Goal: Transaction & Acquisition: Obtain resource

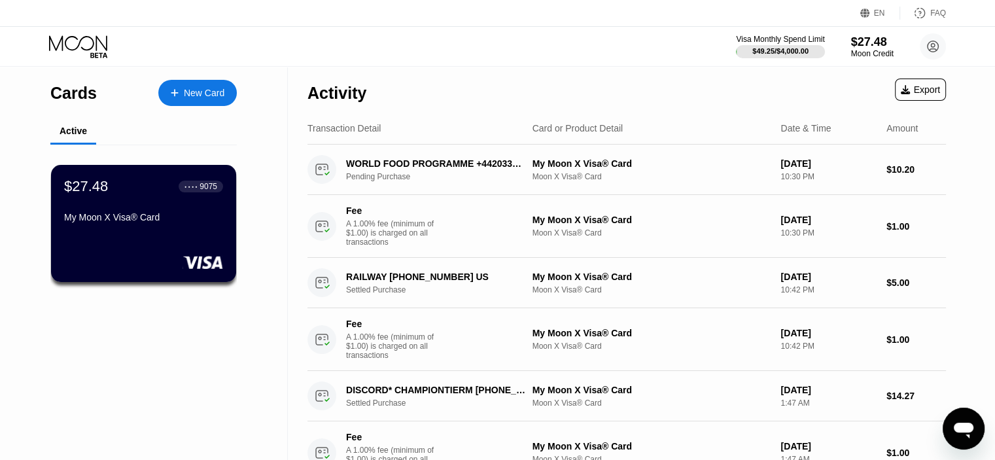
drag, startPoint x: 348, startPoint y: 46, endPoint x: 306, endPoint y: 62, distance: 44.7
click at [306, 62] on div "Visa Monthly Spend Limit $49.25 / $4,000.00 $27.48 Moon Credit IcyPickle hfroxg…" at bounding box center [497, 46] width 995 height 39
click at [116, 195] on div "$27.48 ● ● ● ● 9075" at bounding box center [143, 186] width 159 height 17
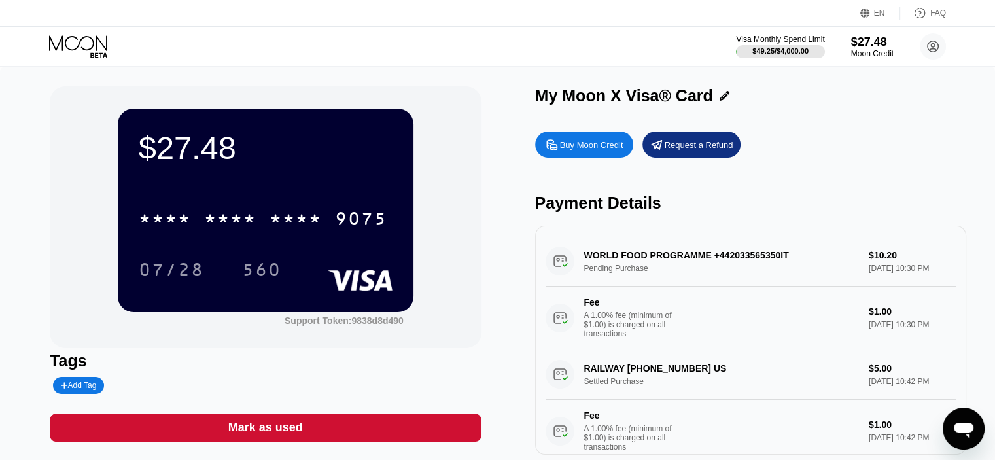
click at [675, 154] on div "Request a Refund" at bounding box center [691, 144] width 98 height 26
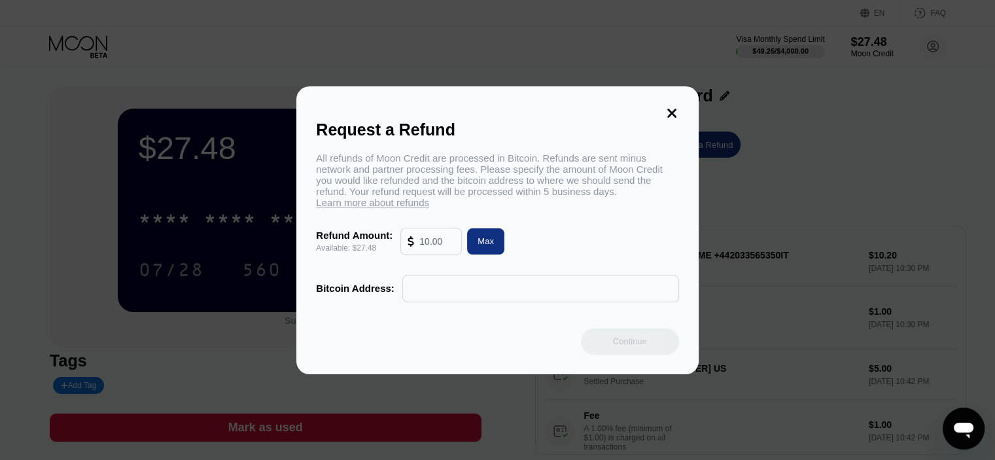
drag, startPoint x: 445, startPoint y: 242, endPoint x: 362, endPoint y: 241, distance: 83.1
click at [377, 241] on div "Refund Amount: Available: $27.48 Max" at bounding box center [497, 241] width 362 height 27
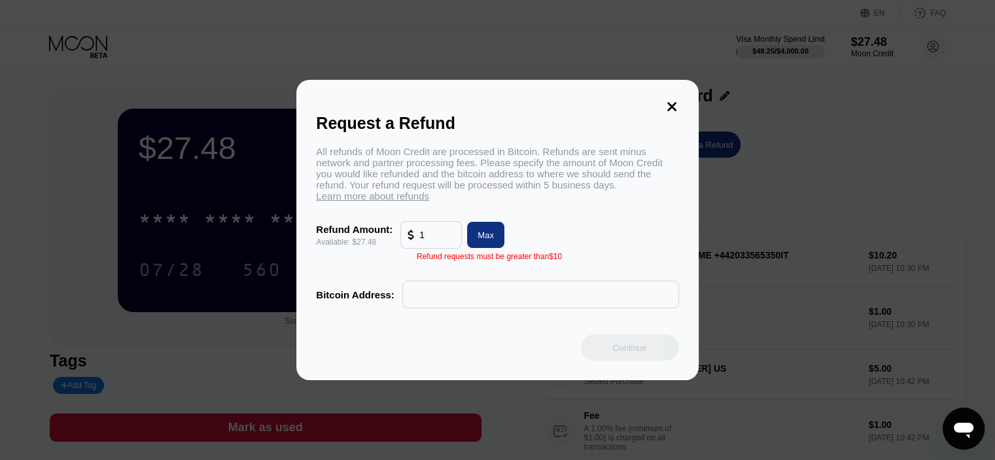
type input "1"
click at [521, 201] on div "All refunds of Moon Credit are processed in Bitcoin. Refunds are sent minus net…" at bounding box center [497, 174] width 362 height 56
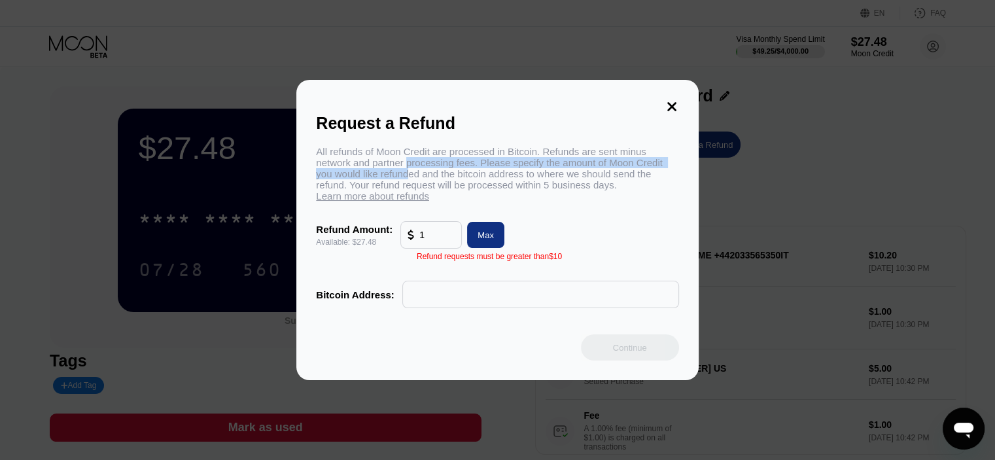
drag, startPoint x: 474, startPoint y: 162, endPoint x: 409, endPoint y: 169, distance: 64.4
click at [409, 169] on div "All refunds of Moon Credit are processed in Bitcoin. Refunds are sent minus net…" at bounding box center [497, 174] width 362 height 56
click at [409, 167] on div "All refunds of Moon Credit are processed in Bitcoin. Refunds are sent minus net…" at bounding box center [497, 174] width 362 height 56
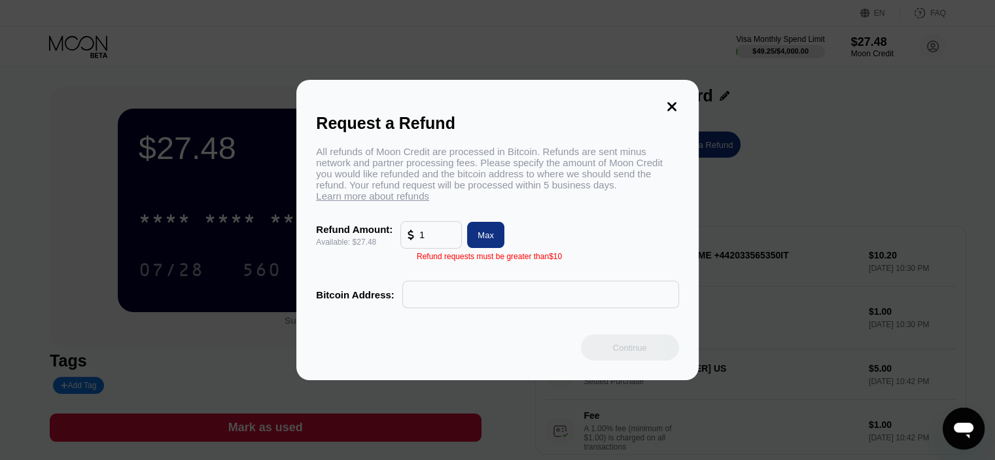
click at [466, 170] on div "All refunds of Moon Credit are processed in Bitcoin. Refunds are sent minus net…" at bounding box center [497, 174] width 362 height 56
click at [474, 298] on input "text" at bounding box center [540, 294] width 262 height 26
paste input "bc1q7uzrgmqaq5t82adrmahqvzyuj34lrsy5xs9ntj"
type input "bc1q7uzrgmqaq5t82adrmahqvzyuj34lrsy5xs9ntj"
click at [449, 235] on input "1" at bounding box center [436, 235] width 35 height 26
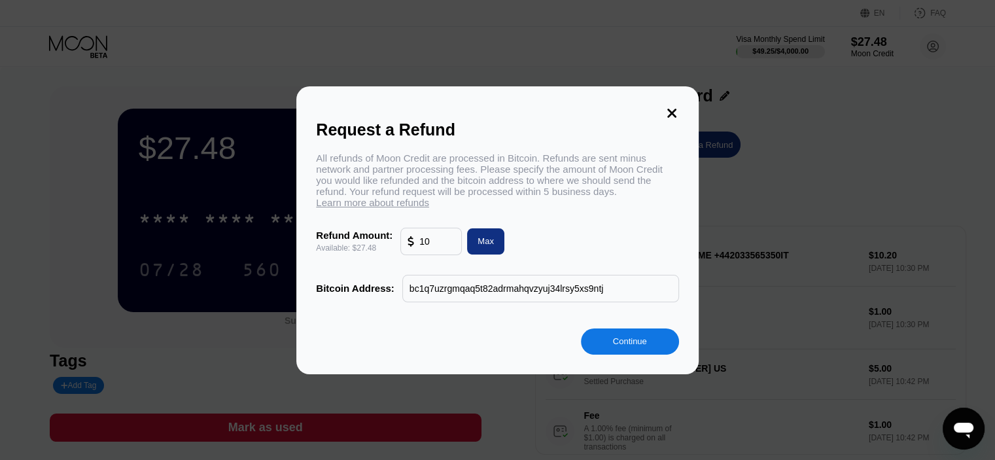
type input "10"
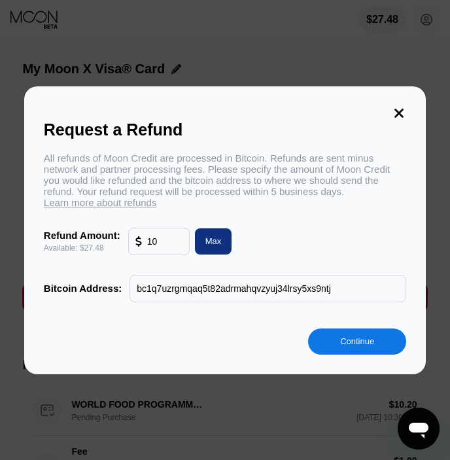
click at [337, 348] on div "Continue" at bounding box center [357, 341] width 98 height 26
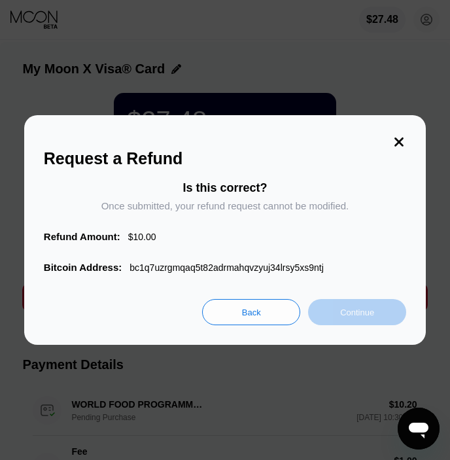
click at [379, 305] on div "Continue" at bounding box center [357, 312] width 98 height 26
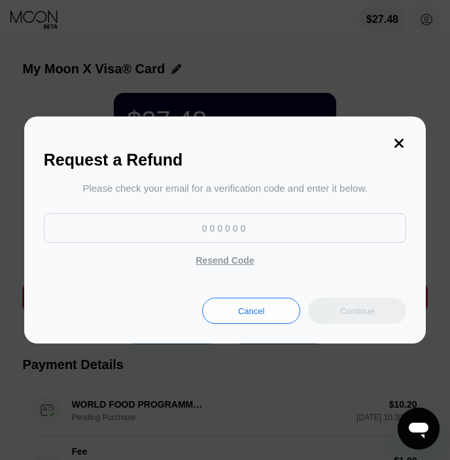
click at [400, 136] on icon at bounding box center [399, 143] width 14 height 14
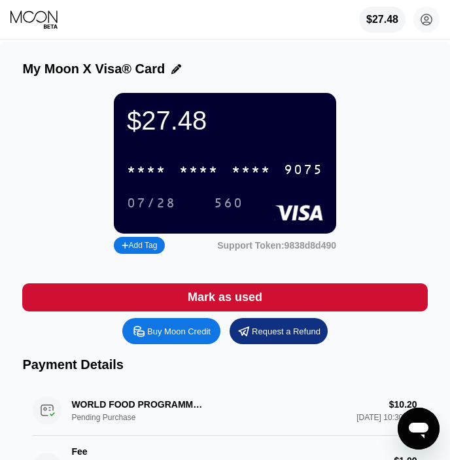
click at [252, 333] on div "Request a Refund" at bounding box center [279, 331] width 98 height 26
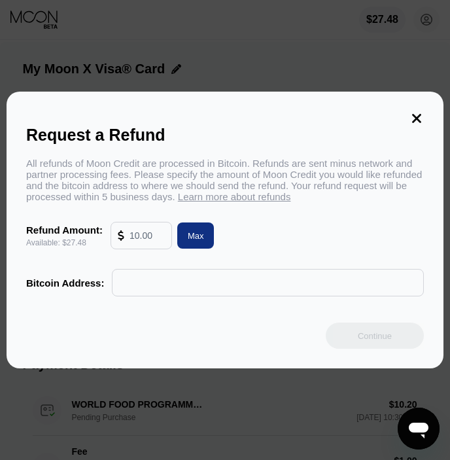
click at [150, 241] on input "text" at bounding box center [146, 235] width 35 height 26
type input "10"
click at [217, 293] on input "text" at bounding box center [268, 282] width 298 height 26
paste input "bc1q7uzrgmqaq5t82adrmahqvzyuj34lrsy5xs9ntj"
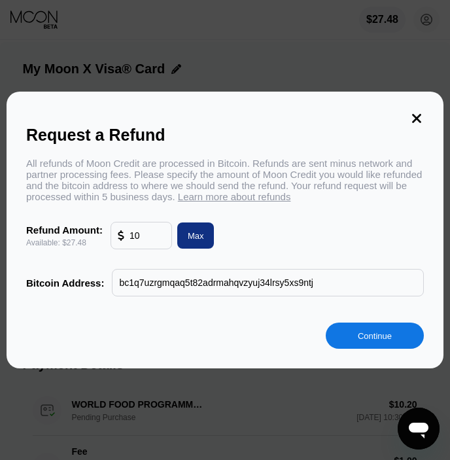
type input "bc1q7uzrgmqaq5t82adrmahqvzyuj34lrsy5xs9ntj"
click at [345, 333] on div "Continue" at bounding box center [375, 335] width 98 height 26
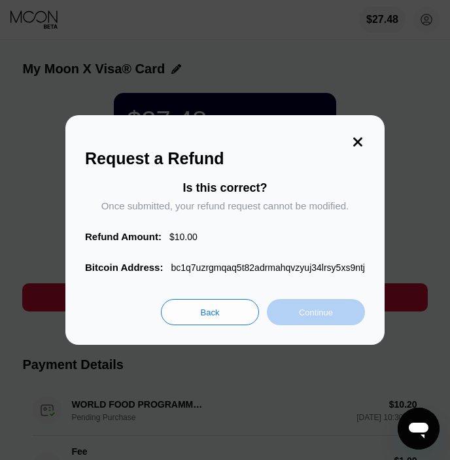
click at [317, 318] on div "Continue" at bounding box center [316, 312] width 34 height 11
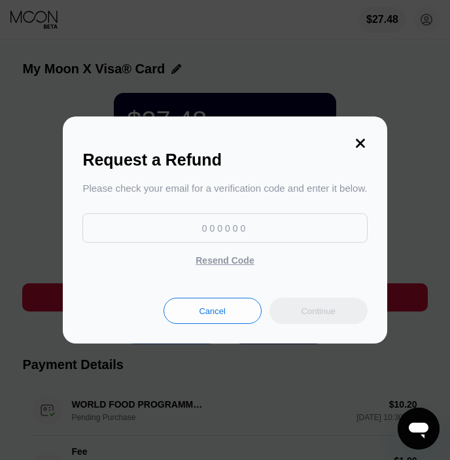
click at [364, 136] on icon at bounding box center [360, 143] width 14 height 14
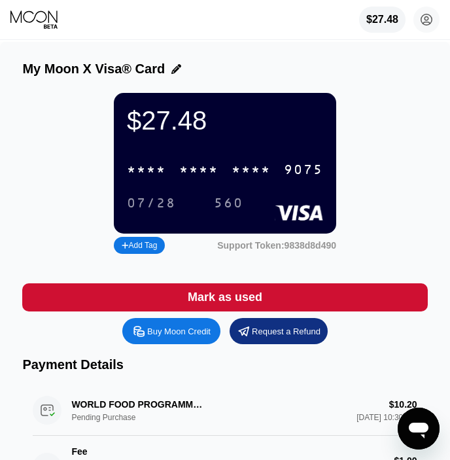
click at [273, 337] on div "Request a Refund" at bounding box center [286, 331] width 69 height 11
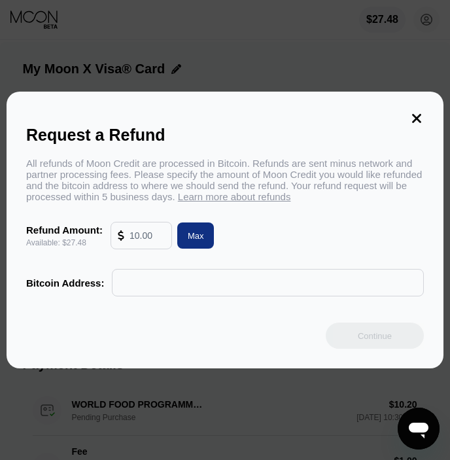
click at [145, 245] on input "text" at bounding box center [146, 235] width 35 height 26
click at [212, 283] on input "text" at bounding box center [268, 282] width 298 height 26
paste input "bc1q7uzrgmqaq5t82adrmahqvzyuj34lrsy5xs9ntj"
type input "bc1q7uzrgmqaq5t82adrmahqvzyuj34lrsy5xs9ntj"
click at [151, 240] on input "text" at bounding box center [146, 235] width 35 height 26
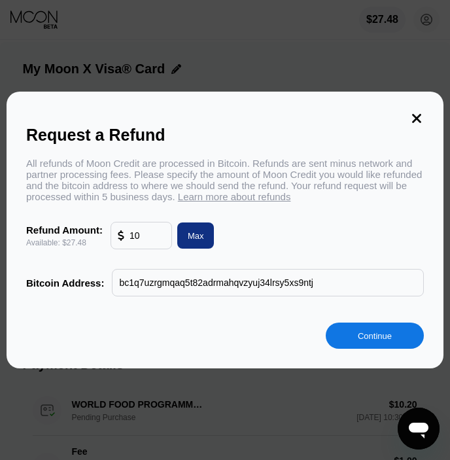
type input "10"
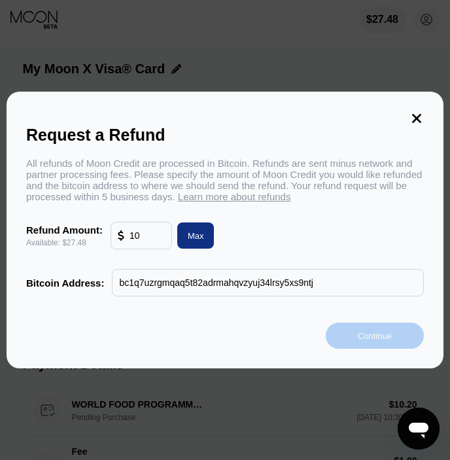
click at [361, 339] on div "Continue" at bounding box center [375, 335] width 34 height 11
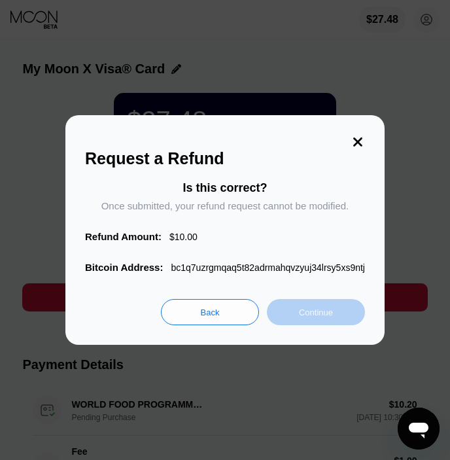
click at [328, 318] on div "Continue" at bounding box center [316, 312] width 34 height 11
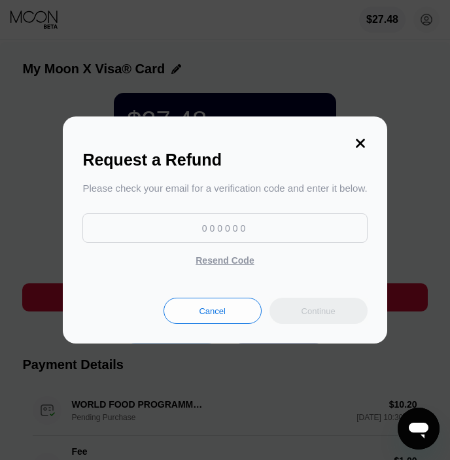
click at [355, 141] on icon at bounding box center [360, 143] width 14 height 14
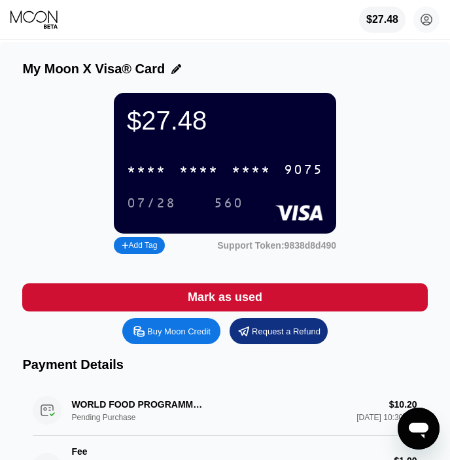
click at [268, 337] on div "Request a Refund" at bounding box center [286, 331] width 69 height 11
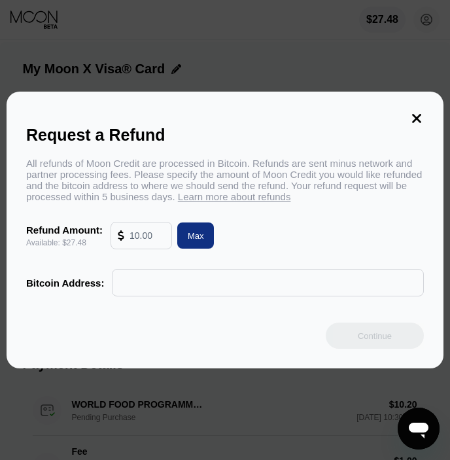
drag, startPoint x: 158, startPoint y: 233, endPoint x: 114, endPoint y: 229, distance: 44.0
click at [114, 229] on div at bounding box center [141, 235] width 60 height 26
click at [160, 235] on input "text" at bounding box center [146, 235] width 35 height 26
paste input "3000.00"
type input "3000.00"
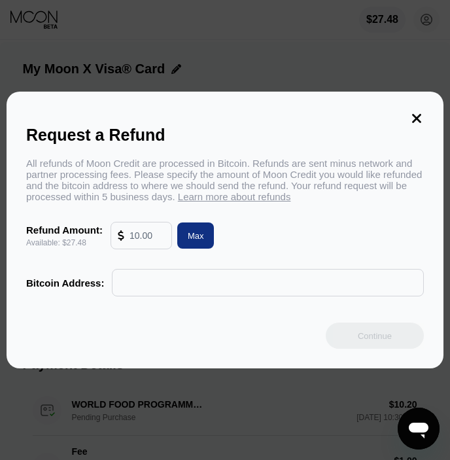
click at [152, 243] on input "text" at bounding box center [146, 235] width 35 height 26
type input "2"
click at [154, 233] on input "25" at bounding box center [146, 235] width 35 height 26
drag, startPoint x: 162, startPoint y: 236, endPoint x: 123, endPoint y: 235, distance: 38.6
click at [123, 235] on div "25" at bounding box center [141, 235] width 47 height 26
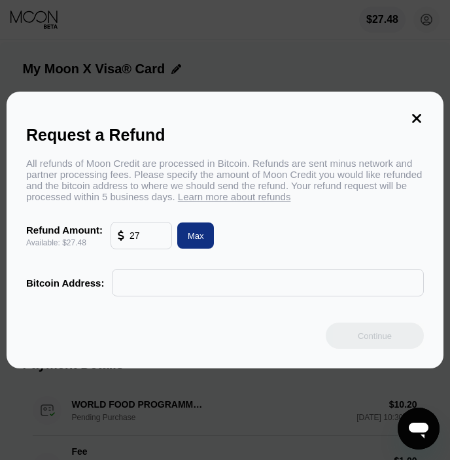
type input "2"
drag, startPoint x: 455, startPoint y: 127, endPoint x: 162, endPoint y: 240, distance: 314.7
click at [162, 240] on input "20" at bounding box center [146, 235] width 35 height 26
type input "22.54"
click at [216, 292] on input "text" at bounding box center [268, 282] width 298 height 26
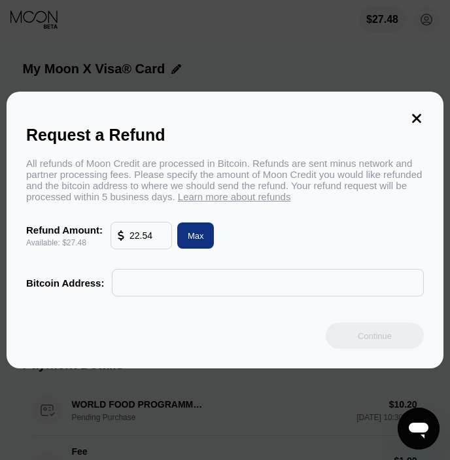
paste input "bc1q7uzrgmqaq5t82adrmahqvzyuj34lrsy5xs9ntj"
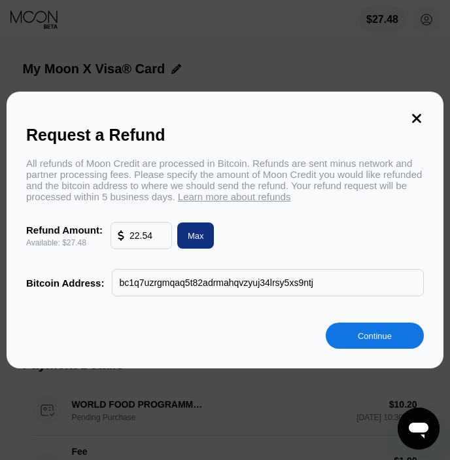
type input "bc1q7uzrgmqaq5t82adrmahqvzyuj34lrsy5xs9ntj"
click at [385, 337] on div "Continue" at bounding box center [375, 335] width 34 height 11
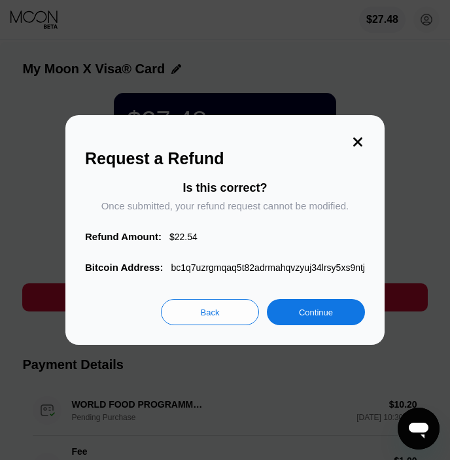
click at [217, 319] on div "Back" at bounding box center [210, 312] width 98 height 26
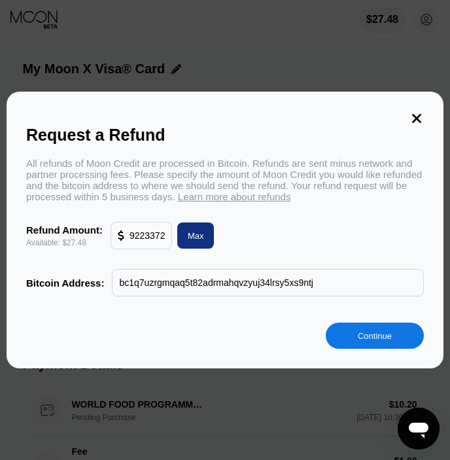
click at [160, 233] on input "22.54" at bounding box center [146, 235] width 35 height 26
paste input "3000.00"
click at [164, 237] on input "3000.00" at bounding box center [146, 235] width 35 height 26
click at [161, 236] on div "3000.00" at bounding box center [141, 235] width 60 height 26
drag, startPoint x: 161, startPoint y: 236, endPoint x: 111, endPoint y: 235, distance: 49.7
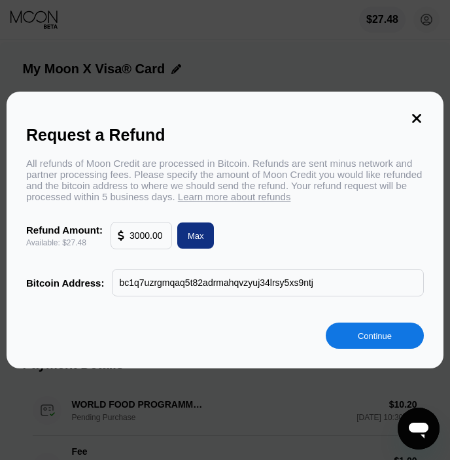
click at [111, 235] on div "3000.00" at bounding box center [141, 235] width 60 height 26
click at [225, 218] on div "All refunds of Moon Credit are processed in Bitcoin. Refunds are sent minus net…" at bounding box center [225, 227] width 398 height 139
drag, startPoint x: 343, startPoint y: 292, endPoint x: 94, endPoint y: 290, distance: 248.5
click at [94, 290] on div "Bitcoin Address: bc1q7uzrgmqaq5t82adrmahqvzyuj34lrsy5xs9ntj" at bounding box center [225, 282] width 398 height 27
drag, startPoint x: 148, startPoint y: 243, endPoint x: 105, endPoint y: 235, distance: 44.4
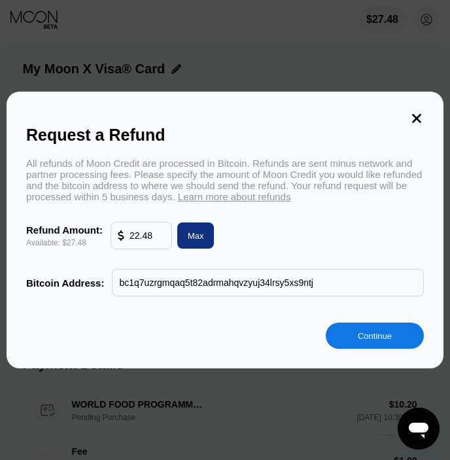
click at [107, 237] on div "Refund Amount: Available: $27.48 22.48 Max" at bounding box center [225, 235] width 398 height 27
type input "10"
click at [374, 347] on div "Continue" at bounding box center [375, 335] width 98 height 26
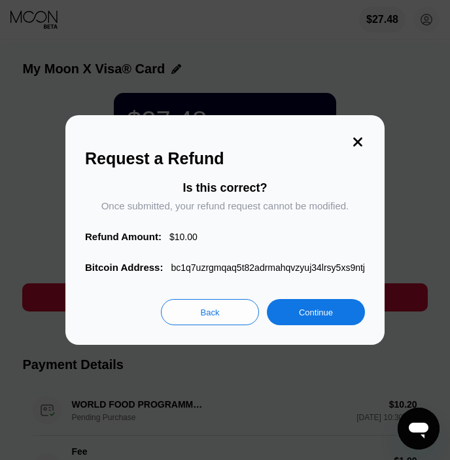
click at [341, 315] on div "Continue" at bounding box center [316, 312] width 98 height 26
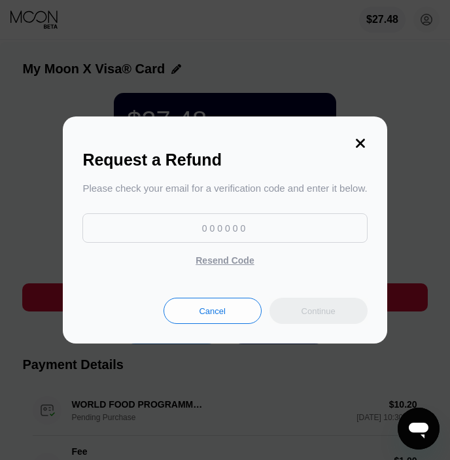
click at [361, 136] on icon at bounding box center [360, 143] width 14 height 14
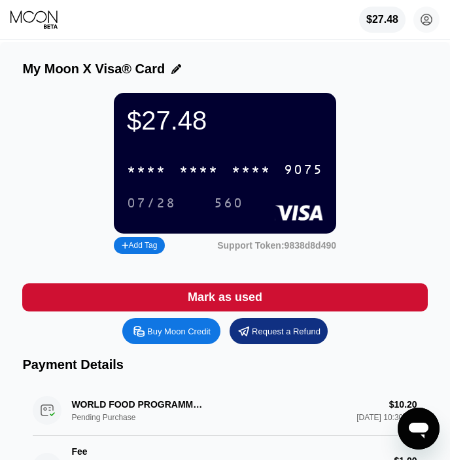
click at [289, 337] on div "Request a Refund" at bounding box center [286, 331] width 69 height 11
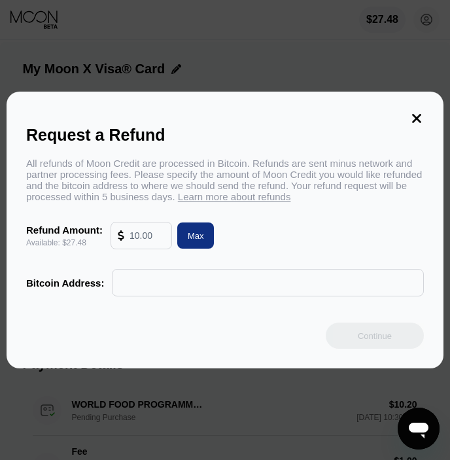
click at [145, 243] on input "text" at bounding box center [146, 235] width 35 height 26
type input "10"
click at [237, 294] on input "text" at bounding box center [268, 282] width 298 height 26
paste input "bc1q7uzrgmqaq5t82adrmahqvzyuj34lrsy5xs9ntj"
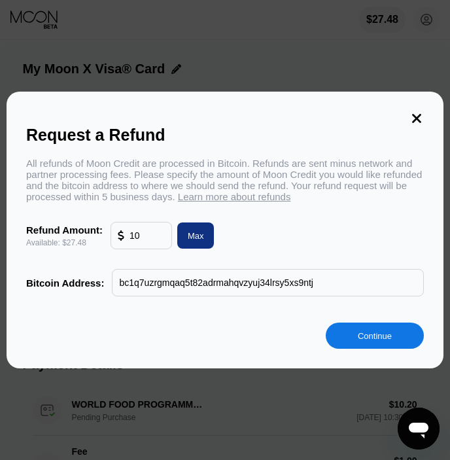
type input "bc1q7uzrgmqaq5t82adrmahqvzyuj34lrsy5xs9ntj"
click at [353, 336] on div "Continue" at bounding box center [375, 335] width 98 height 26
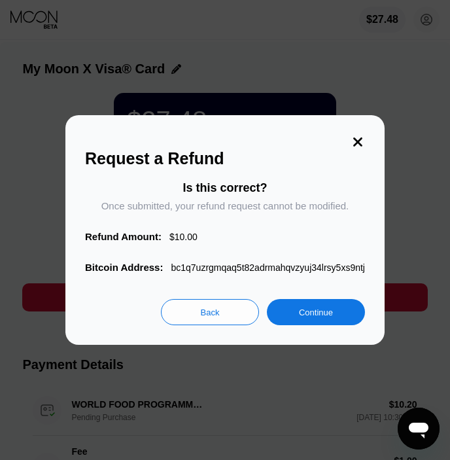
click at [306, 307] on div "Continue" at bounding box center [316, 312] width 98 height 26
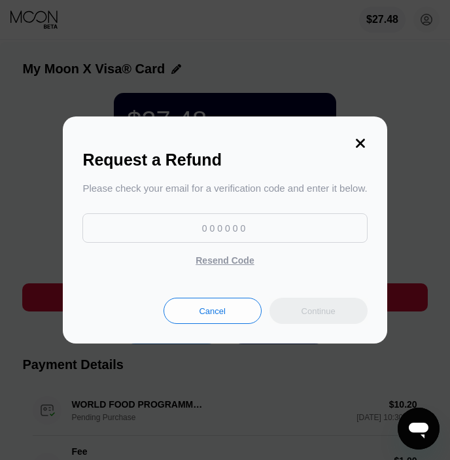
click at [233, 261] on div "Resend Code" at bounding box center [225, 260] width 58 height 12
click at [203, 317] on div "Cancel" at bounding box center [212, 310] width 26 height 11
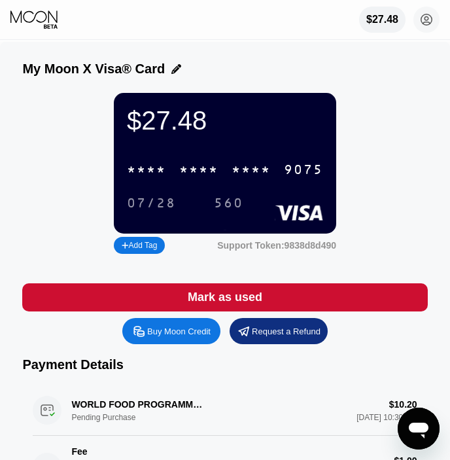
click at [271, 337] on div "Request a Refund" at bounding box center [286, 331] width 69 height 11
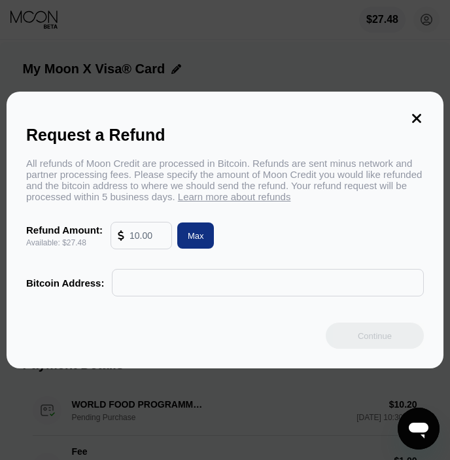
click at [151, 237] on input "text" at bounding box center [146, 235] width 35 height 26
type input "10"
click at [172, 284] on input "text" at bounding box center [268, 282] width 298 height 26
paste input "bc1q7uzrgmqaq5t82adrmahqvzyuj34lrsy5xs9ntj"
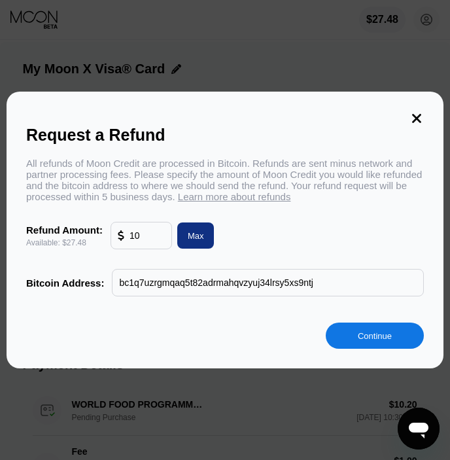
type input "bc1q7uzrgmqaq5t82adrmahqvzyuj34lrsy5xs9ntj"
click at [400, 345] on div "Continue" at bounding box center [375, 335] width 98 height 26
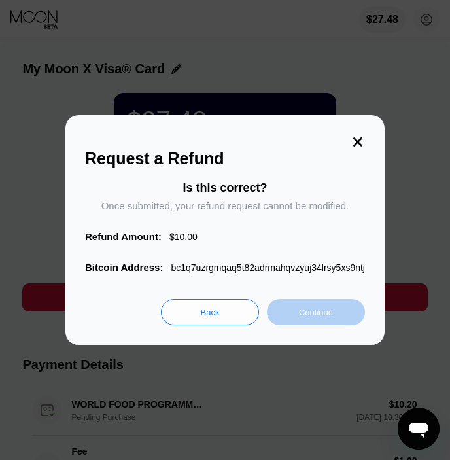
click at [324, 317] on div "Continue" at bounding box center [316, 312] width 34 height 11
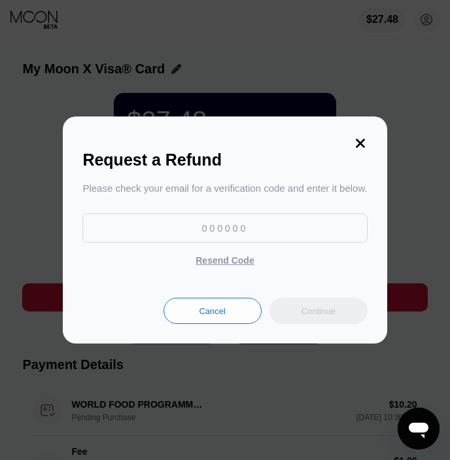
click at [353, 143] on icon at bounding box center [360, 143] width 14 height 14
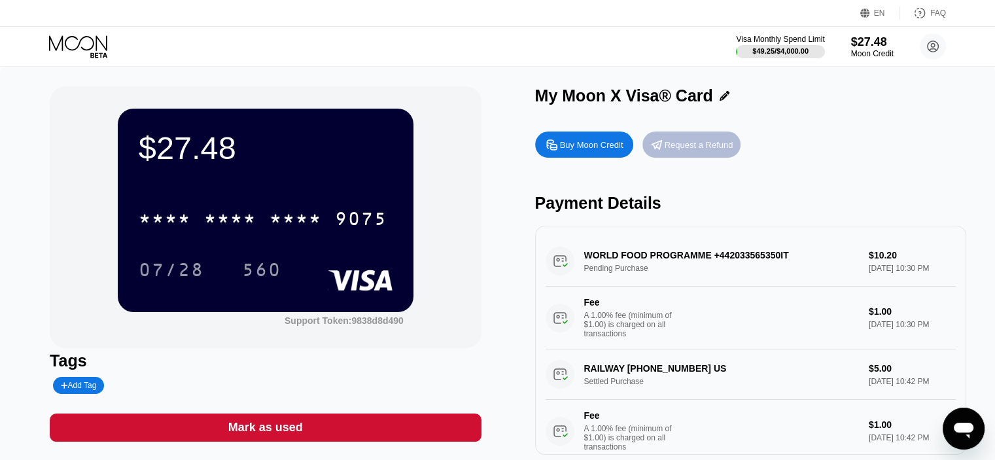
click at [732, 146] on div "Request a Refund" at bounding box center [691, 144] width 98 height 26
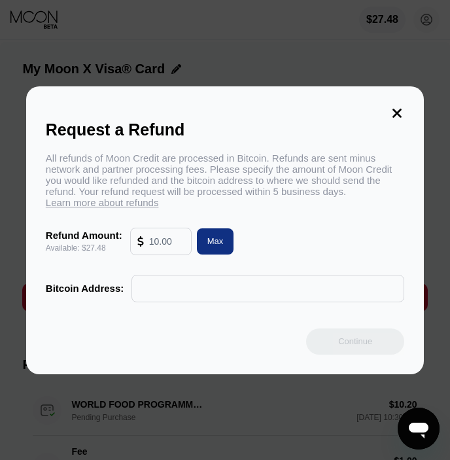
click at [167, 252] on input "text" at bounding box center [166, 241] width 35 height 26
type input "9223372036854775897"
click at [212, 287] on input "text" at bounding box center [268, 288] width 258 height 26
paste input "bc1q7uzrgmqaq5t82adrmahqvzyuj34lrsy5xs9ntj"
type input "bc1q7uzrgmqaq5t82adrmahqvzyuj34lrsy5xs9ntj"
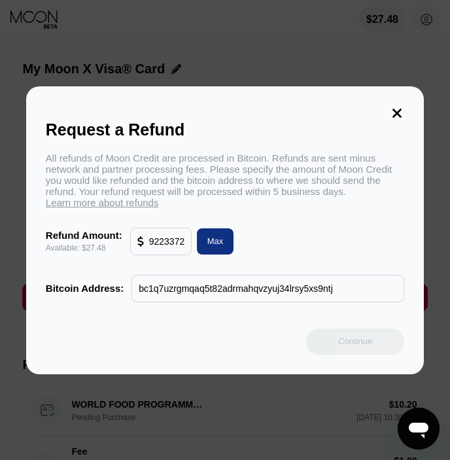
type input "20.25"
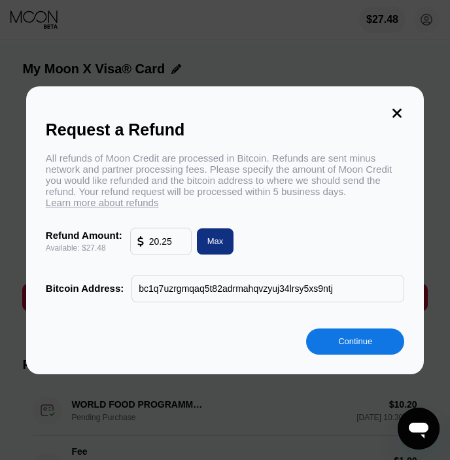
type input "bc1q7uzrgmqaq5t82adrmahqvzyuj34lrsy5xs9ntj"
type input "9223372036854775897"
click at [375, 348] on div "Continue" at bounding box center [355, 341] width 98 height 26
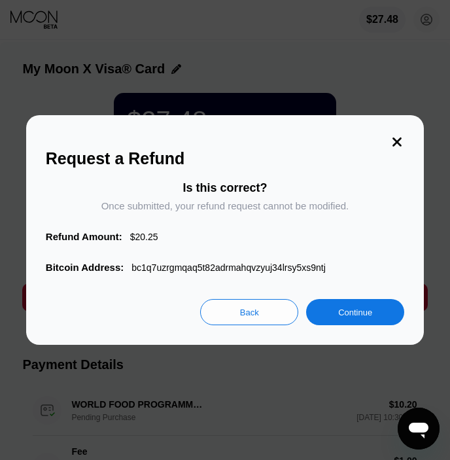
click at [264, 318] on div "Back" at bounding box center [249, 312] width 98 height 26
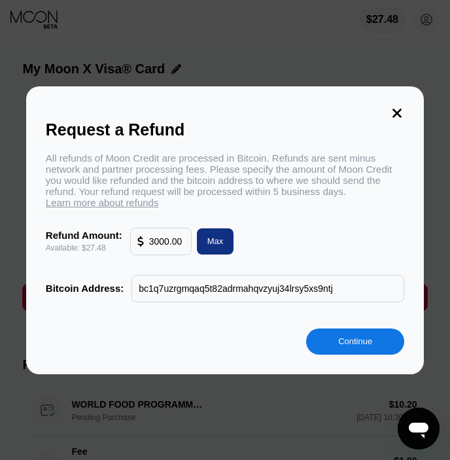
type input "9223372036854775897"
click at [374, 348] on div "Continue" at bounding box center [355, 341] width 98 height 26
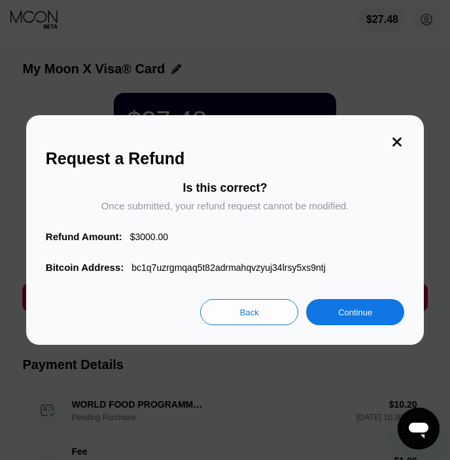
click at [250, 316] on div "Back" at bounding box center [249, 312] width 19 height 11
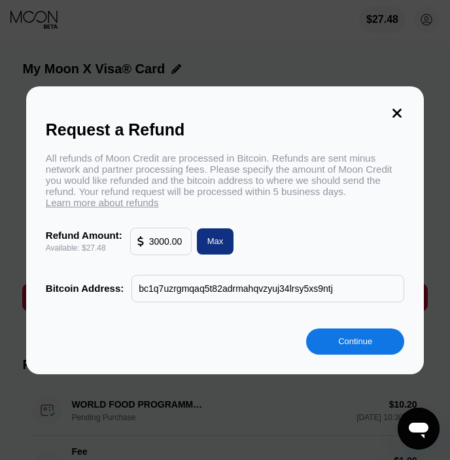
drag, startPoint x: 178, startPoint y: 248, endPoint x: 139, endPoint y: 252, distance: 39.5
click at [139, 252] on div "3000.00" at bounding box center [160, 241] width 47 height 26
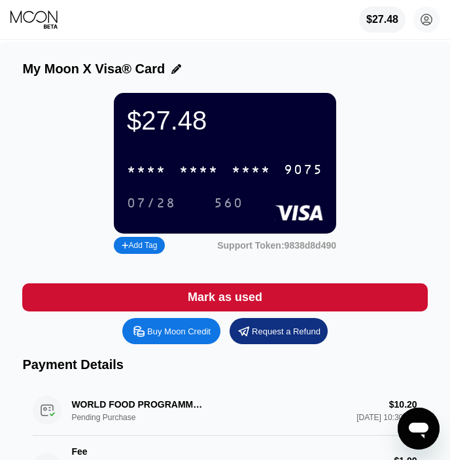
click at [312, 337] on div "Request a Refund" at bounding box center [286, 331] width 69 height 11
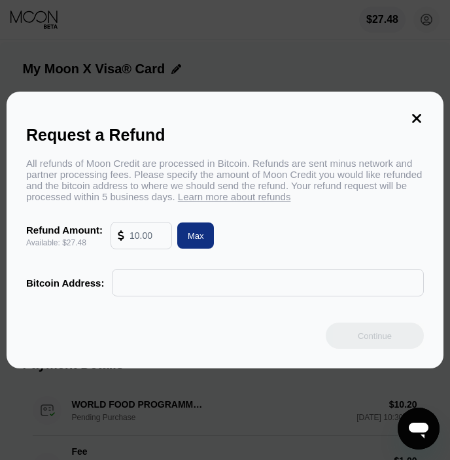
click at [154, 248] on input "text" at bounding box center [146, 235] width 35 height 26
click at [209, 202] on span "Learn more about refunds" at bounding box center [234, 196] width 113 height 11
click at [154, 236] on input "3000.00" at bounding box center [146, 235] width 35 height 26
type input "3000.ddd0"
type input "27.48"
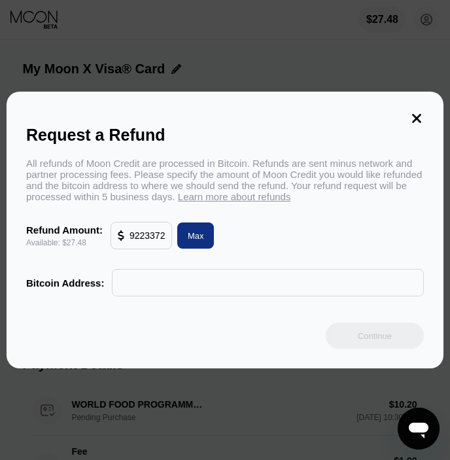
click at [152, 243] on input "9223372036854775897" at bounding box center [146, 235] width 35 height 26
type input "92233d72036854775897"
type input "27.48"
click at [160, 239] on input "27.48" at bounding box center [146, 235] width 35 height 26
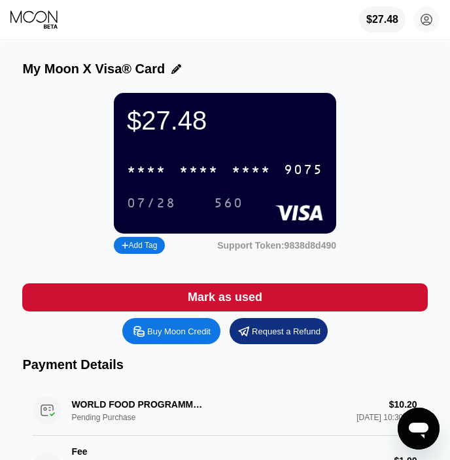
click at [263, 337] on div "Request a Refund" at bounding box center [286, 331] width 69 height 11
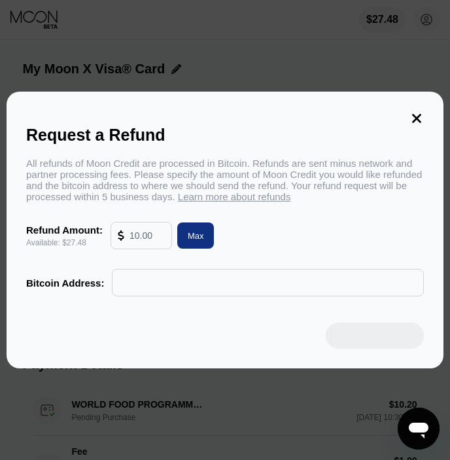
drag, startPoint x: 159, startPoint y: 243, endPoint x: 166, endPoint y: 246, distance: 7.7
click at [165, 245] on div at bounding box center [141, 235] width 60 height 26
type input "27.4800000"
type input "27.480"
type input "9223372036854775897"
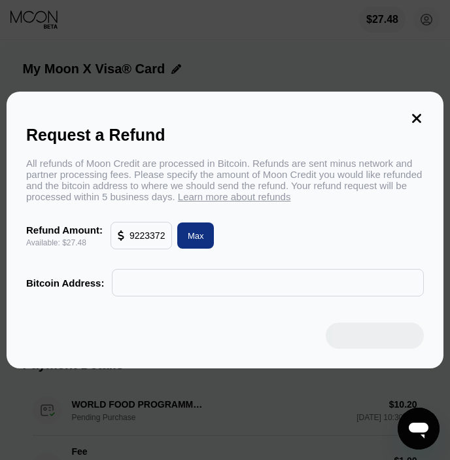
click at [148, 290] on input "text" at bounding box center [268, 282] width 298 height 26
paste input "bc1q7uzrgmqaq5t82adrmahqvzyuj34lrsy5xs9ntj"
type input "bc1q7uzrgmqaq5t82adrmahqvzyuj34lrsy5xs9ntj"
type input "3000.00"
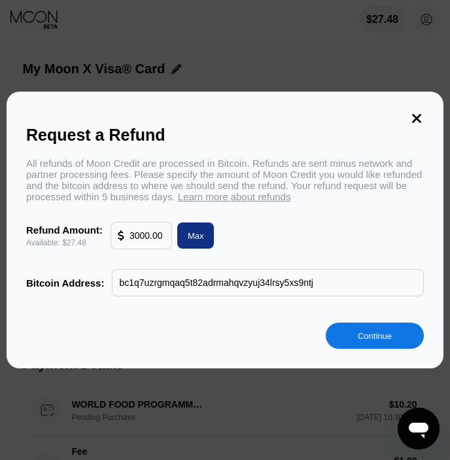
type input "bc1q7uzrgmqaq5t82adrmahqvzyuj34lrsy5xs9ntj"
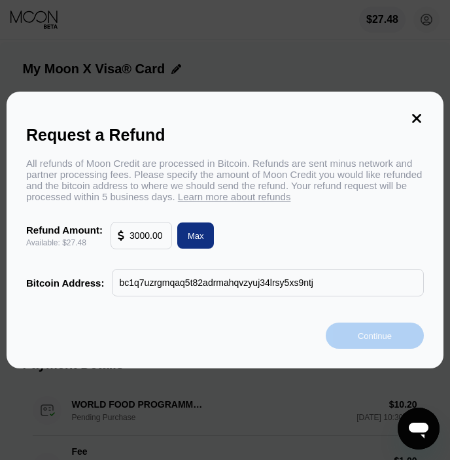
click at [374, 338] on div "Continue" at bounding box center [375, 335] width 34 height 11
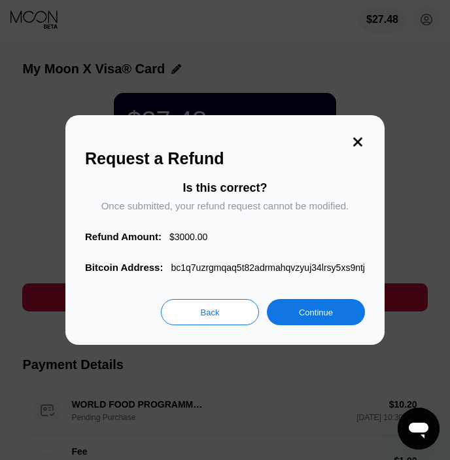
click at [226, 318] on div "Back" at bounding box center [210, 312] width 98 height 26
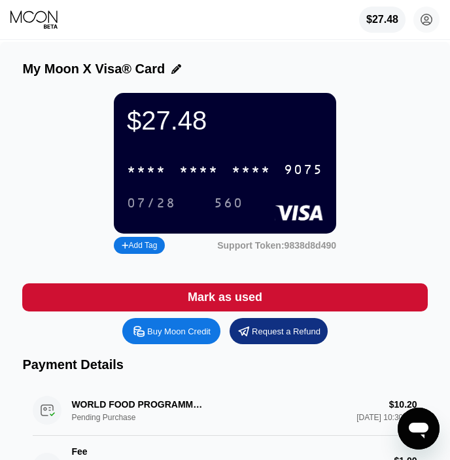
click at [290, 337] on div "Request a Refund" at bounding box center [286, 331] width 69 height 11
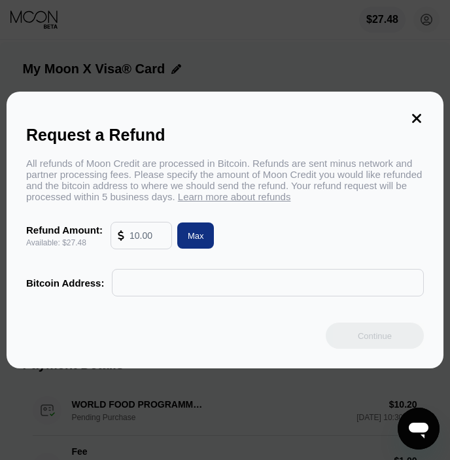
click at [157, 234] on input "text" at bounding box center [146, 235] width 35 height 26
type input "10"
click at [227, 284] on input "text" at bounding box center [268, 282] width 298 height 26
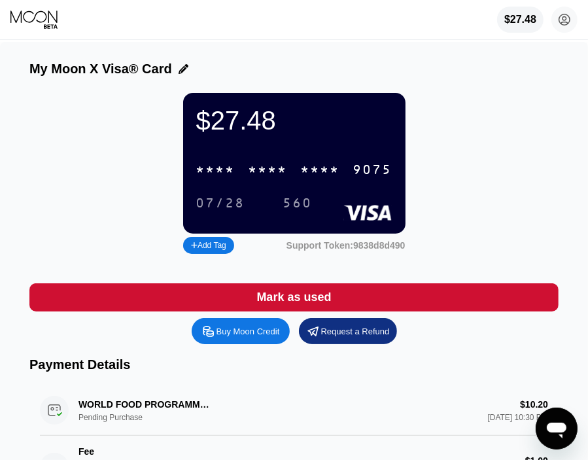
click at [348, 337] on div "Request a Refund" at bounding box center [355, 331] width 69 height 11
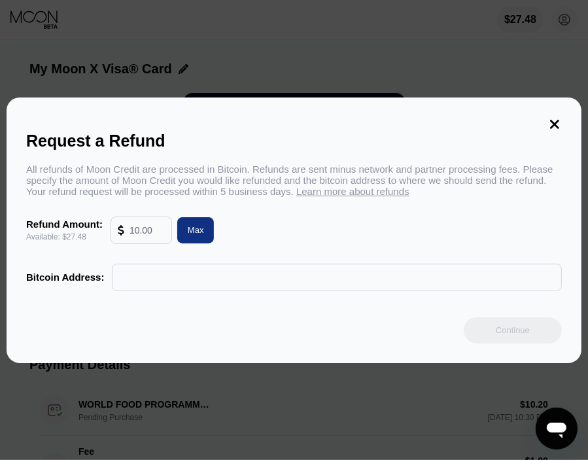
click at [139, 236] on input "text" at bounding box center [146, 230] width 35 height 26
type input "10"
click at [235, 286] on input "text" at bounding box center [337, 277] width 436 height 26
paste input "bc1q7uzrgmqaq5t82adrmahqvzyuj34lrsy5xs9ntj"
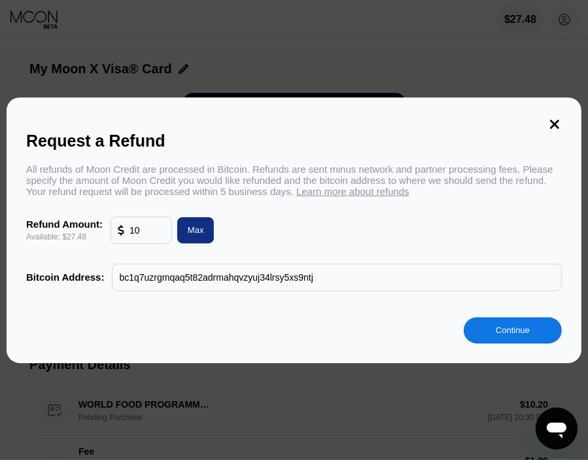
type input "bc1q7uzrgmqaq5t82adrmahqvzyuj34lrsy5xs9ntj"
click at [459, 332] on div "Continue" at bounding box center [513, 329] width 34 height 11
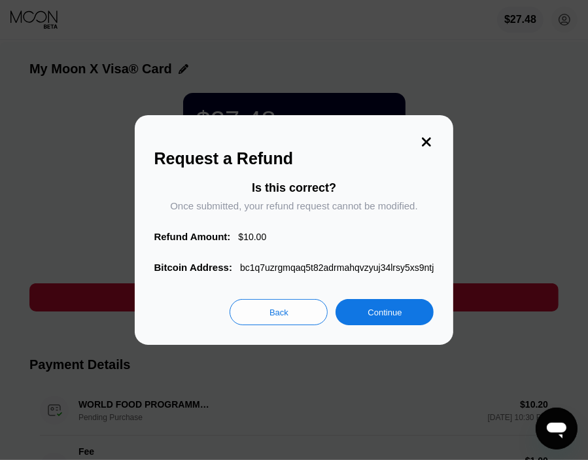
click at [388, 310] on div "Continue" at bounding box center [385, 312] width 98 height 26
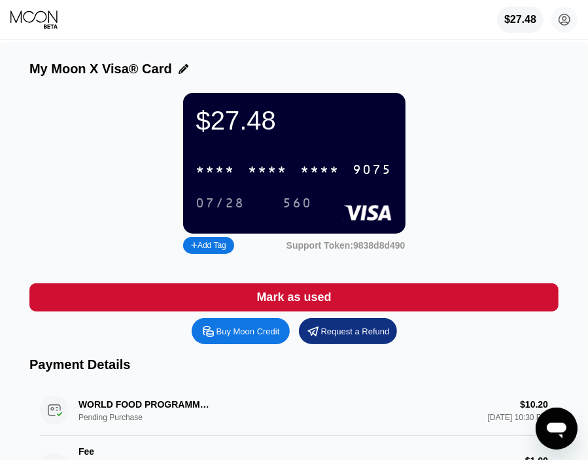
click at [336, 344] on div "Request a Refund" at bounding box center [348, 331] width 98 height 26
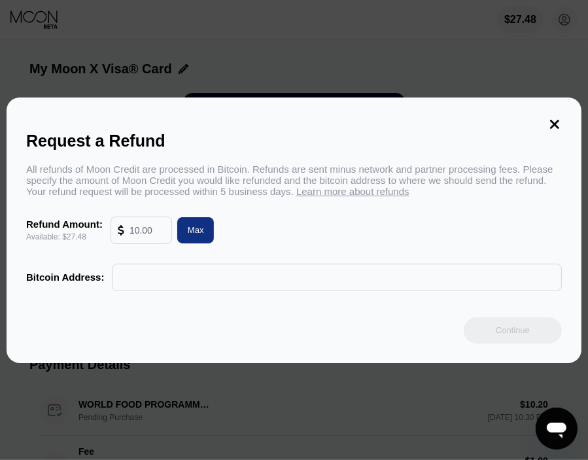
click at [139, 230] on input "text" at bounding box center [146, 230] width 35 height 26
type input "10"
click at [215, 280] on input "text" at bounding box center [337, 277] width 436 height 26
paste input "bc1q7uzrgmqaq5t82adrmahqvzyuj34lrsy5xs9ntj"
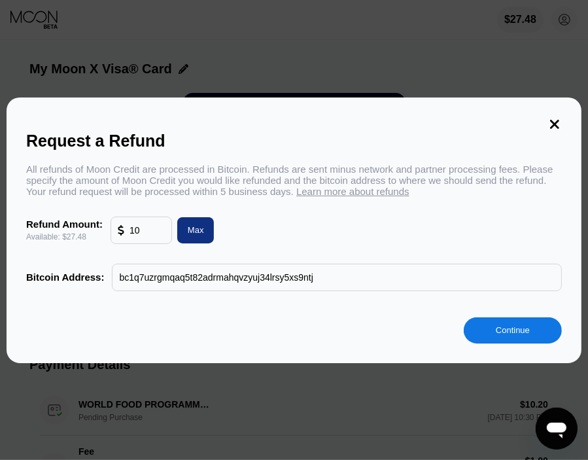
type input "bc1q7uzrgmqaq5t82adrmahqvzyuj34lrsy5xs9ntj"
click at [485, 332] on div "Continue" at bounding box center [513, 330] width 98 height 26
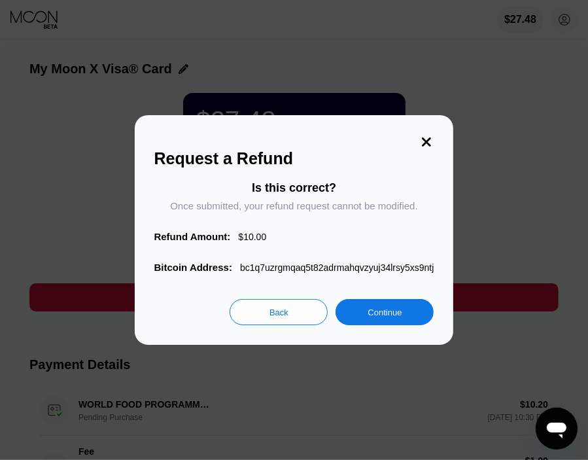
click at [398, 318] on div "Continue" at bounding box center [385, 312] width 34 height 11
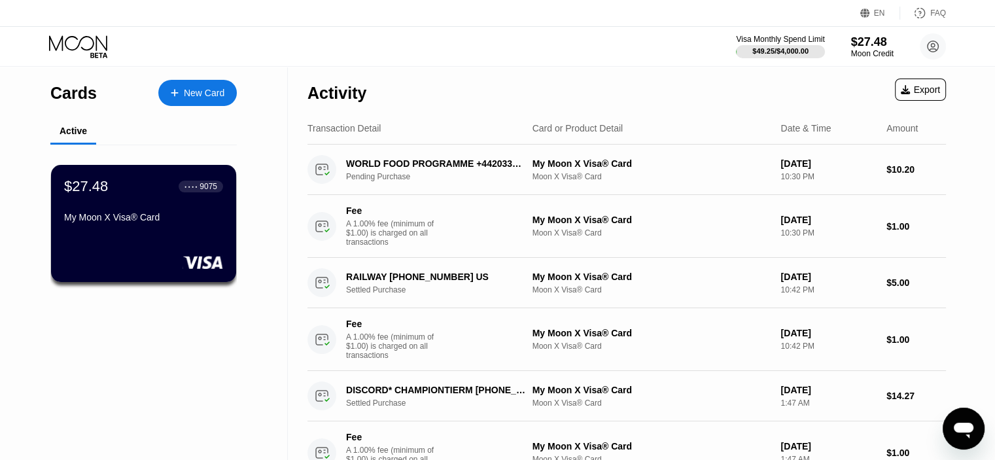
drag, startPoint x: 221, startPoint y: 262, endPoint x: 169, endPoint y: 211, distance: 73.1
click at [169, 211] on div "$27.48 ● ● ● ● 9075 My Moon X Visa® Card" at bounding box center [143, 203] width 159 height 50
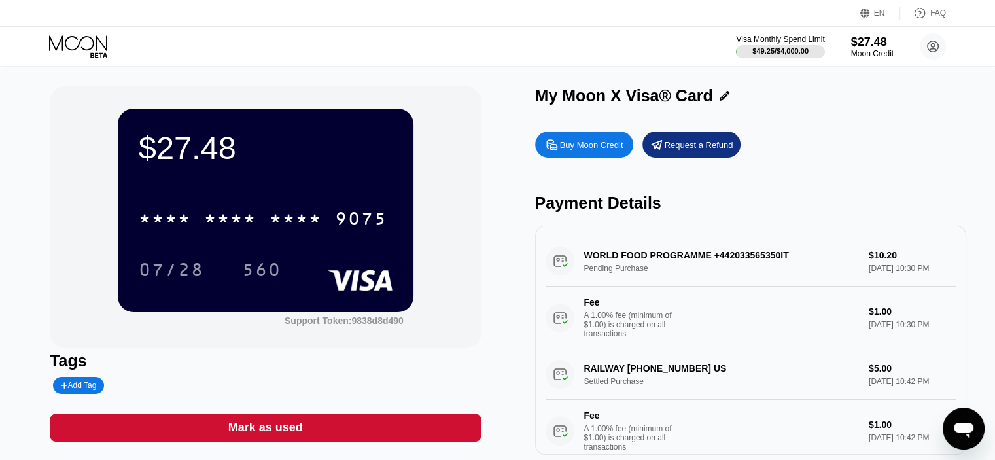
click at [695, 154] on div "Request a Refund" at bounding box center [691, 144] width 98 height 26
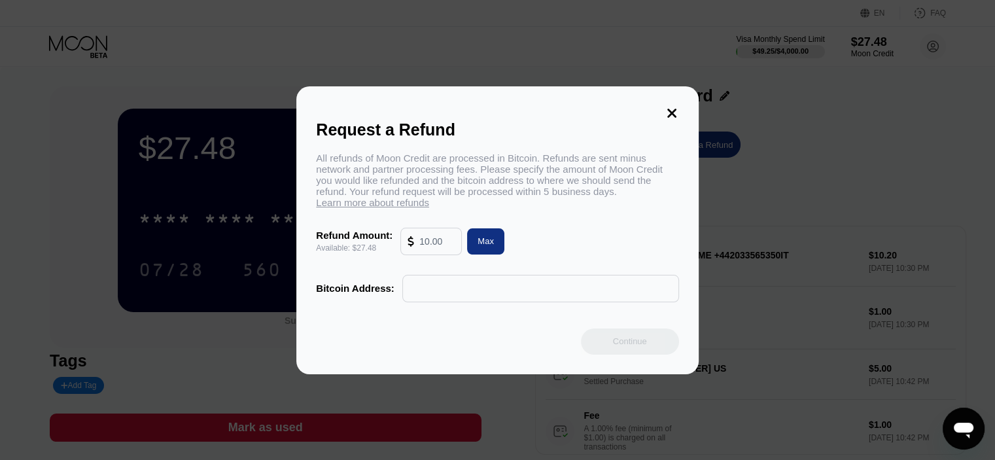
click at [447, 246] on input "text" at bounding box center [436, 241] width 35 height 26
click at [489, 296] on input "text" at bounding box center [540, 288] width 262 height 26
paste input "bc1q7uzrgmqaq5t82adrmahqvzyuj34lrsy5xs9ntj"
type input "bc1q7uzrgmqaq5t82adrmahqvzyuj34lrsy5xs9ntj"
drag, startPoint x: 555, startPoint y: 214, endPoint x: 447, endPoint y: 239, distance: 110.3
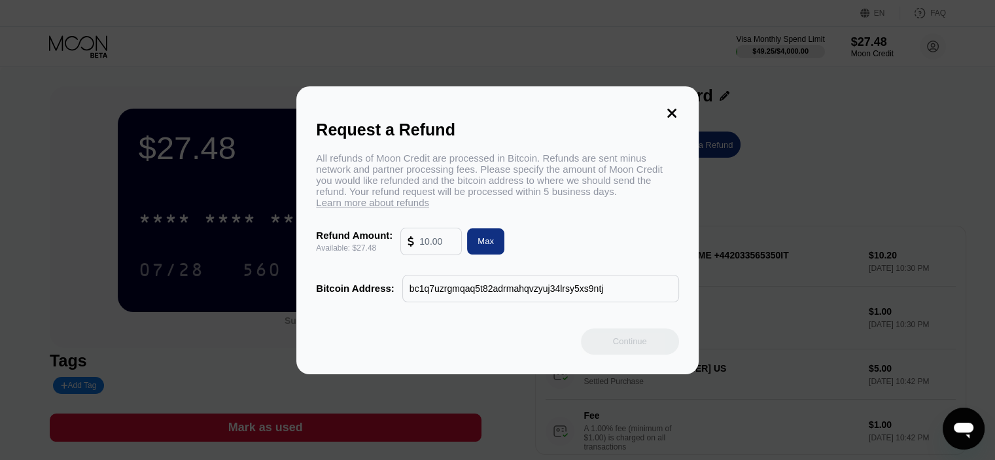
click at [447, 239] on input "text" at bounding box center [436, 241] width 35 height 26
type input "10"
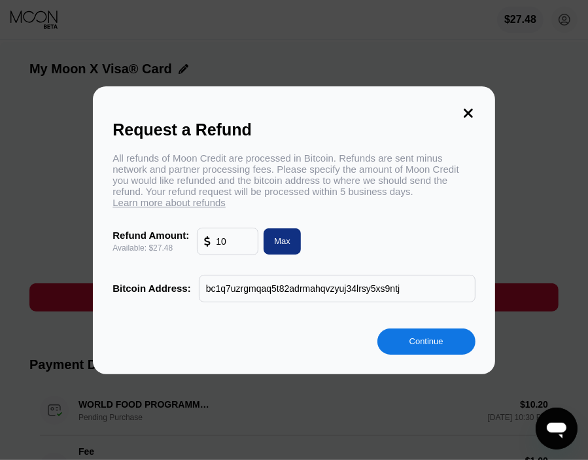
click at [434, 347] on div "Continue" at bounding box center [426, 341] width 34 height 11
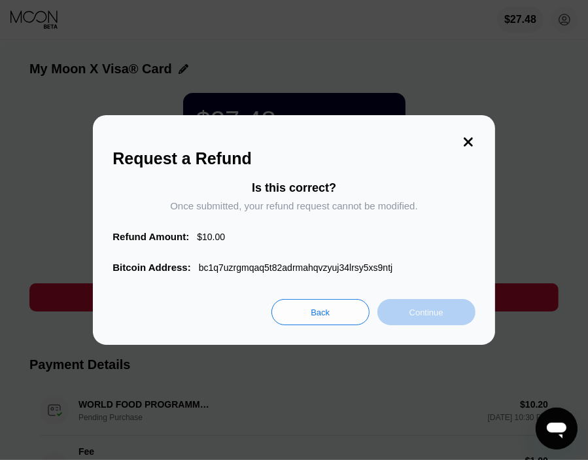
click at [442, 315] on div "Continue" at bounding box center [426, 312] width 34 height 11
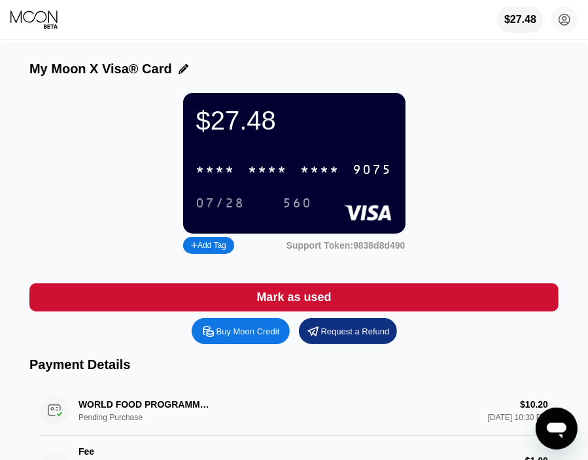
click at [361, 335] on div "Request a Refund" at bounding box center [348, 331] width 98 height 26
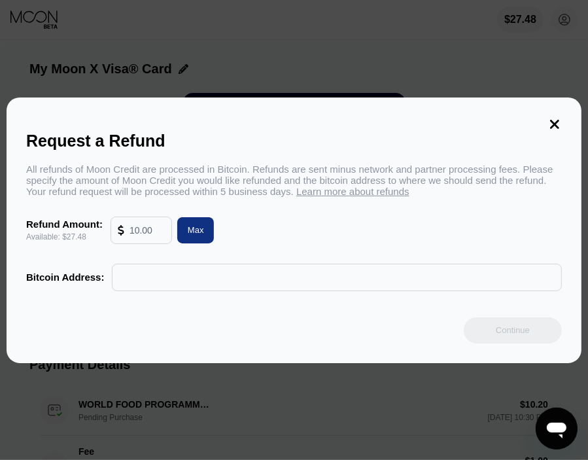
click at [276, 452] on div at bounding box center [299, 230] width 598 height 460
click at [161, 231] on input "text" at bounding box center [146, 230] width 35 height 26
type input "10"
click at [216, 264] on div "All refunds of Moon Credit are processed in Bitcoin. Refunds are sent minus net…" at bounding box center [294, 228] width 536 height 128
click at [233, 274] on input "text" at bounding box center [337, 277] width 436 height 26
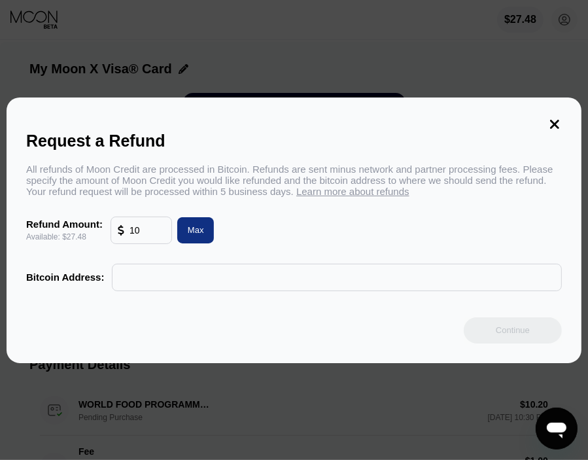
paste input "bc1q7uzrgmqaq5t82adrmahqvzyuj34lrsy5xs9ntj"
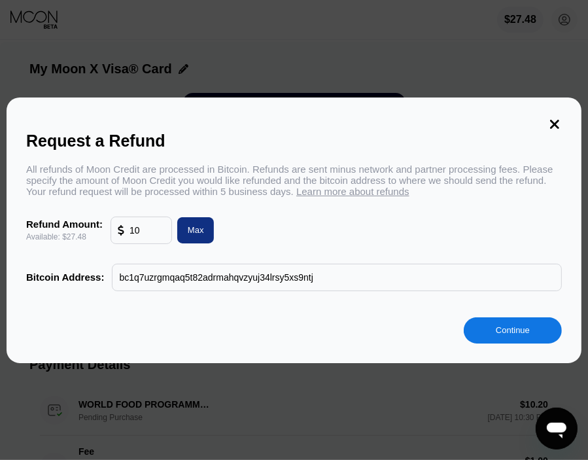
type input "bc1q7uzrgmqaq5t82adrmahqvzyuj34lrsy5xs9ntj"
click at [503, 329] on div "Continue" at bounding box center [513, 329] width 34 height 11
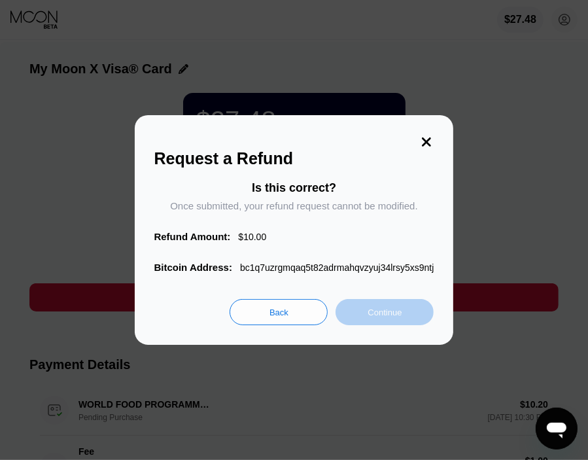
click at [382, 309] on div "Continue" at bounding box center [385, 312] width 98 height 26
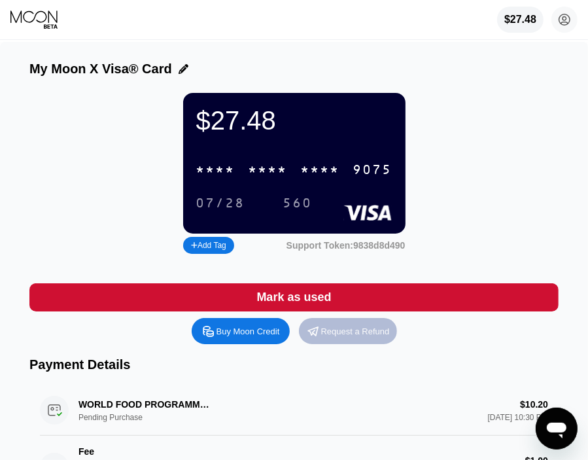
click at [361, 337] on div "Request a Refund" at bounding box center [355, 331] width 69 height 11
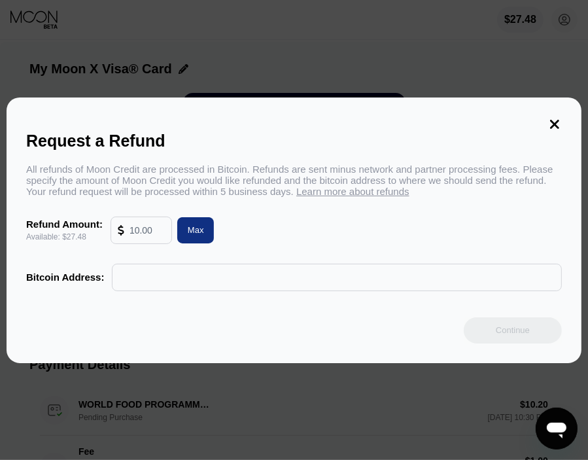
click at [163, 230] on input "text" at bounding box center [146, 230] width 35 height 26
type input "10"
click at [200, 283] on input "text" at bounding box center [337, 277] width 436 height 26
paste input "bc1q7uzrgmqaq5t82adrmahqvzyuj34lrsy5xs9ntj"
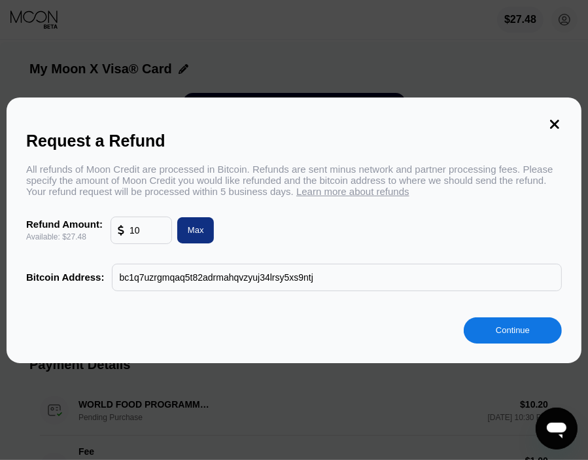
type input "bc1q7uzrgmqaq5t82adrmahqvzyuj34lrsy5xs9ntj"
click at [502, 336] on div "Continue" at bounding box center [513, 329] width 34 height 11
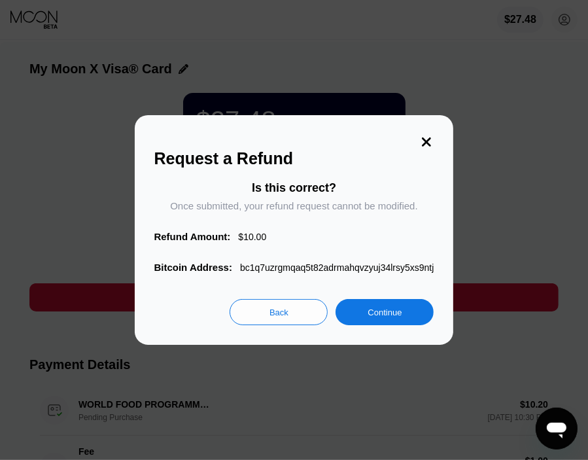
click at [395, 318] on div "Continue" at bounding box center [385, 312] width 34 height 11
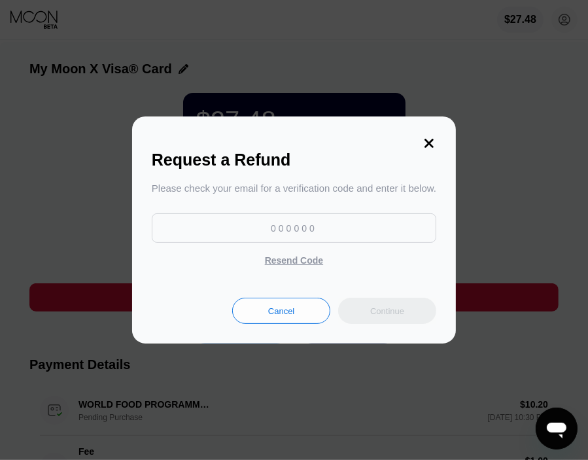
click at [341, 239] on input at bounding box center [294, 227] width 284 height 29
paste input "667005"
click at [369, 307] on div "Continue" at bounding box center [387, 311] width 98 height 26
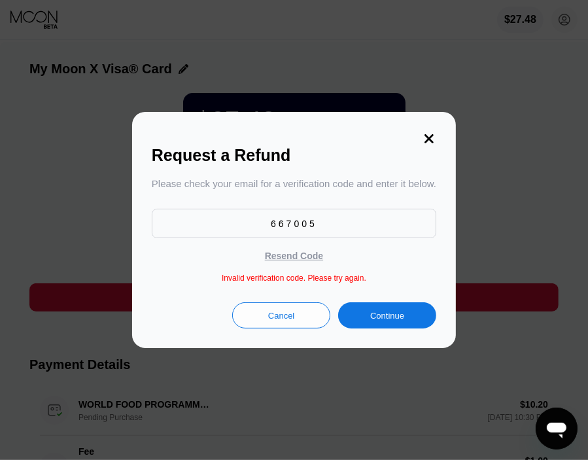
click at [288, 262] on div "Resend Code" at bounding box center [294, 256] width 58 height 12
drag, startPoint x: 364, startPoint y: 234, endPoint x: 226, endPoint y: 236, distance: 138.0
click at [226, 236] on input "667005" at bounding box center [294, 223] width 284 height 29
paste input "77418"
type input "677418"
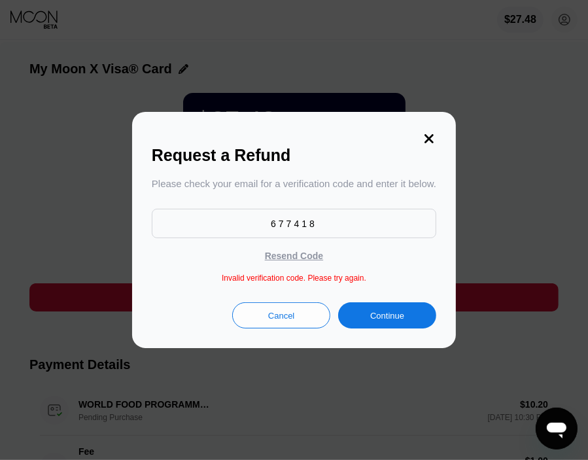
click at [415, 314] on div "Continue" at bounding box center [387, 315] width 98 height 26
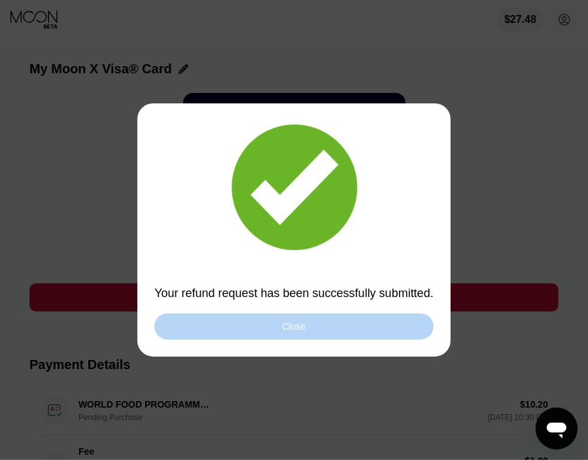
click at [415, 314] on div "Close" at bounding box center [293, 326] width 279 height 26
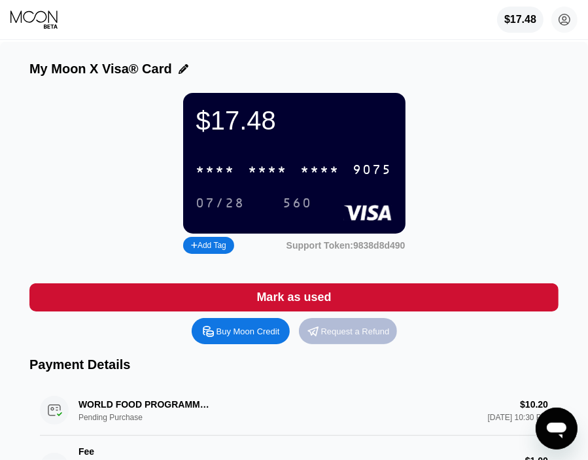
click at [385, 337] on div "Request a Refund" at bounding box center [355, 331] width 69 height 11
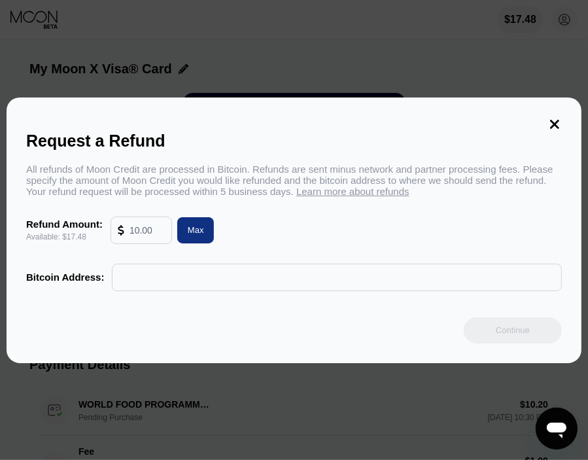
click at [154, 226] on input "text" at bounding box center [146, 230] width 35 height 26
type input "10"
click at [225, 281] on input "text" at bounding box center [337, 277] width 436 height 26
paste input "bc1q7uzrgmqaq5t82adrmahqvzyuj34lrsy5xs9ntj"
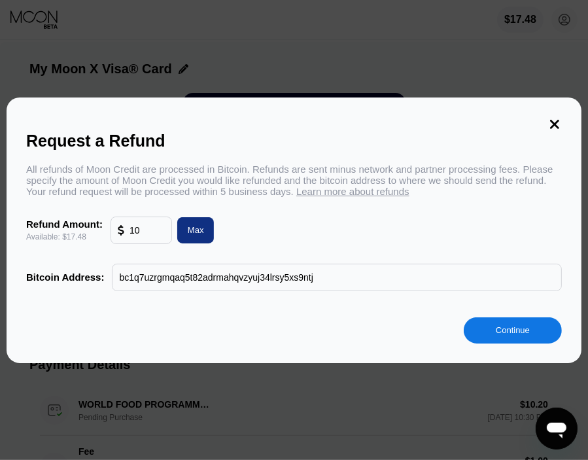
type input "bc1q7uzrgmqaq5t82adrmahqvzyuj34lrsy5xs9ntj"
click at [509, 336] on div "Continue" at bounding box center [513, 329] width 34 height 11
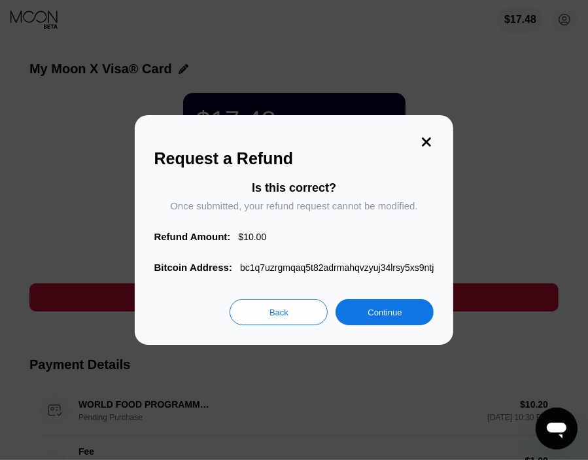
click at [381, 316] on div "Continue" at bounding box center [385, 312] width 34 height 11
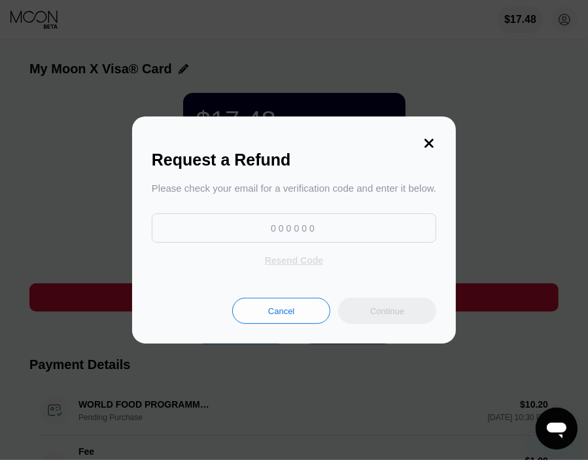
click at [312, 260] on div "Resend Code" at bounding box center [294, 260] width 58 height 12
click at [302, 266] on div "Resend Code" at bounding box center [294, 260] width 58 height 12
click at [408, 145] on div "Request a Refund Please check your email for a verification code and enter it b…" at bounding box center [294, 229] width 324 height 227
click at [424, 145] on icon at bounding box center [429, 143] width 14 height 14
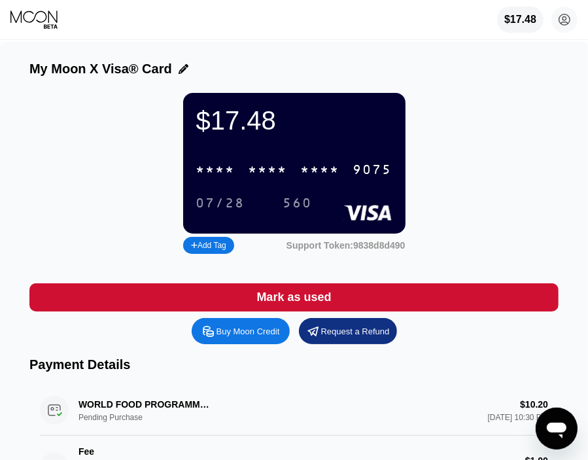
click at [370, 332] on div "Request a Refund" at bounding box center [348, 331] width 98 height 26
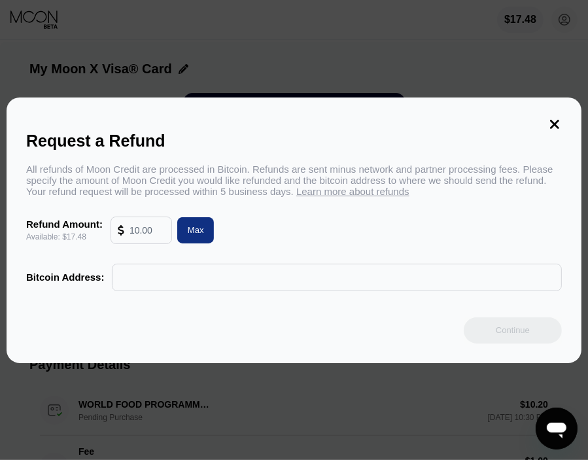
click at [152, 230] on input "text" at bounding box center [146, 230] width 35 height 26
type input "10"
click at [211, 265] on div "All refunds of Moon Credit are processed in [GEOGRAPHIC_DATA]. Refunds are sent…" at bounding box center [294, 228] width 536 height 128
click at [235, 280] on input "text" at bounding box center [337, 277] width 436 height 26
paste input "bc1q7uzrgmqaq5t82adrmahqvzyuj34lrsy5xs9ntj"
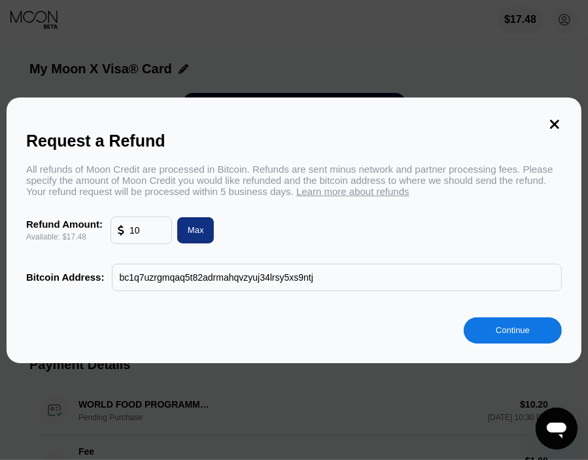
type input "bc1q7uzrgmqaq5t82adrmahqvzyuj34lrsy5xs9ntj"
click at [499, 343] on div "Continue" at bounding box center [513, 330] width 98 height 26
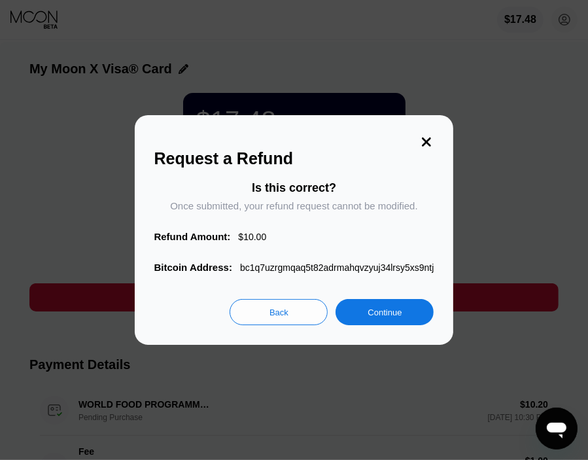
click at [374, 318] on div "Continue" at bounding box center [385, 312] width 34 height 11
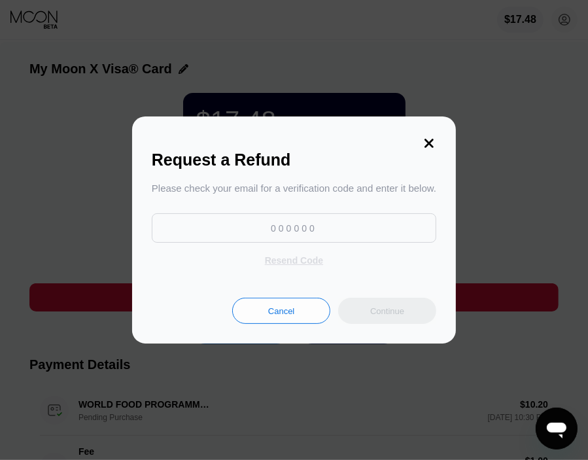
click at [309, 270] on div "Resend Code" at bounding box center [293, 260] width 71 height 22
click at [313, 264] on div "Resend Code" at bounding box center [294, 260] width 58 height 12
click at [284, 312] on div "Cancel" at bounding box center [281, 310] width 26 height 11
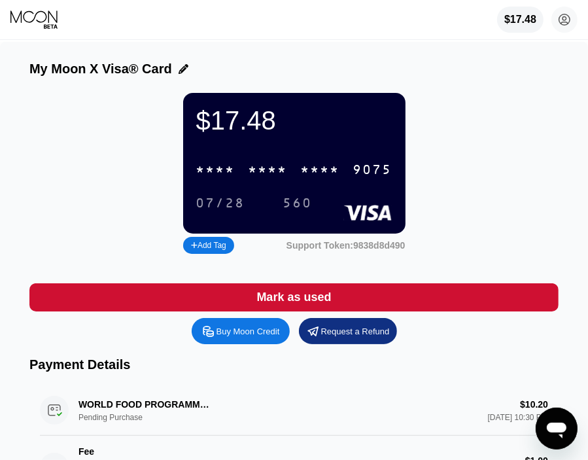
click at [354, 337] on div "Request a Refund" at bounding box center [355, 331] width 69 height 11
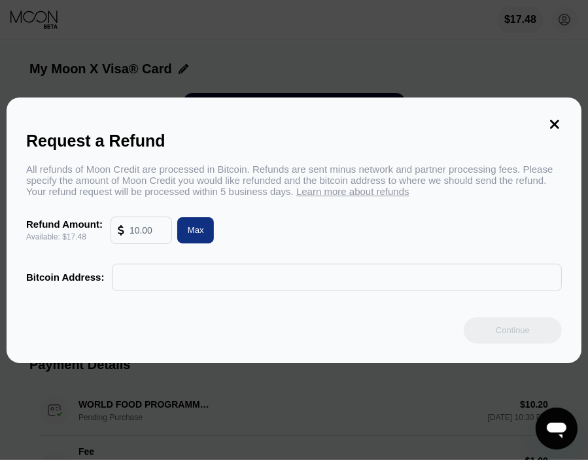
click at [152, 241] on input "text" at bounding box center [146, 230] width 35 height 26
type input "10"
click at [148, 268] on input "text" at bounding box center [337, 277] width 436 height 26
paste input "bc1q7uzrgmqaq5t82adrmahqvzyuj34lrsy5xs9ntj"
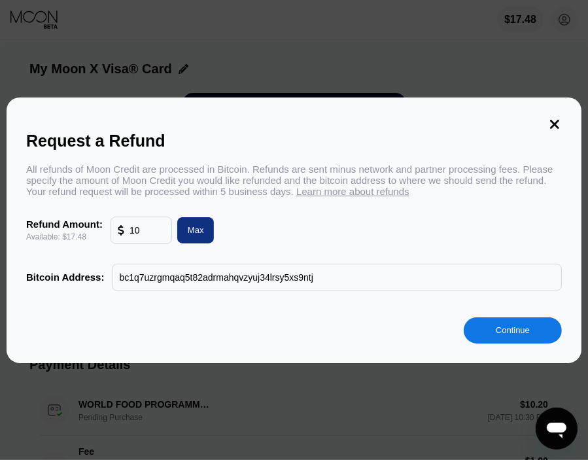
type input "bc1q7uzrgmqaq5t82adrmahqvzyuj34lrsy5xs9ntj"
click at [521, 336] on div "Continue" at bounding box center [513, 329] width 34 height 11
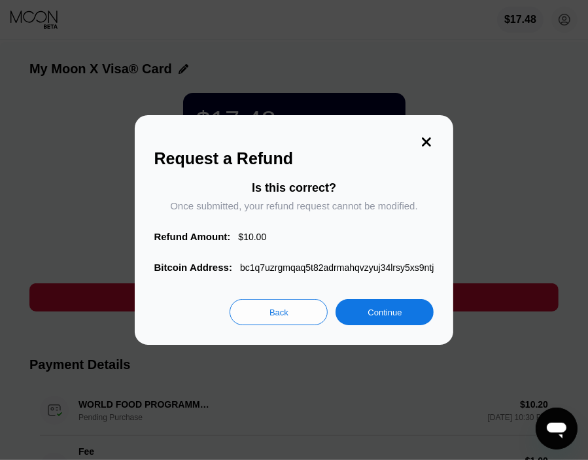
click at [419, 316] on div "Continue" at bounding box center [385, 312] width 98 height 26
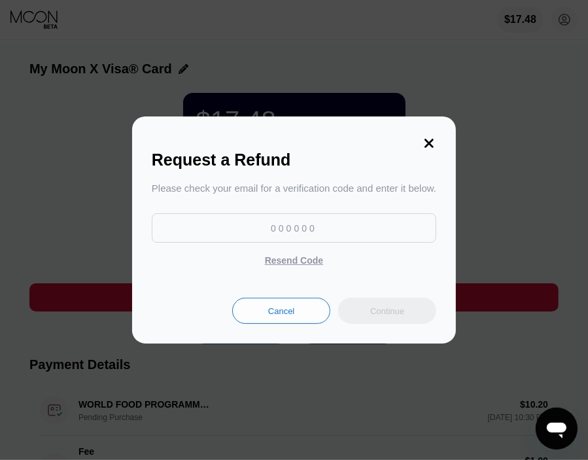
click at [285, 264] on div "Resend Code" at bounding box center [294, 260] width 58 height 12
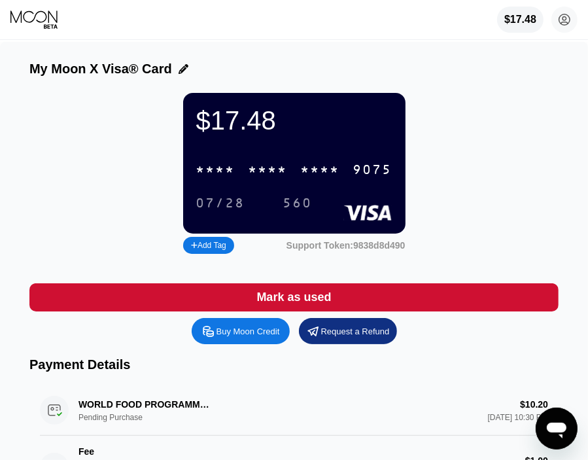
click at [348, 337] on div "Request a Refund" at bounding box center [355, 331] width 69 height 11
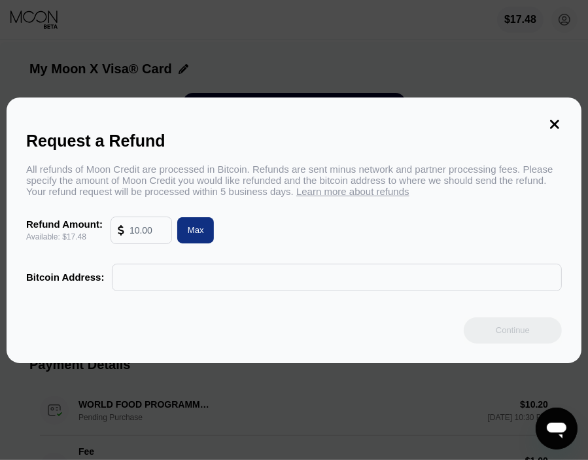
click at [144, 236] on input "text" at bounding box center [146, 230] width 35 height 26
type input "10"
click at [198, 281] on input "text" at bounding box center [337, 277] width 436 height 26
paste input "bc1q7uzrgmqaq5t82adrmahqvzyuj34lrsy5xs9ntj"
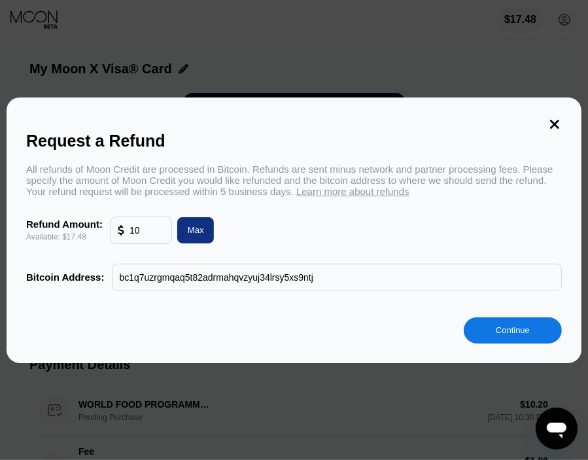
type input "bc1q7uzrgmqaq5t82adrmahqvzyuj34lrsy5xs9ntj"
click at [538, 335] on div "Continue" at bounding box center [513, 330] width 98 height 26
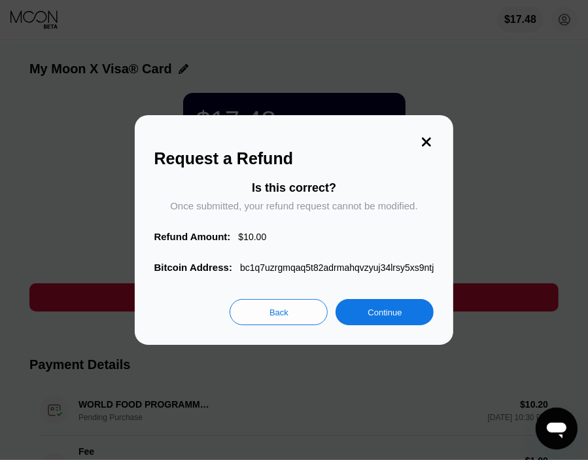
click at [390, 325] on div "Continue" at bounding box center [385, 312] width 98 height 26
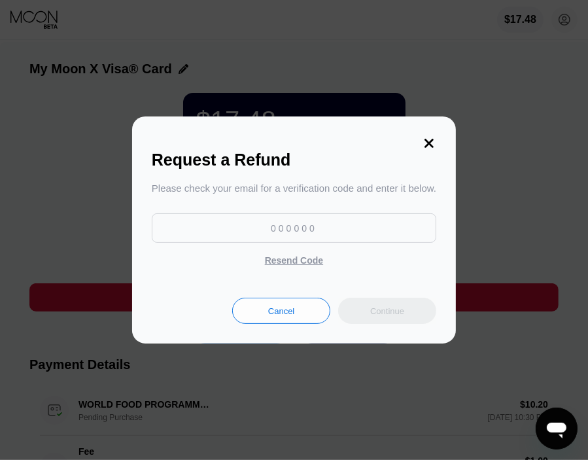
click at [303, 266] on div "Resend Code" at bounding box center [294, 260] width 58 height 12
click at [563, 201] on div "Request a Refund Please check your email for a verification code and enter it b…" at bounding box center [294, 229] width 588 height 227
click at [429, 141] on icon at bounding box center [428, 143] width 9 height 9
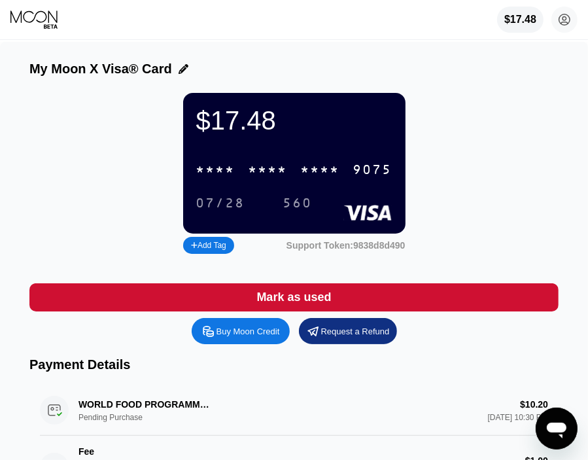
click at [360, 337] on div "Request a Refund" at bounding box center [355, 331] width 69 height 11
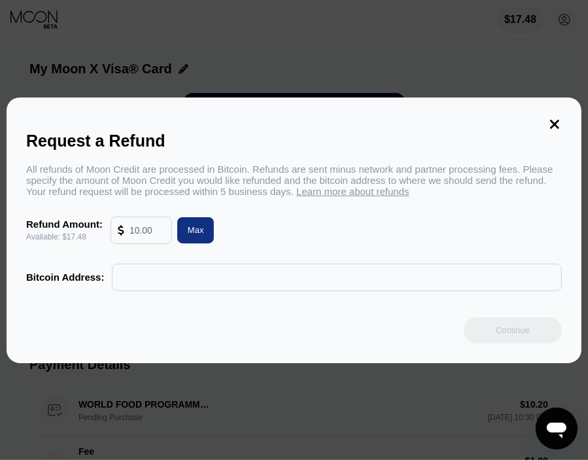
click at [157, 242] on input "text" at bounding box center [146, 230] width 35 height 26
type input "10"
click at [238, 289] on input "text" at bounding box center [337, 277] width 436 height 26
paste input "bc1q7uzrgmqaq5t82adrmahqvzyuj34lrsy5xs9ntj"
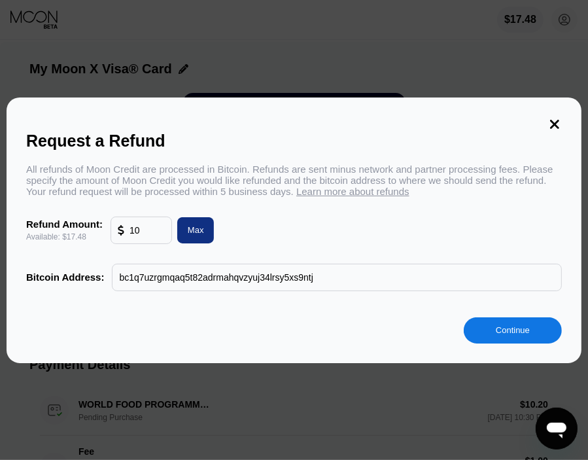
type input "bc1q7uzrgmqaq5t82adrmahqvzyuj34lrsy5xs9ntj"
click at [534, 326] on div "Continue" at bounding box center [513, 330] width 98 height 26
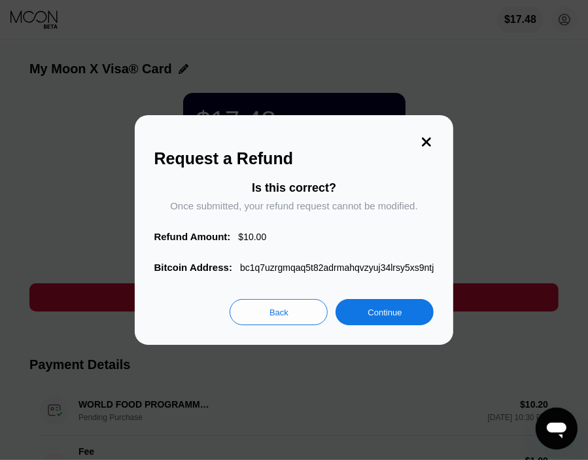
drag, startPoint x: 428, startPoint y: 332, endPoint x: 411, endPoint y: 323, distance: 19.3
click at [426, 332] on div "Request a Refund Is this correct? Once submitted, your refund request cannot be…" at bounding box center [294, 230] width 319 height 230
click at [402, 319] on div "Continue" at bounding box center [385, 312] width 98 height 26
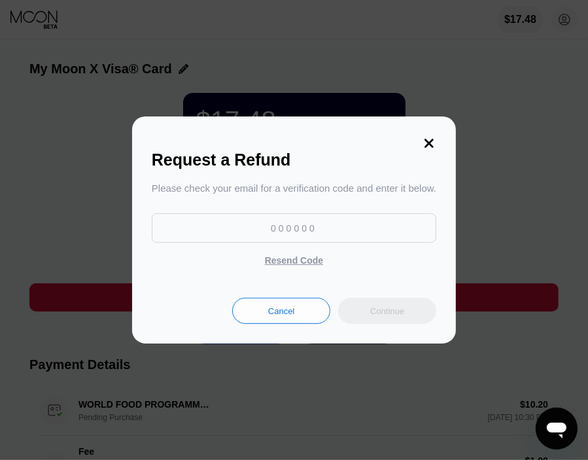
click at [298, 261] on div "Resend Code" at bounding box center [294, 260] width 58 height 12
click at [429, 143] on icon at bounding box center [429, 143] width 14 height 14
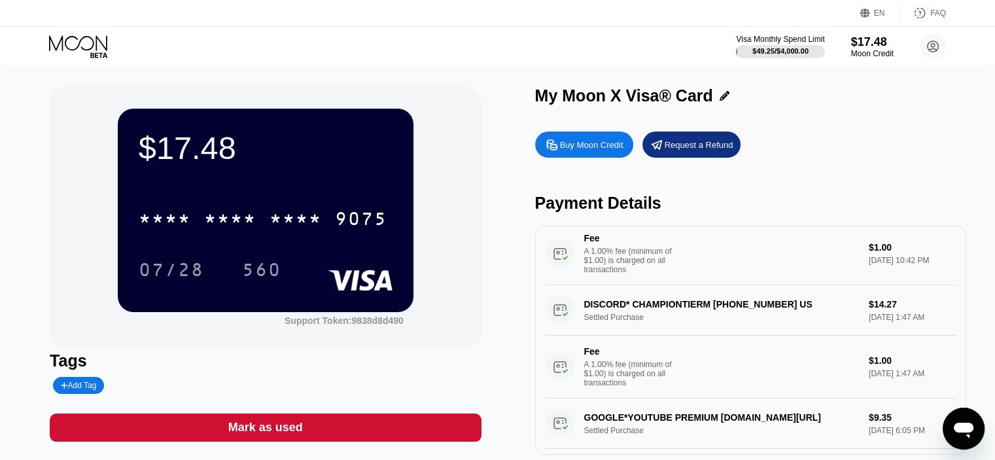
scroll to position [196, 0]
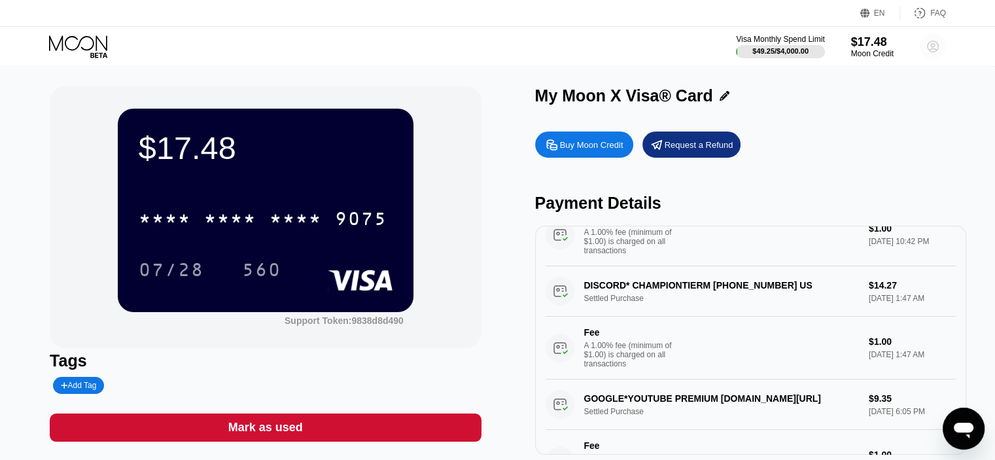
click at [597, 46] on circle at bounding box center [933, 46] width 26 height 26
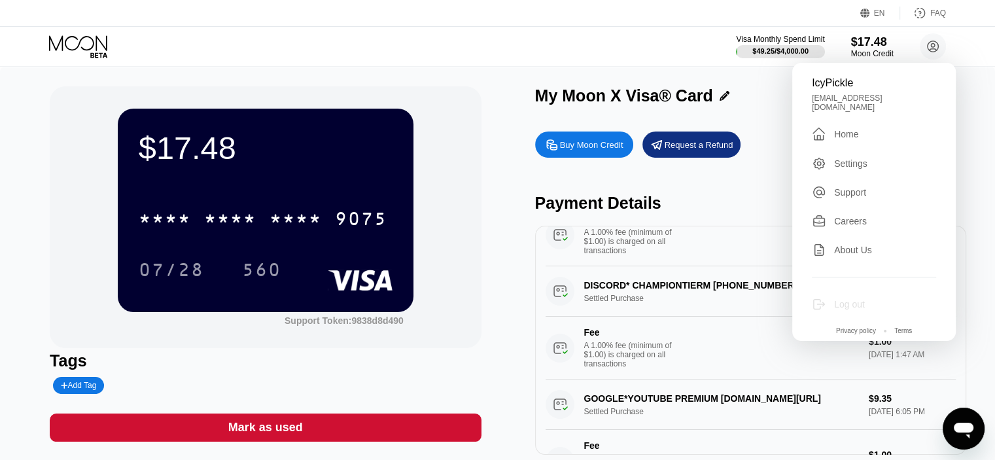
click at [597, 299] on div "Log out" at bounding box center [849, 304] width 31 height 10
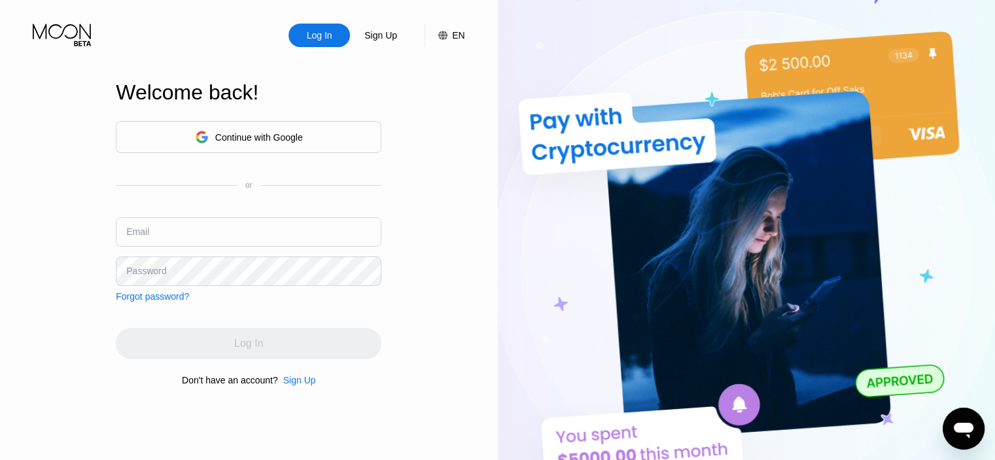
click at [332, 133] on div "Continue with Google" at bounding box center [249, 137] width 266 height 32
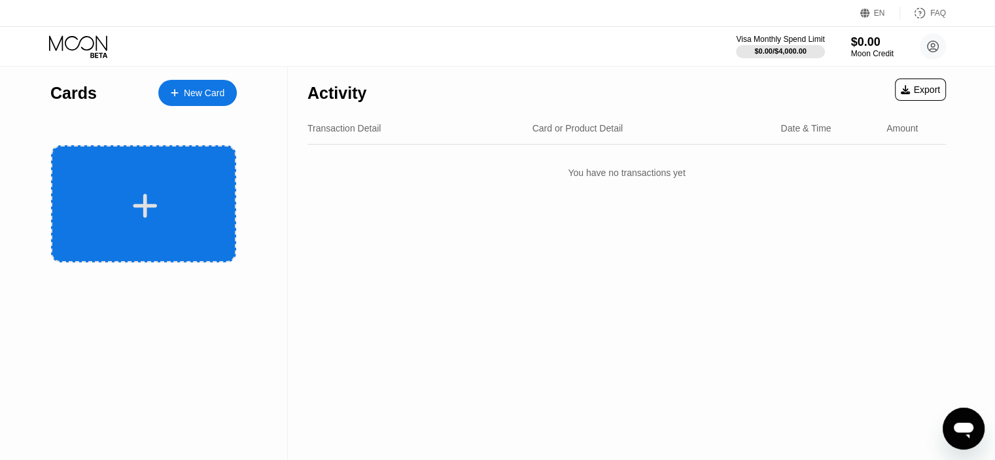
click at [165, 181] on div at bounding box center [143, 203] width 185 height 117
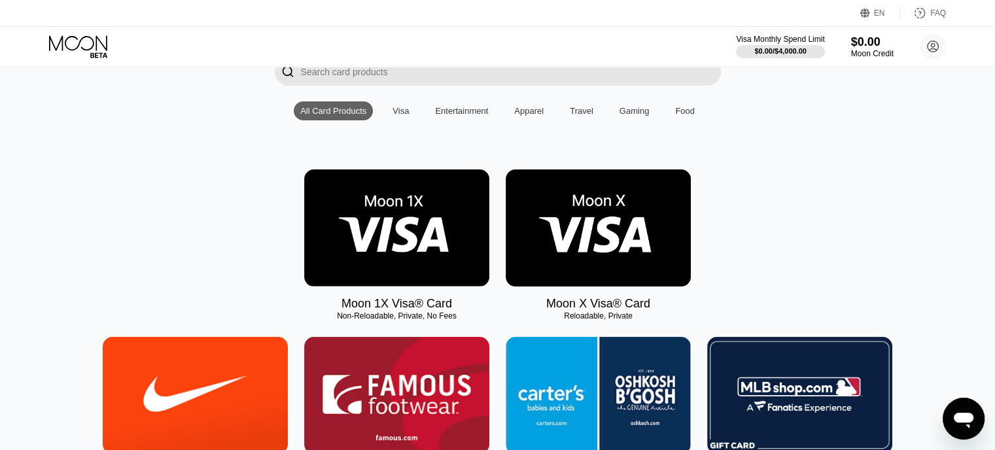
scroll to position [131, 0]
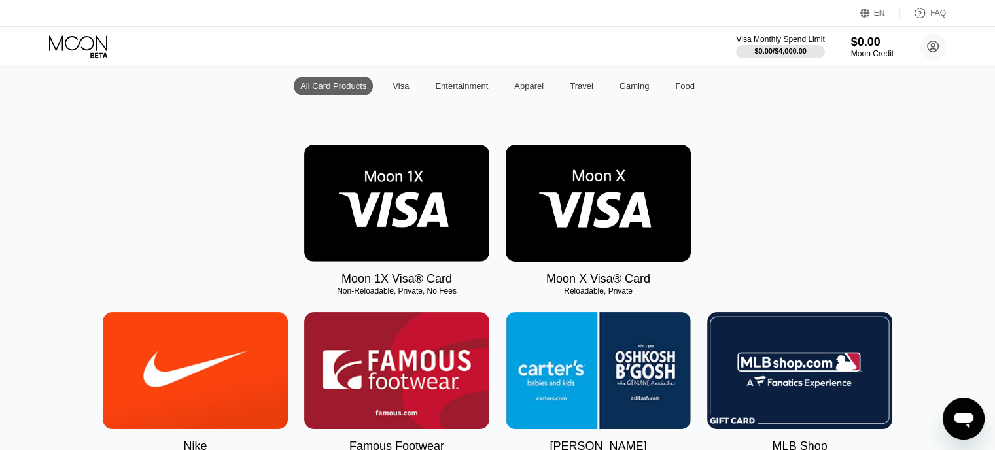
click at [593, 218] on img at bounding box center [598, 203] width 185 height 117
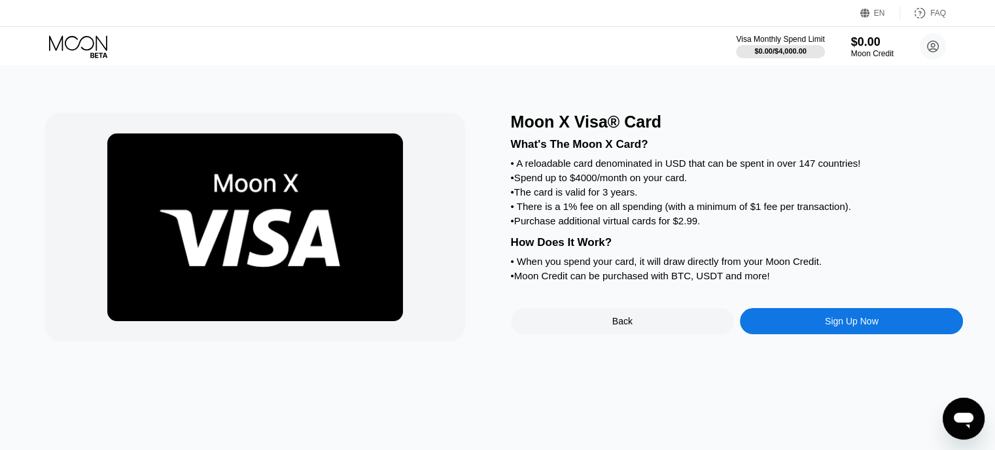
click at [865, 326] on div "Sign Up Now" at bounding box center [852, 321] width 54 height 10
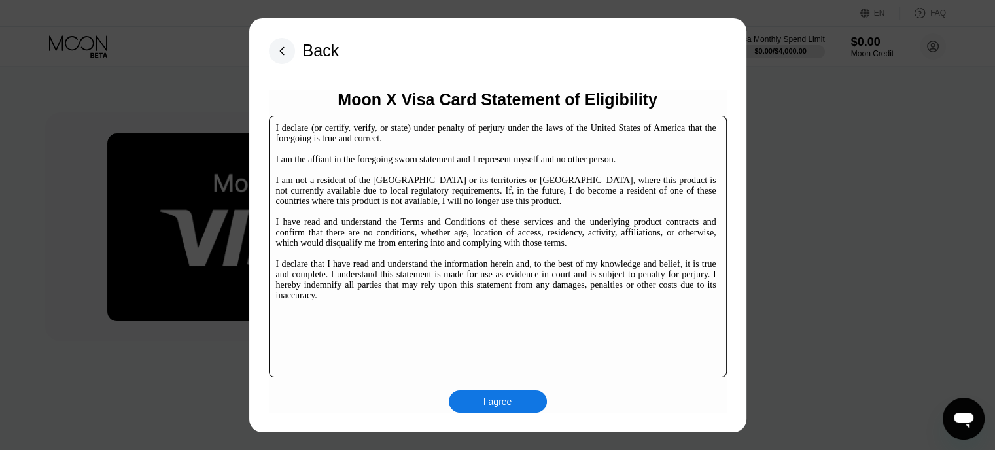
click at [528, 408] on div "I agree" at bounding box center [498, 401] width 98 height 22
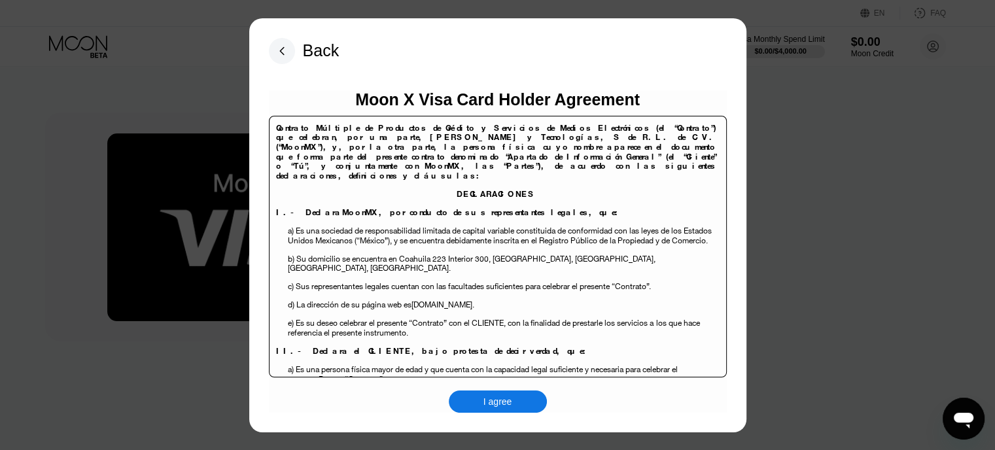
click at [521, 402] on div "I agree" at bounding box center [498, 401] width 98 height 22
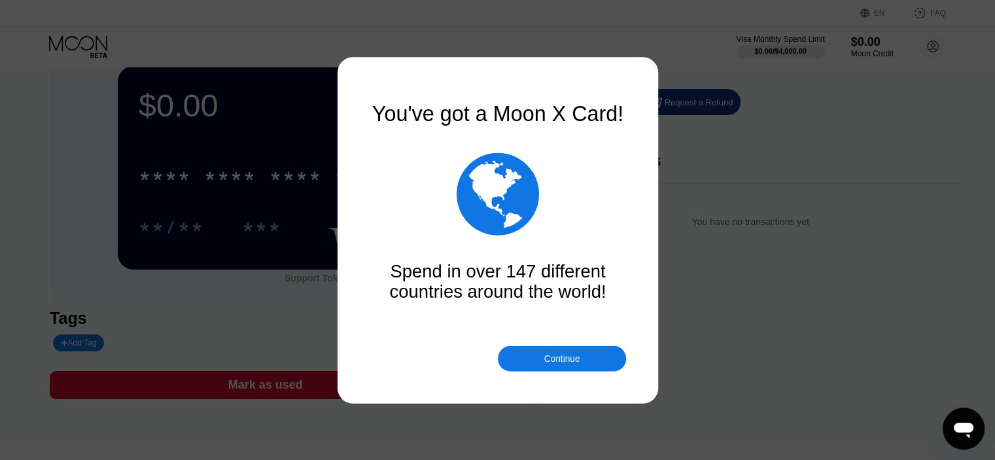
scroll to position [65, 0]
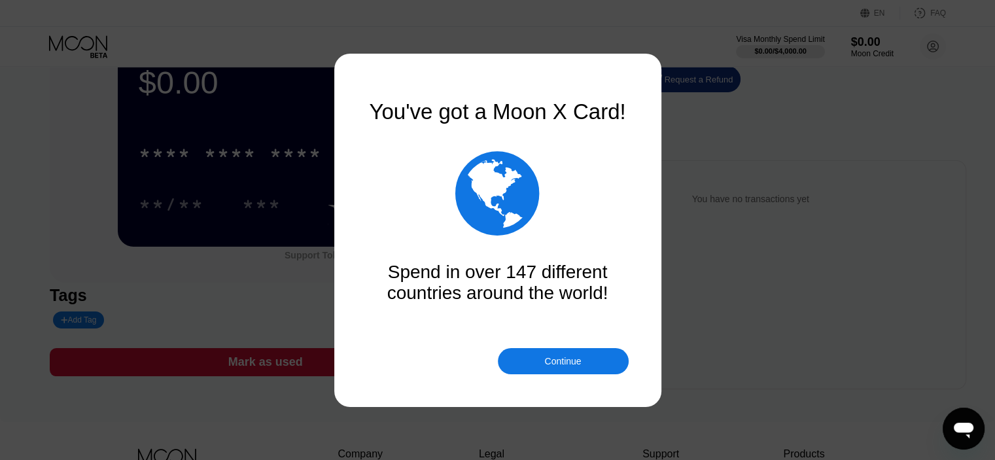
click at [573, 363] on div "Continue" at bounding box center [562, 361] width 37 height 10
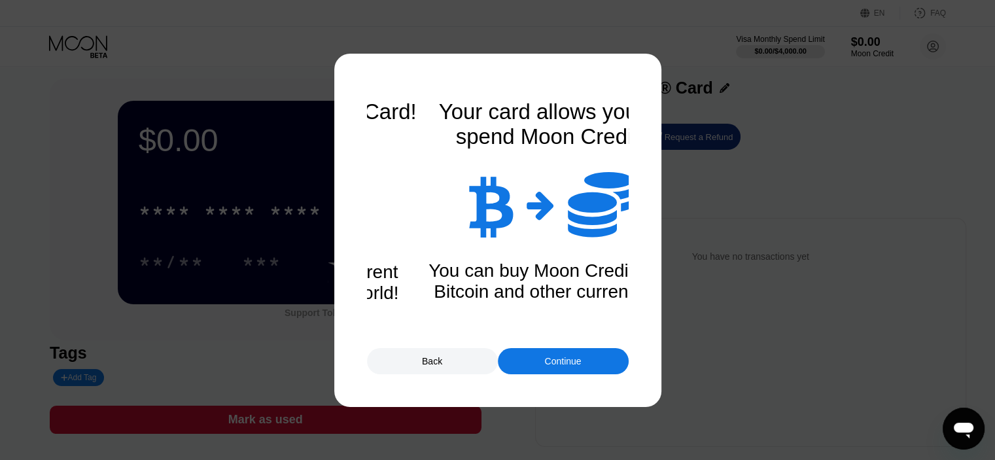
scroll to position [0, 0]
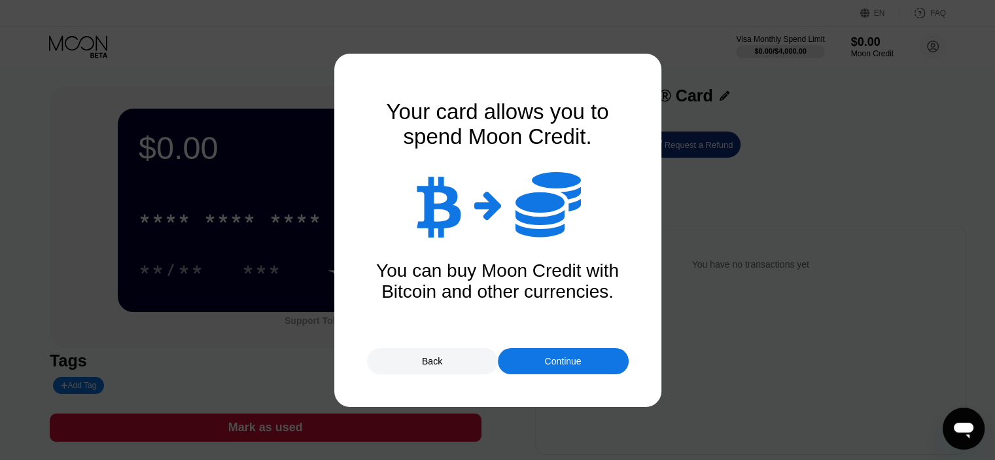
click at [573, 363] on div "Continue" at bounding box center [562, 361] width 37 height 10
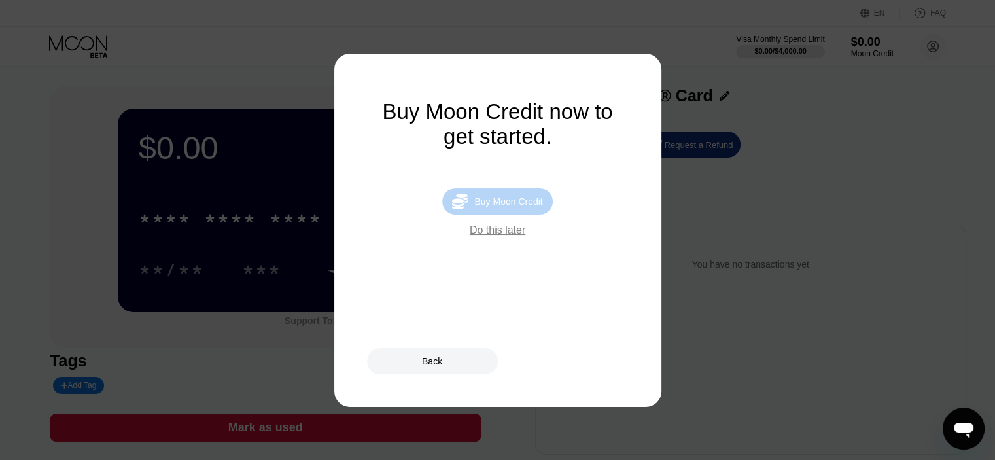
click at [508, 207] on div "Buy Moon Credit" at bounding box center [508, 201] width 68 height 10
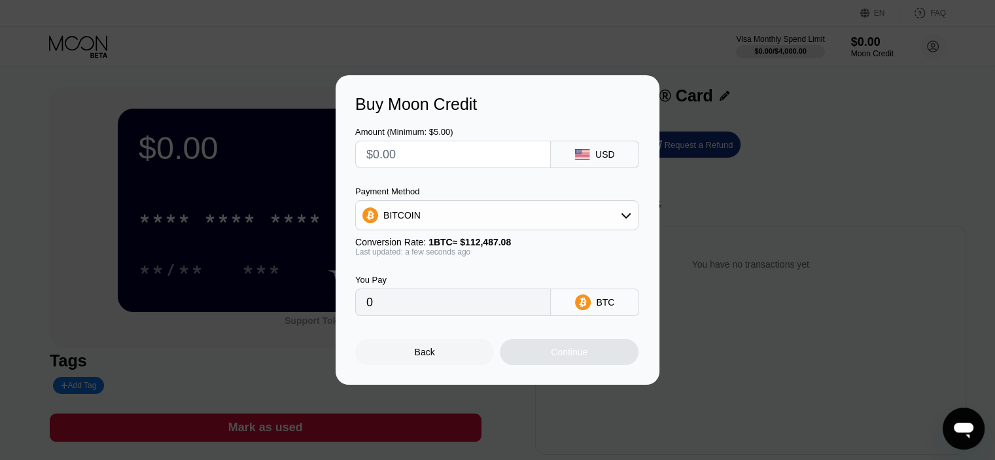
click at [449, 154] on input "text" at bounding box center [452, 154] width 173 height 26
type input "$15"
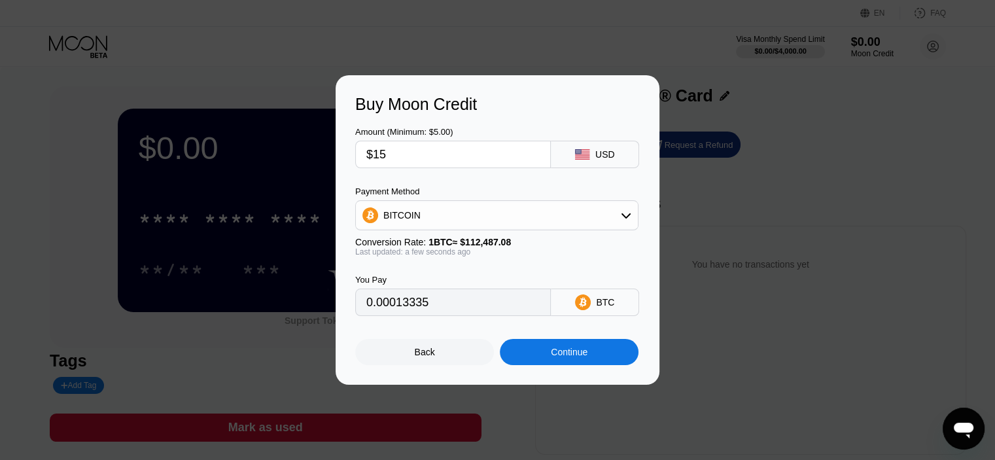
type input "0.00013335"
type input "$15"
click at [575, 341] on div "Back Continue" at bounding box center [497, 340] width 284 height 49
click at [577, 357] on div "Continue" at bounding box center [569, 352] width 37 height 10
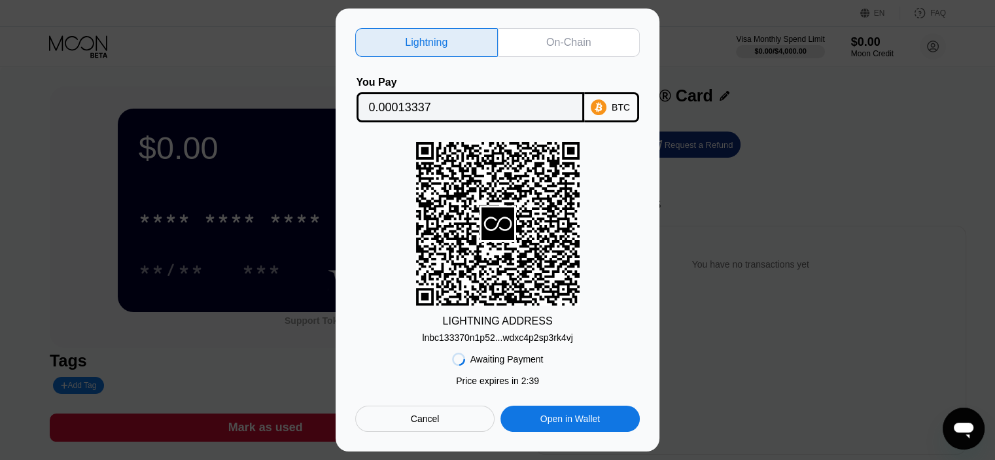
click at [557, 36] on div "On-Chain" at bounding box center [568, 42] width 44 height 13
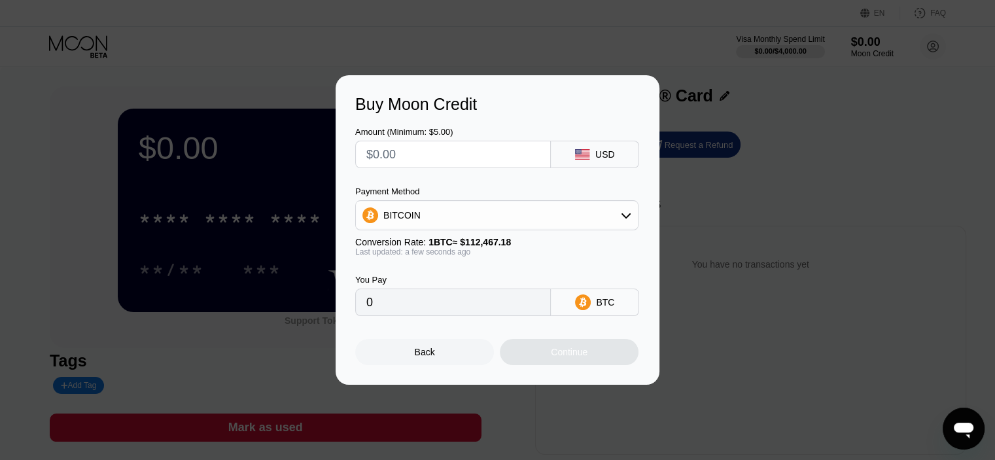
click at [394, 154] on input "text" at bounding box center [452, 154] width 173 height 26
type input "$1"
type input "0.00000890"
type input "$12"
type input "0.00010670"
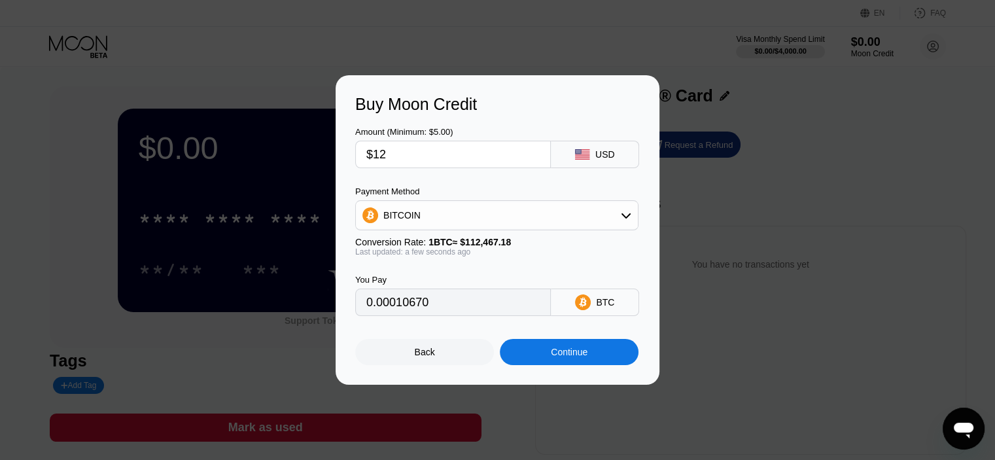
type input "$12"
click at [544, 365] on div "Continue" at bounding box center [569, 352] width 139 height 26
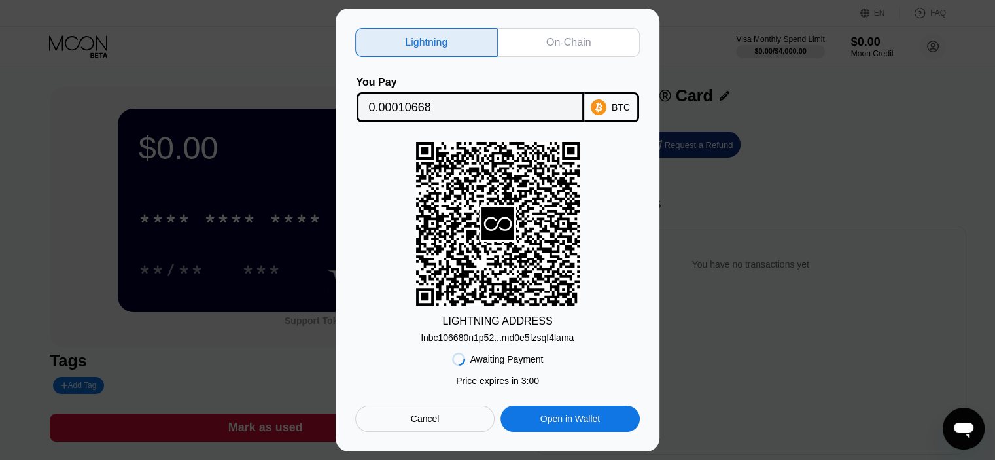
click at [540, 28] on div "On-Chain" at bounding box center [569, 42] width 143 height 29
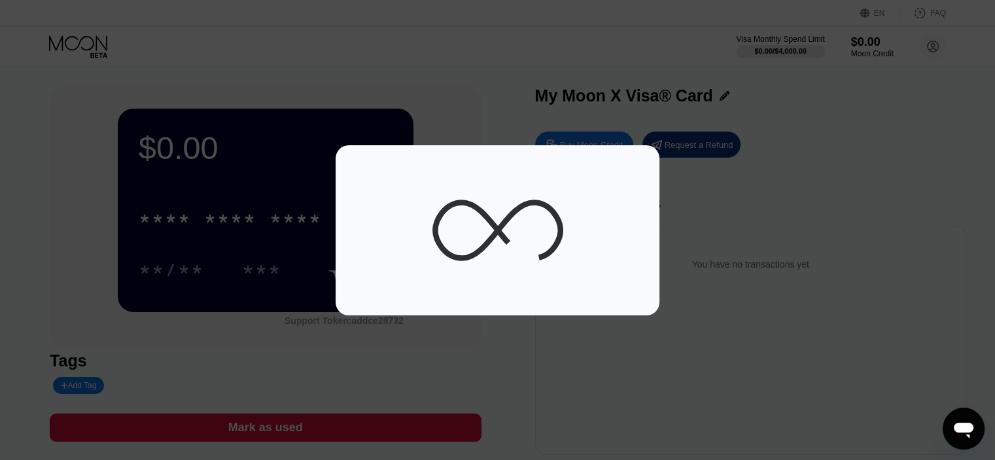
click at [971, 411] on div "Open messaging window" at bounding box center [963, 428] width 39 height 39
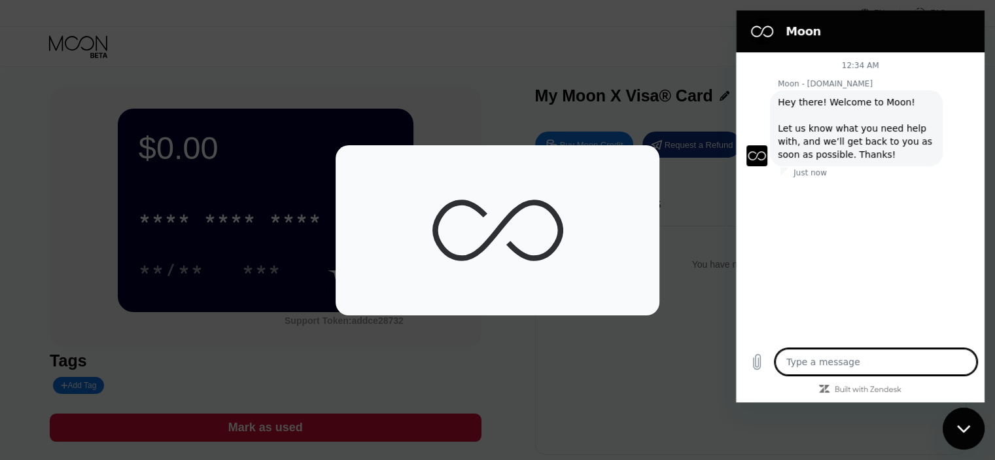
type textarea "x"
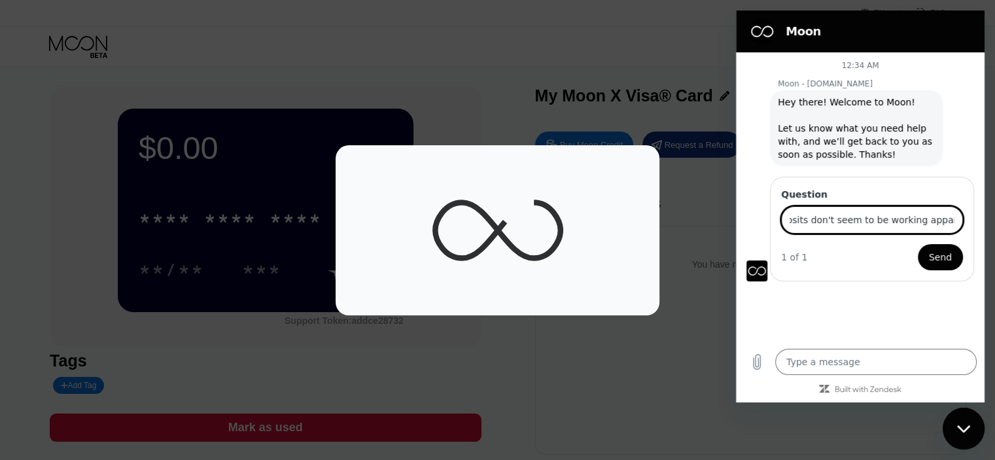
scroll to position [0, 24]
type input "deposits don't seem to be working apparently?"
click at [918, 244] on button "Send" at bounding box center [940, 257] width 45 height 26
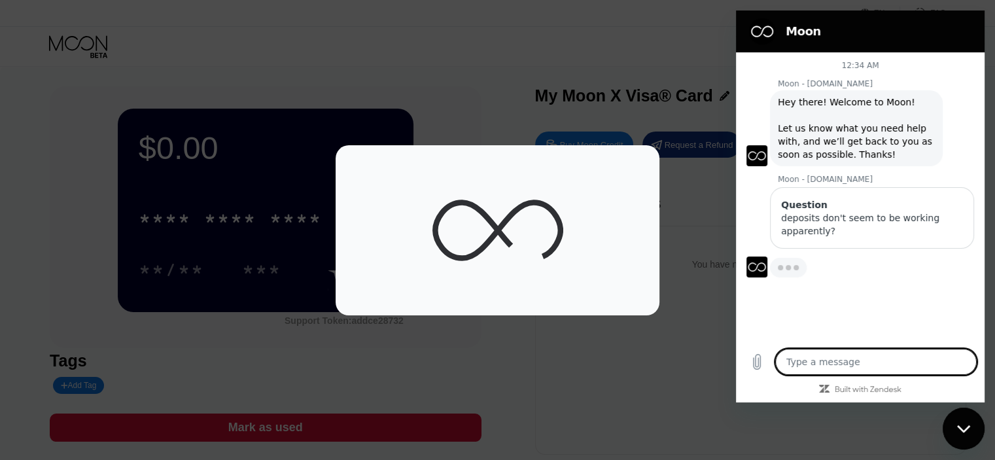
type textarea "x"
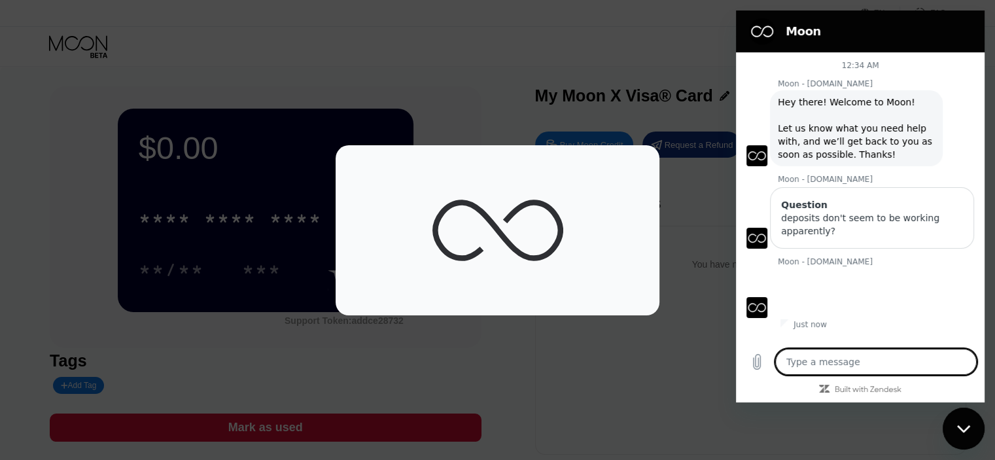
type textarea "o"
type textarea "x"
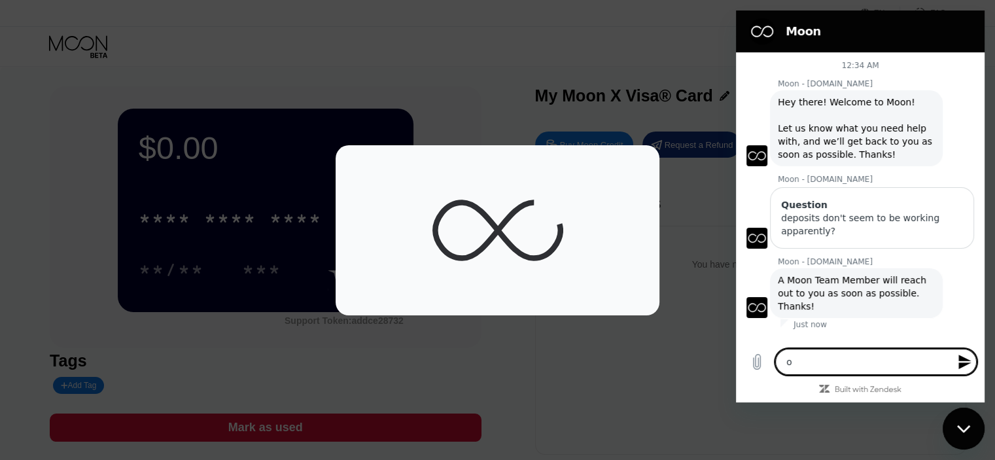
type textarea "on"
type textarea "x"
type textarea "onc"
type textarea "x"
type textarea "onch"
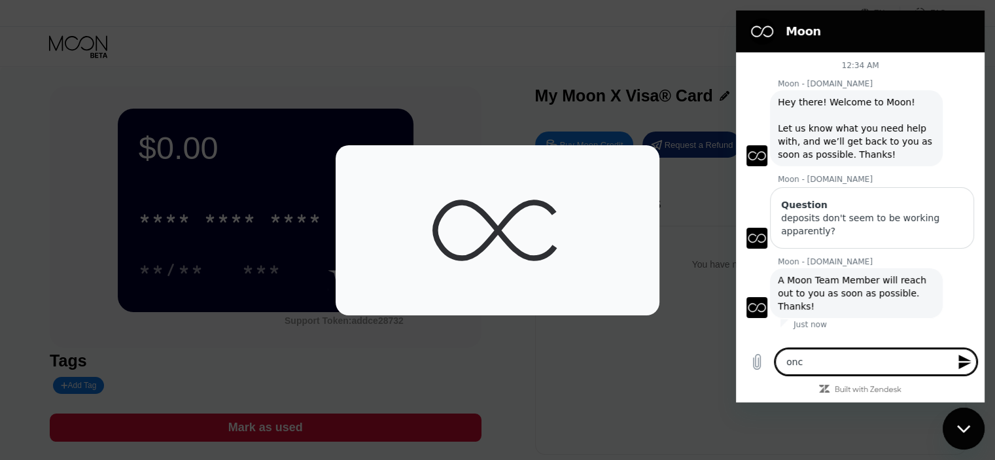
type textarea "x"
type textarea "oncha"
type textarea "x"
type textarea "onchai"
type textarea "x"
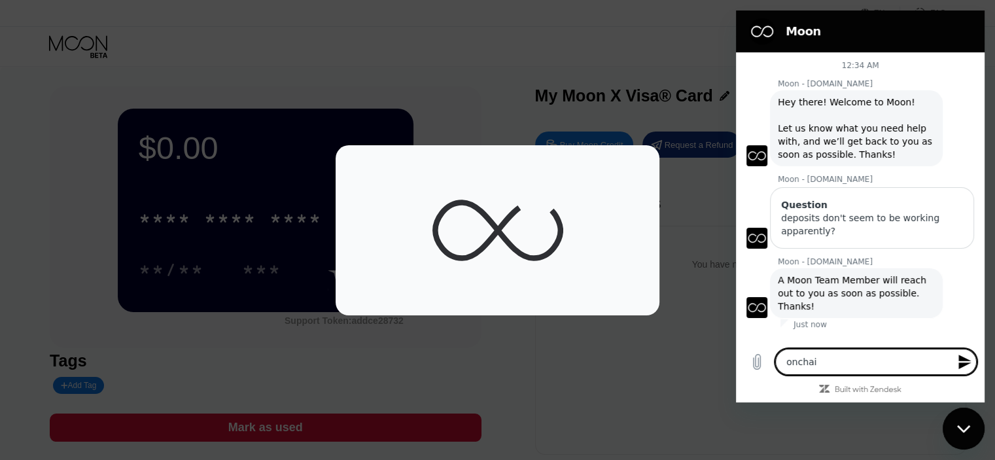
type textarea "onchain"
type textarea "x"
type textarea "onchain"
type textarea "x"
type textarea "onchain d"
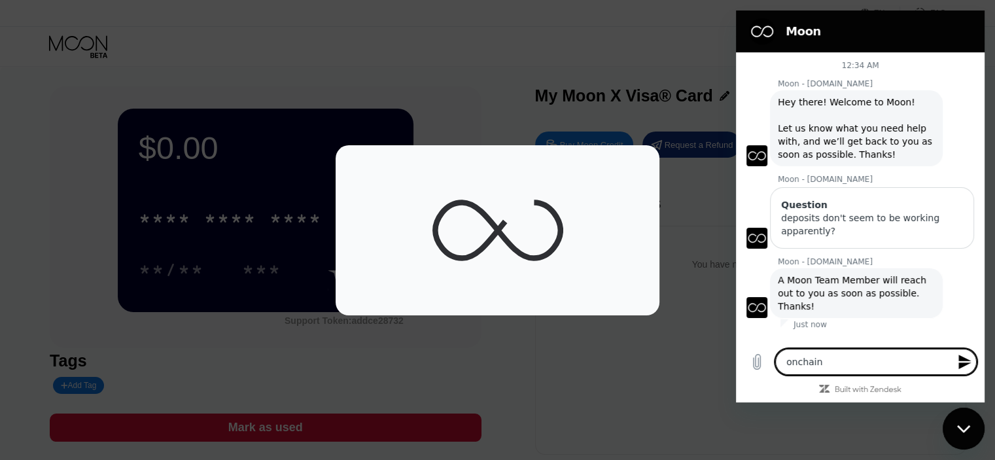
type textarea "x"
type textarea "onchain de"
type textarea "x"
type textarea "onchain dep"
type textarea "x"
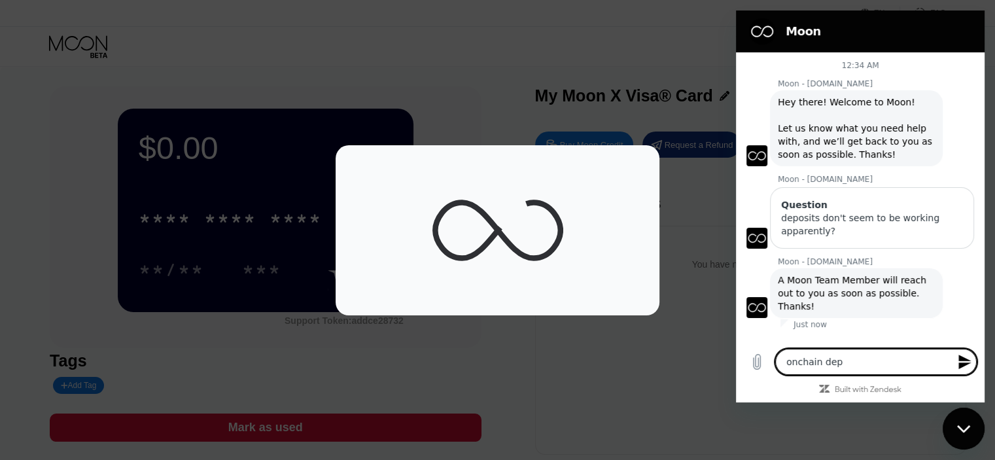
type textarea "onchain depo"
type textarea "x"
type textarea "onchain depos"
type textarea "x"
type textarea "onchain deposi"
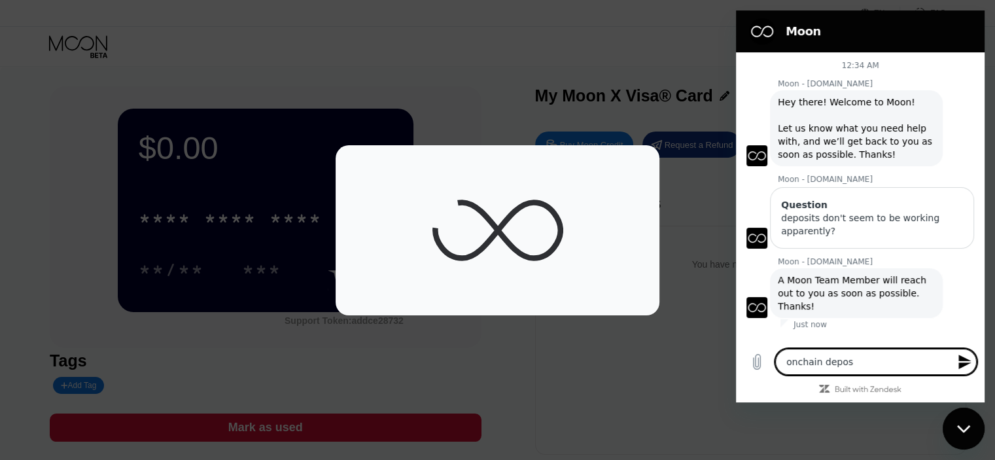
type textarea "x"
type textarea "onchain deposit"
type textarea "x"
type textarea "onchain deposits"
type textarea "x"
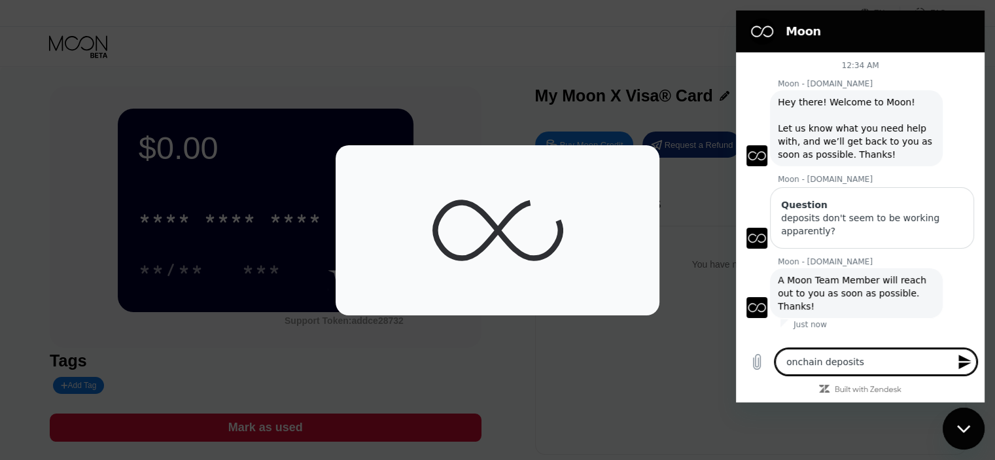
type textarea "onchain deposits"
type textarea "x"
type textarea "onchain deposits a"
type textarea "x"
type textarea "onchain deposits ar"
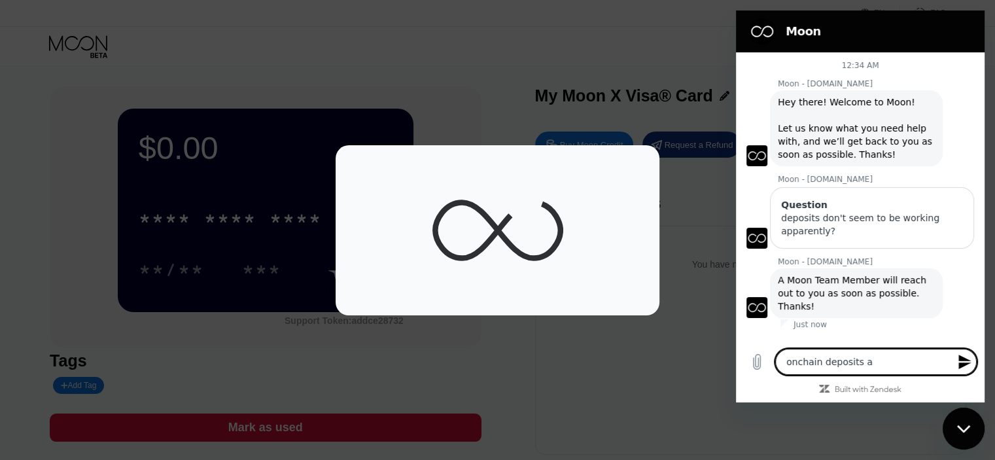
type textarea "x"
type textarea "onchain deposits are"
type textarea "x"
type textarea "onchain deposits aren"
type textarea "x"
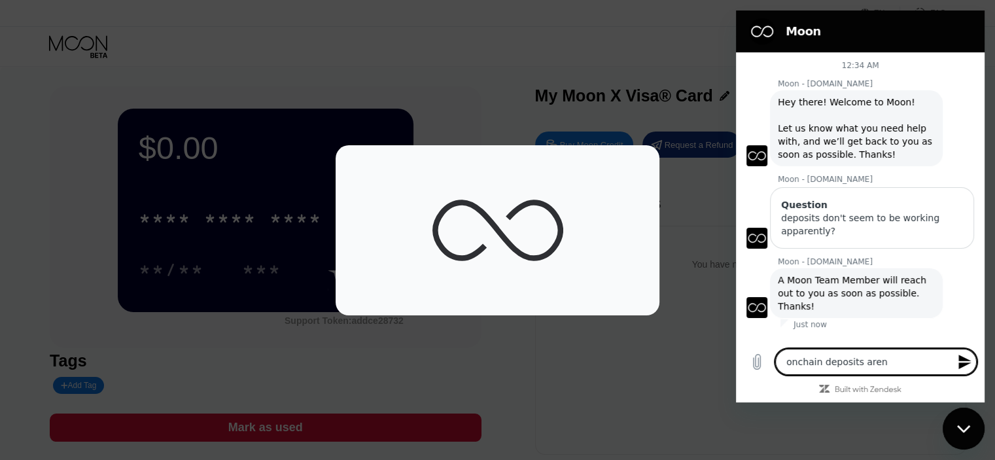
type textarea "onchain deposits aren'"
type textarea "x"
type textarea "onchain deposits aren't"
type textarea "x"
type textarea "onchain deposits aren't"
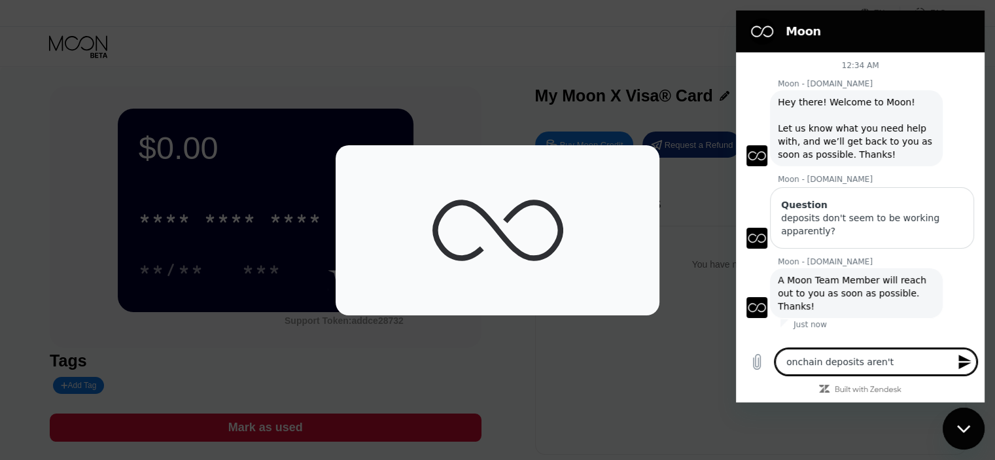
type textarea "x"
type textarea "onchain deposits aren't w"
type textarea "x"
type textarea "onchain deposits aren't wo"
type textarea "x"
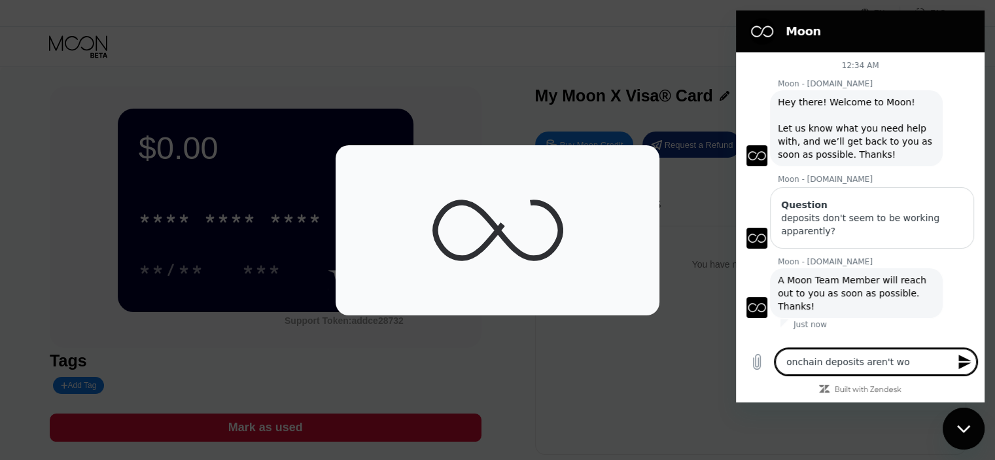
type textarea "onchain deposits aren't wor"
type textarea "x"
type textarea "onchain deposits aren't work"
type textarea "x"
type textarea "onchain deposits aren't worki"
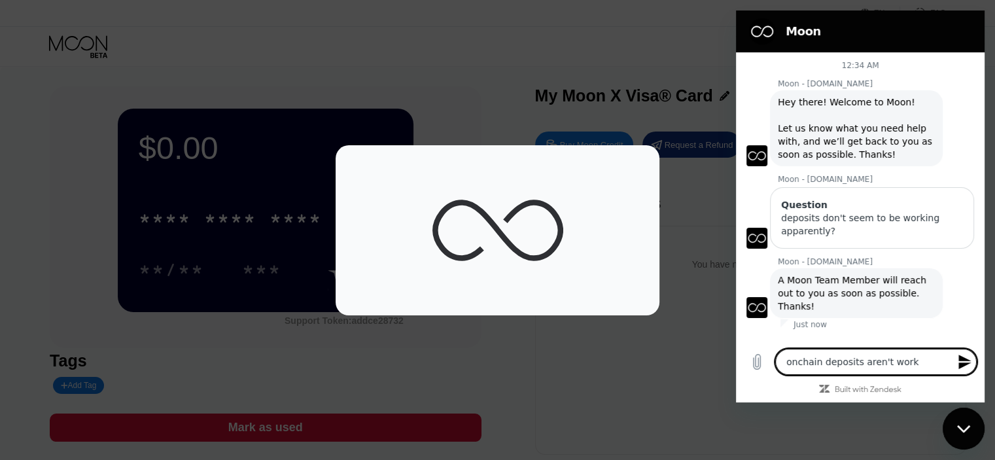
type textarea "x"
type textarea "onchain deposits aren't workin"
type textarea "x"
type textarea "onchain deposits aren't working"
type textarea "x"
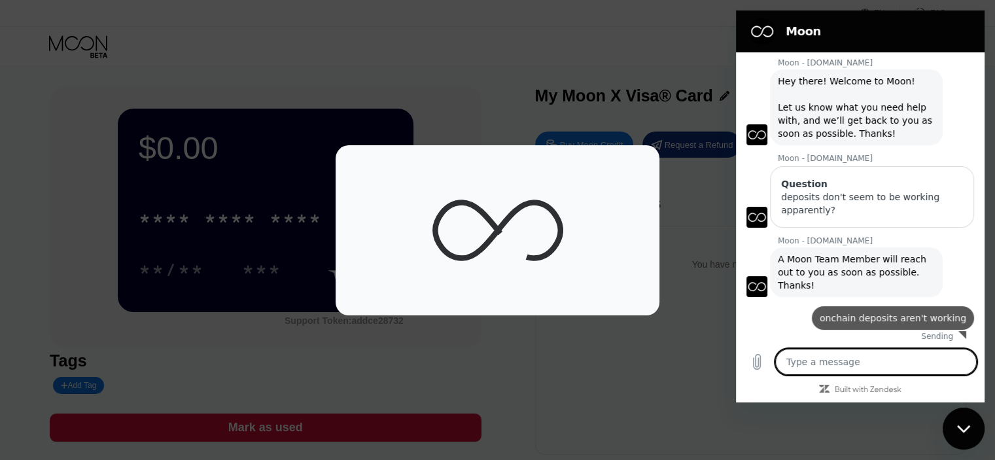
type textarea "x"
type textarea "i"
type textarea "x"
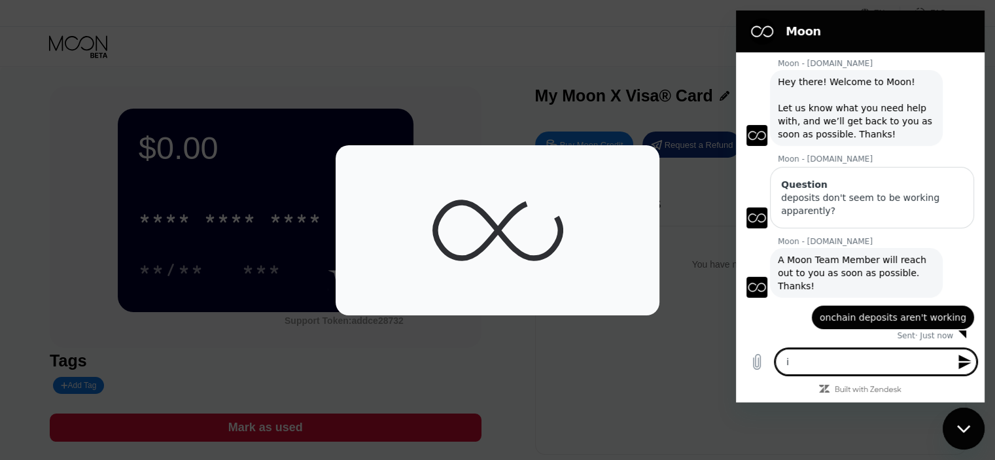
type textarea "is"
type textarea "x"
type textarea "is"
type textarea "x"
type textarea "is t"
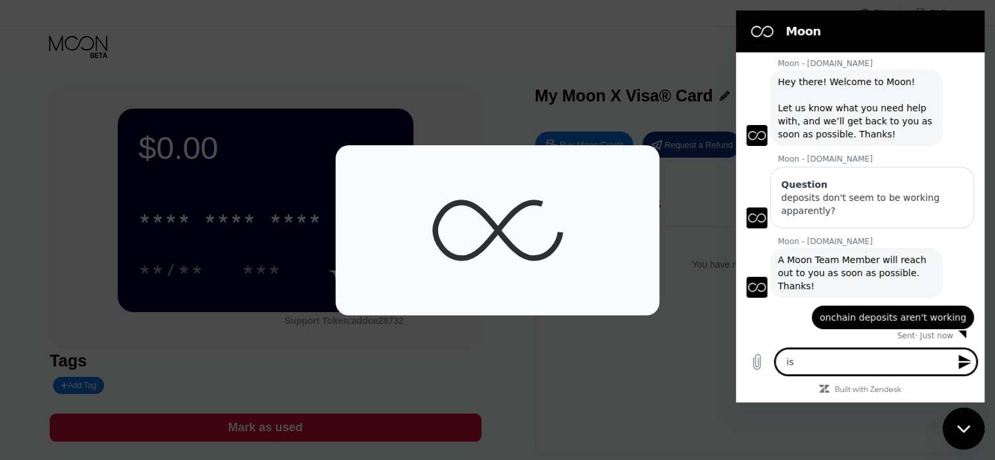
type textarea "x"
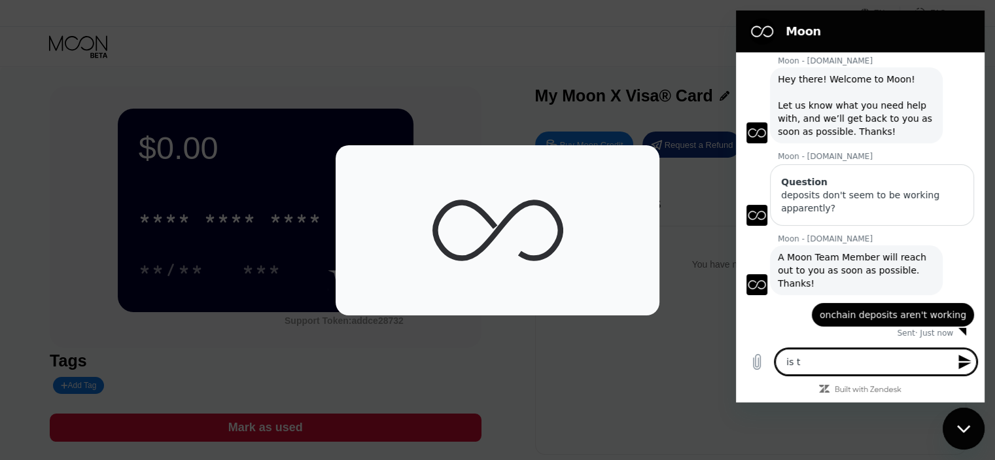
type textarea "is th"
type textarea "x"
type textarea "is the"
type textarea "x"
type textarea "is ther"
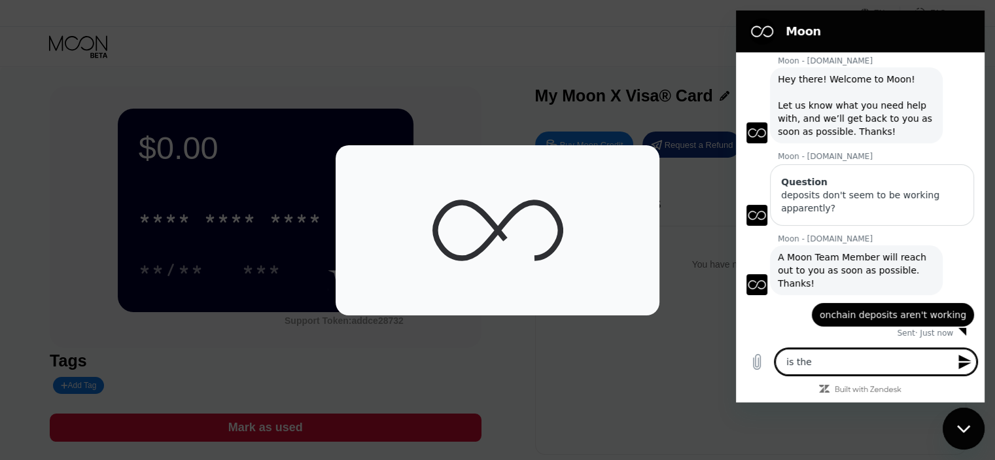
type textarea "x"
type textarea "is there"
type textarea "x"
type textarea "is there"
type textarea "x"
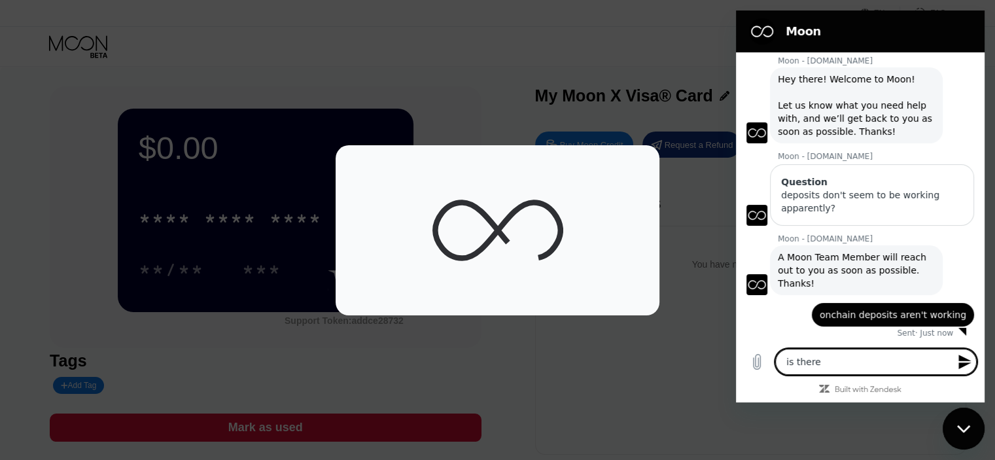
type textarea "is there a"
type textarea "x"
type textarea "is there an"
type textarea "x"
type textarea "is there any"
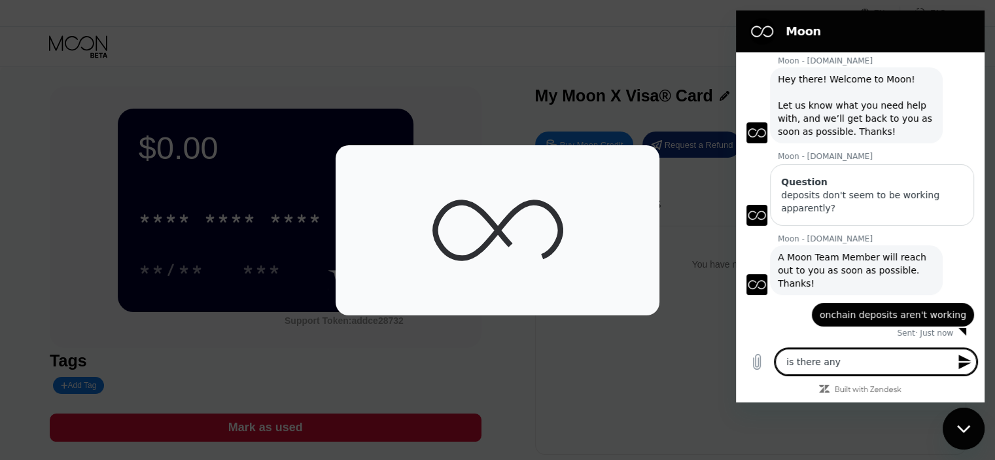
type textarea "x"
type textarea "is there an"
type textarea "x"
type textarea "is there an"
type textarea "x"
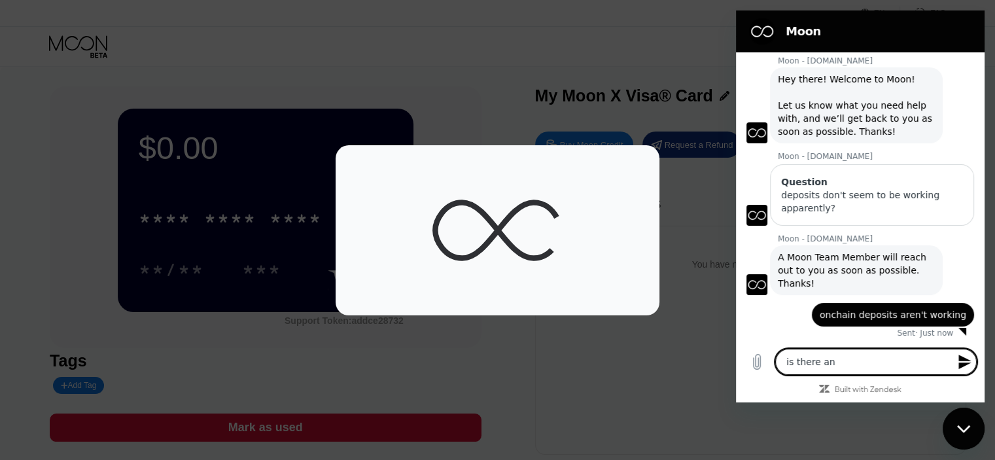
type textarea "is there an i"
type textarea "x"
type textarea "is there an is"
type textarea "x"
type textarea "is there an iss"
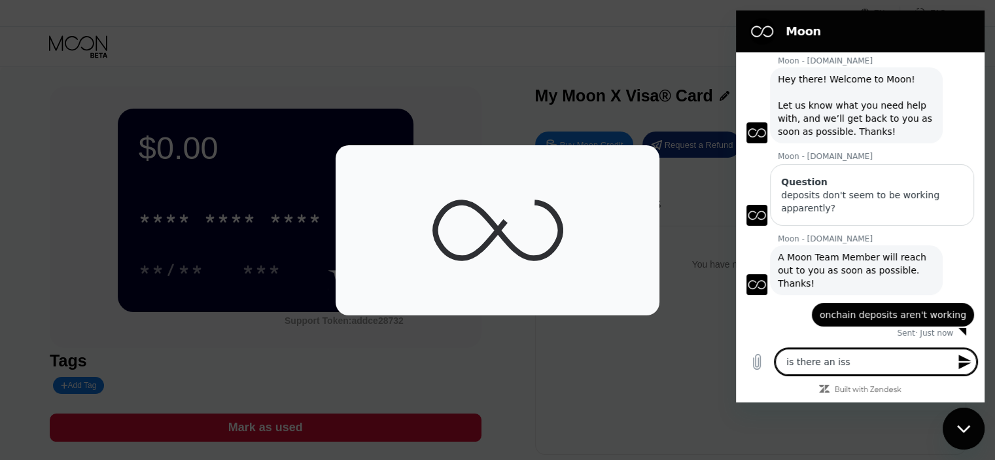
type textarea "x"
type textarea "is there an issu"
type textarea "x"
type textarea "is there an issue"
type textarea "x"
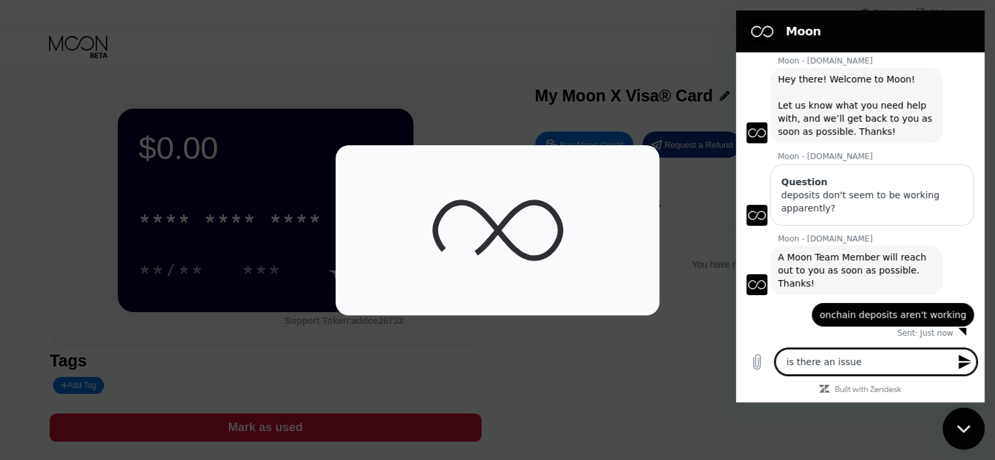
type textarea "is there an issue"
type textarea "x"
type textarea "is there an issue w"
type textarea "x"
type textarea "is there an issue wi"
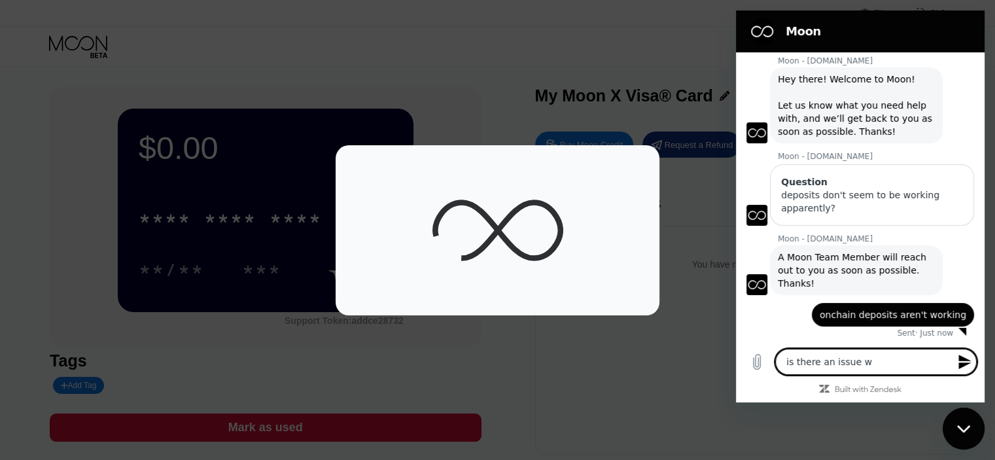
type textarea "x"
type textarea "is there an issue wit"
type textarea "x"
type textarea "is there an issue with"
type textarea "x"
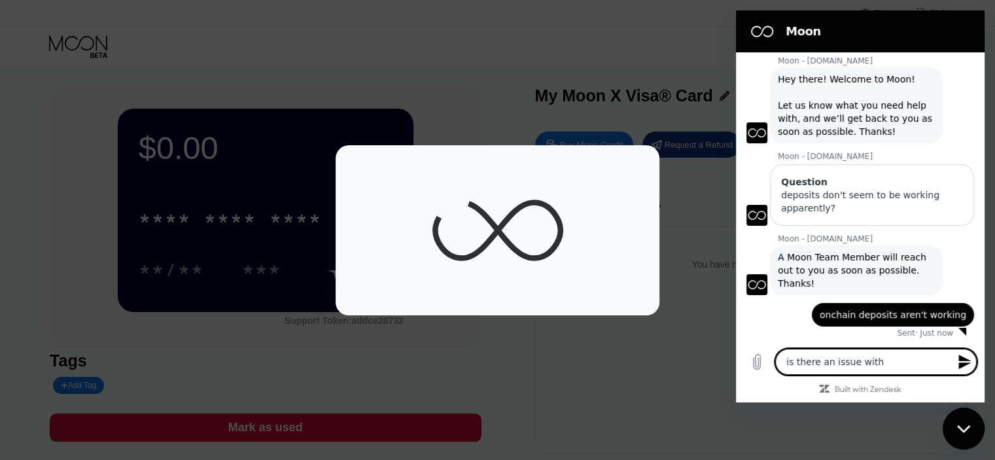
type textarea "is there an issue with"
type textarea "x"
type textarea "is there an issue with t"
type textarea "x"
type textarea "is there an issue with th"
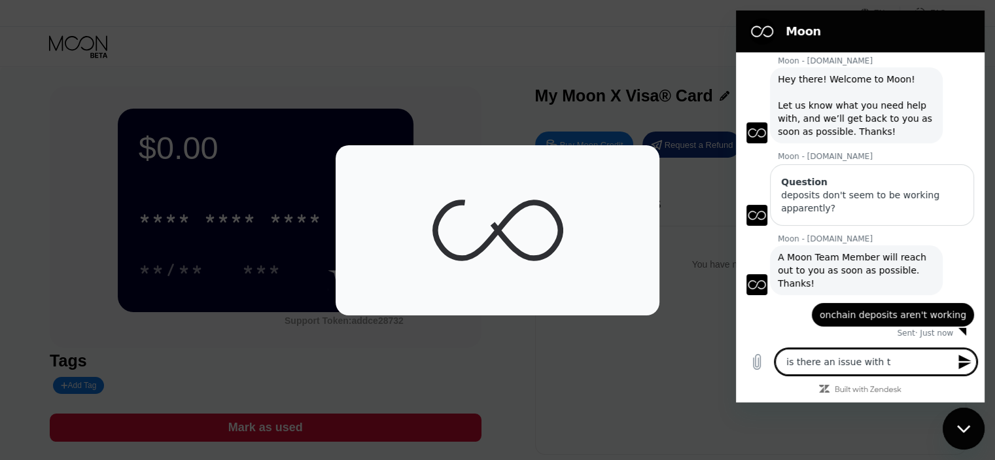
type textarea "x"
type textarea "is there an issue with"
type textarea "x"
type textarea "is there an issue"
type textarea "x"
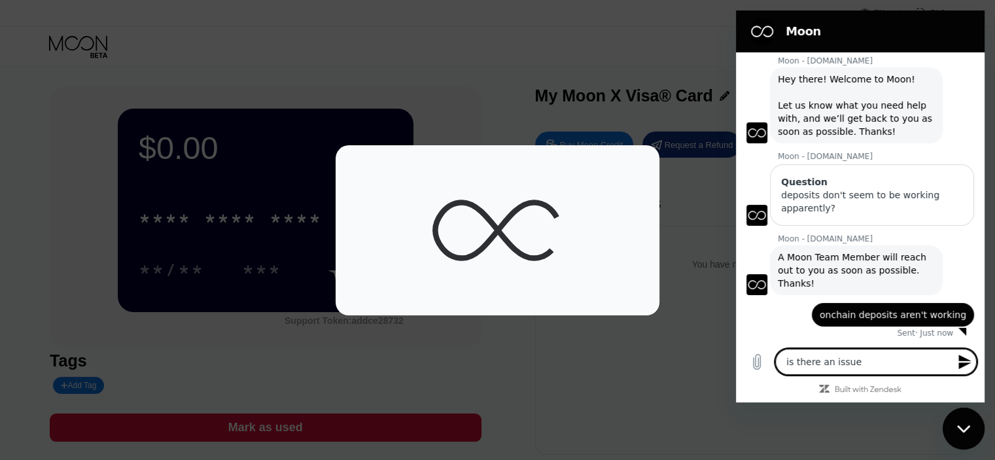
type textarea "is there an issue o"
type textarea "x"
type textarea "is there an issue or"
type textarea "x"
type textarea "is there an issue or"
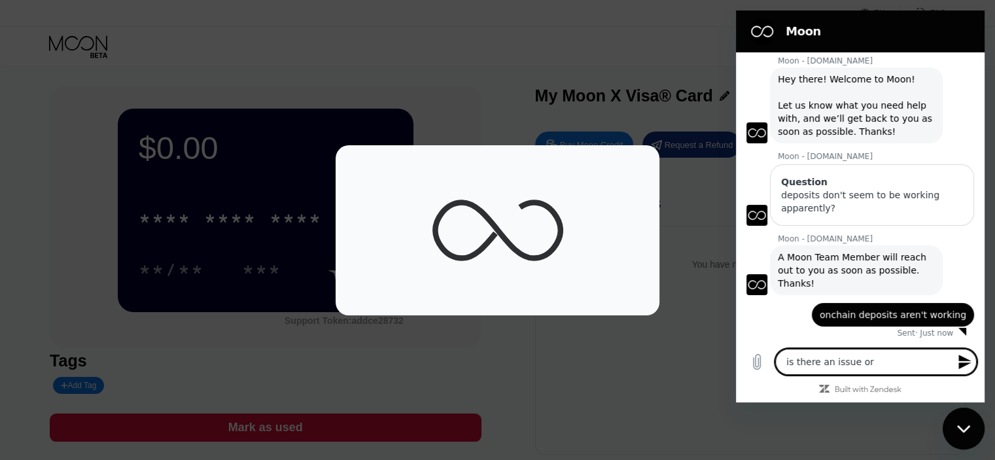
type textarea "x"
type textarea "is there an issue or i"
type textarea "x"
type textarea "is there an issue or is"
type textarea "x"
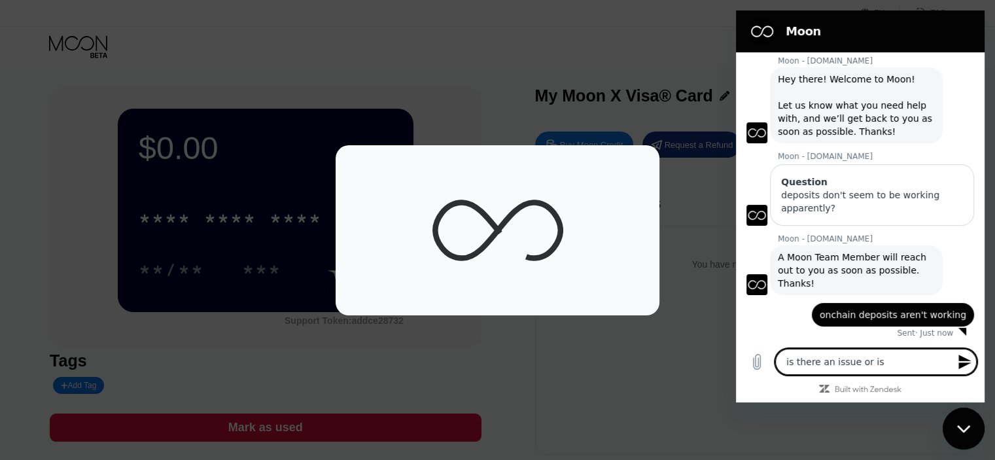
type textarea "is there an issue or is"
type textarea "x"
type textarea "is there an issue or is t"
type textarea "x"
type textarea "is there an issue or is th"
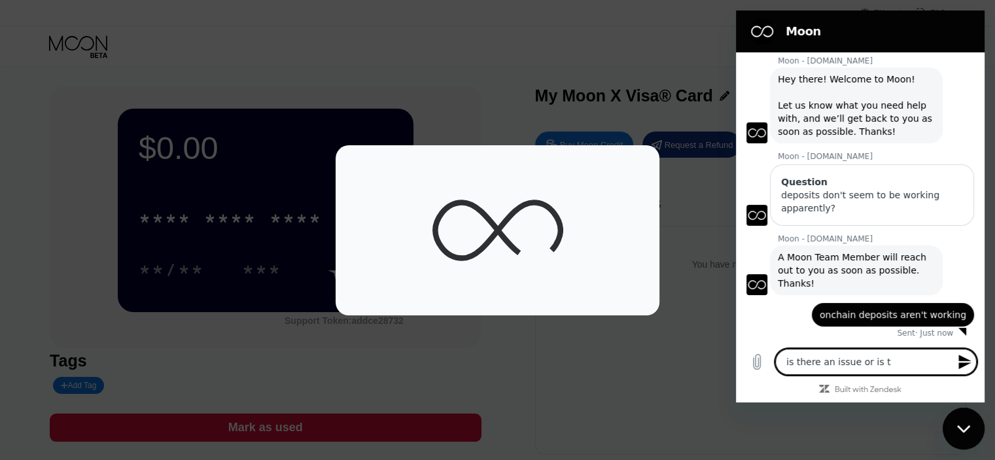
type textarea "x"
type textarea "is there an issue or is thi"
type textarea "x"
type textarea "is there an issue or is this"
type textarea "x"
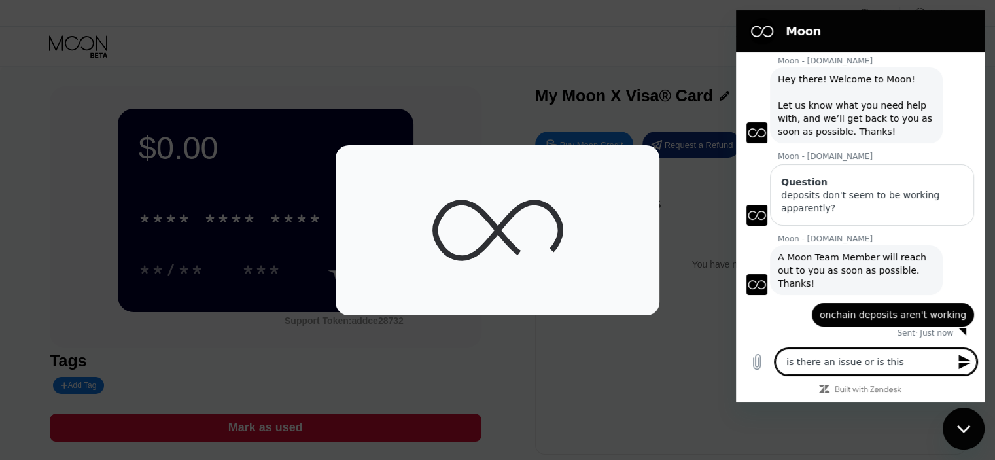
type textarea "is there an issue or is this"
type textarea "x"
type textarea "is there an issue or is this i"
type textarea "x"
type textarea "is there an issue or is this in"
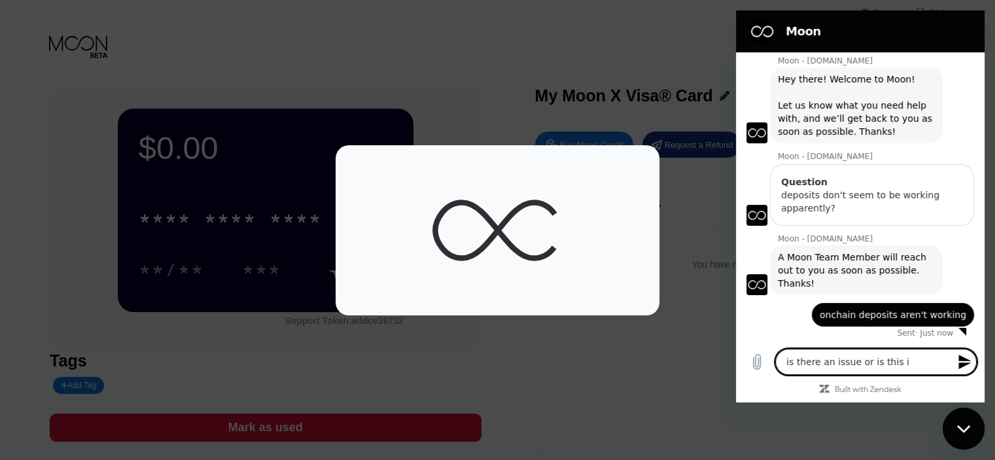
type textarea "x"
type textarea "is there an issue or is this int"
type textarea "x"
type textarea "is there an issue or is this inte"
type textarea "x"
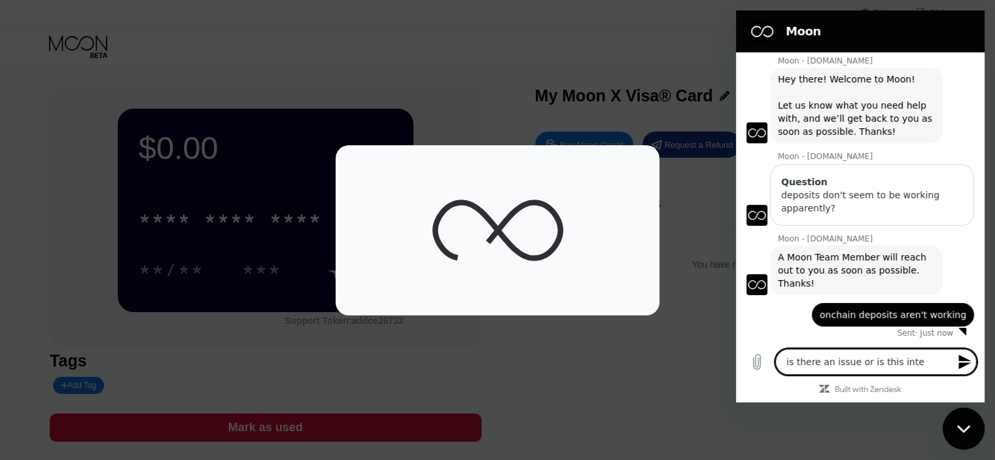
type textarea "is there an issue or is this inten"
type textarea "x"
type textarea "is there an issue or is this intend"
type textarea "x"
type textarea "is there an issue or is this intende"
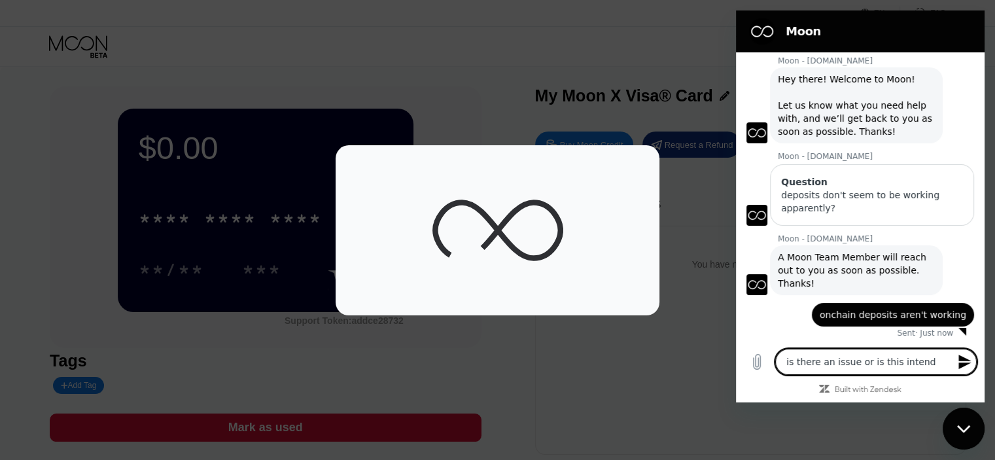
type textarea "x"
type textarea "is there an issue or is this intended"
type textarea "x"
type textarea "is there an issue or is this intended"
type textarea "x"
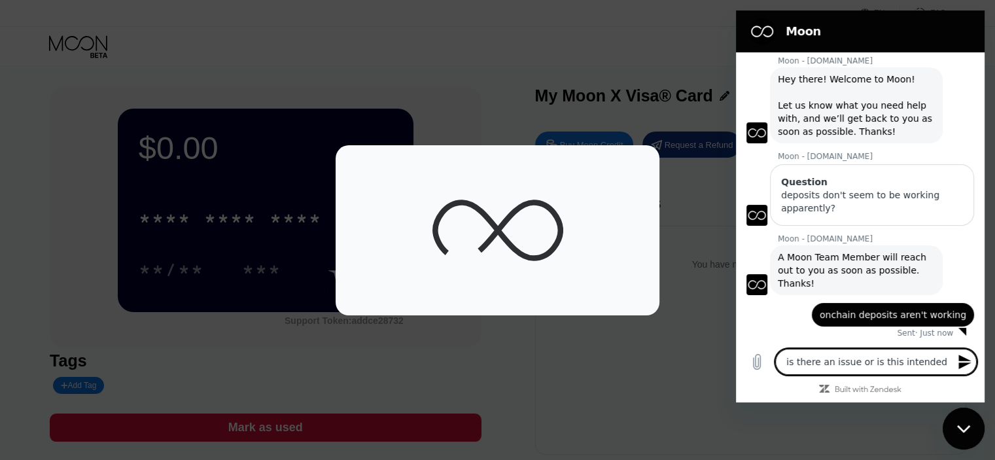
type textarea "is there an issue or is this intended b"
type textarea "x"
type textarea "is there an issue or is this intended be"
type textarea "x"
type textarea "is there an issue or is this intended beh"
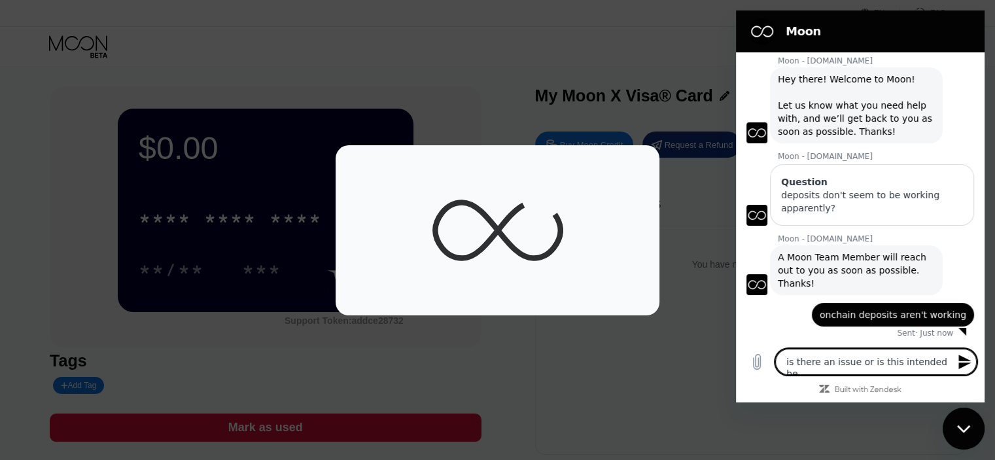
type textarea "x"
type textarea "is there an issue or is this intended beha"
type textarea "x"
type textarea "is there an issue or is this intended behav"
type textarea "x"
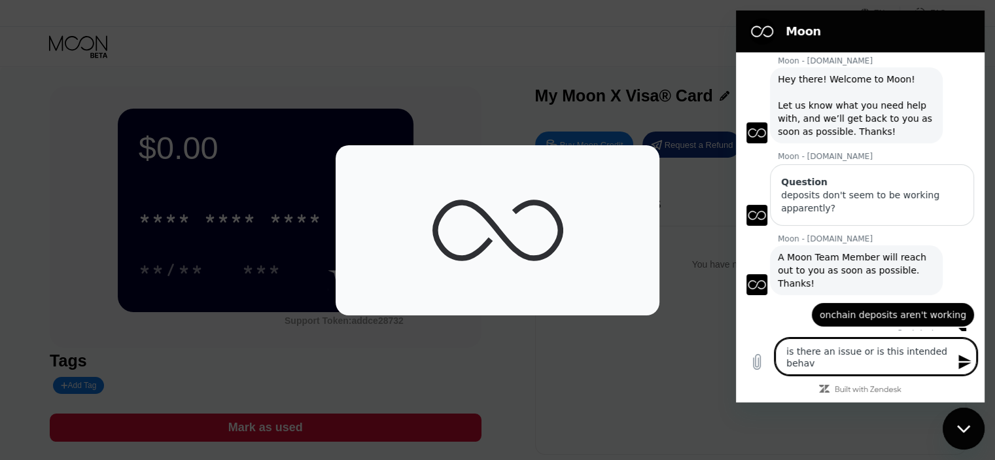
type textarea "is there an issue or is this intended behavi"
type textarea "x"
type textarea "is there an issue or is this intended behavio"
type textarea "x"
type textarea "is there an issue or is this intended behaviou"
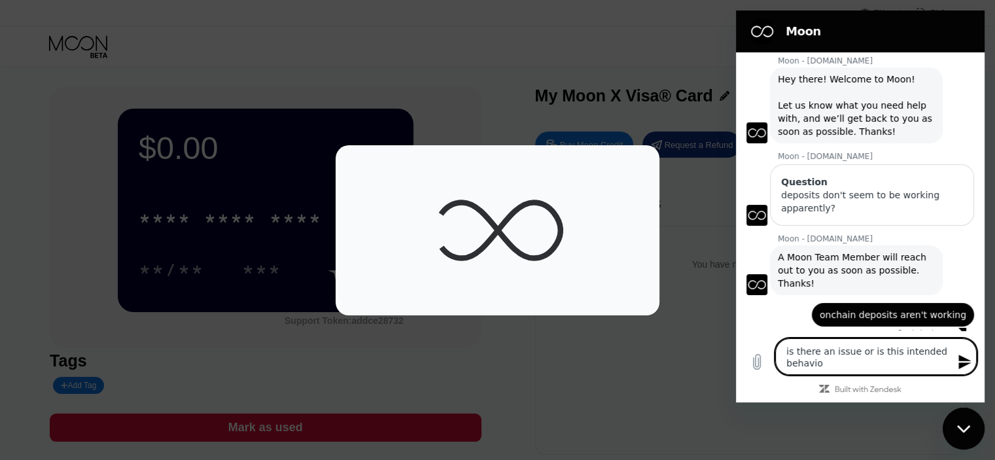
type textarea "x"
type textarea "is there an issue or is this intended behaviour"
type textarea "x"
type textarea "is there an issue or is this intended behaviour?"
type textarea "x"
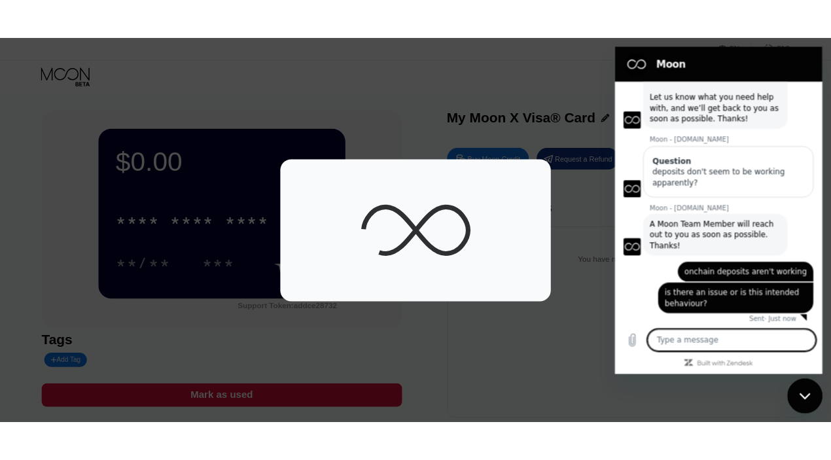
scroll to position [60, 0]
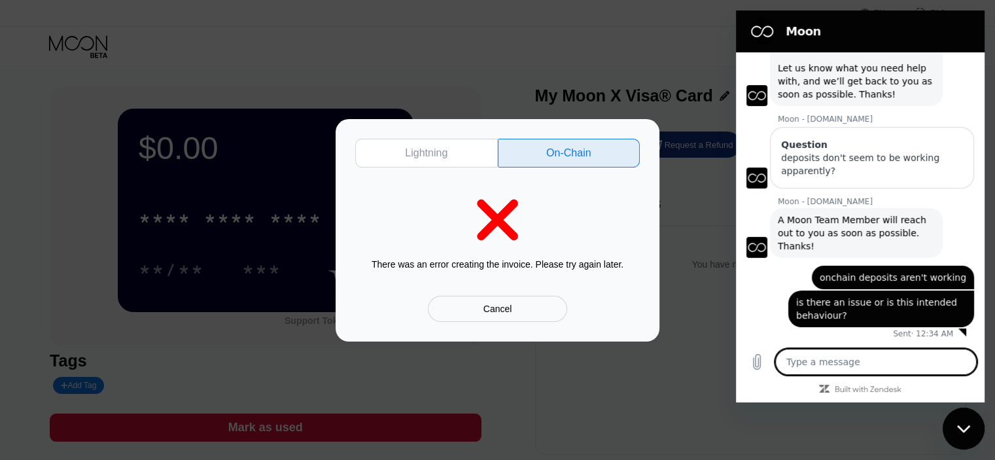
click at [515, 307] on div "Cancel" at bounding box center [497, 309] width 139 height 26
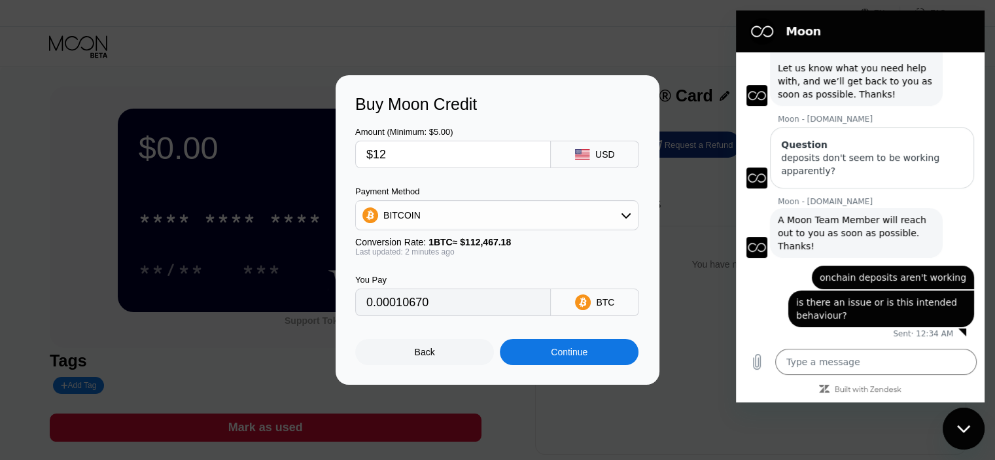
click at [539, 356] on div "Continue" at bounding box center [569, 352] width 139 height 26
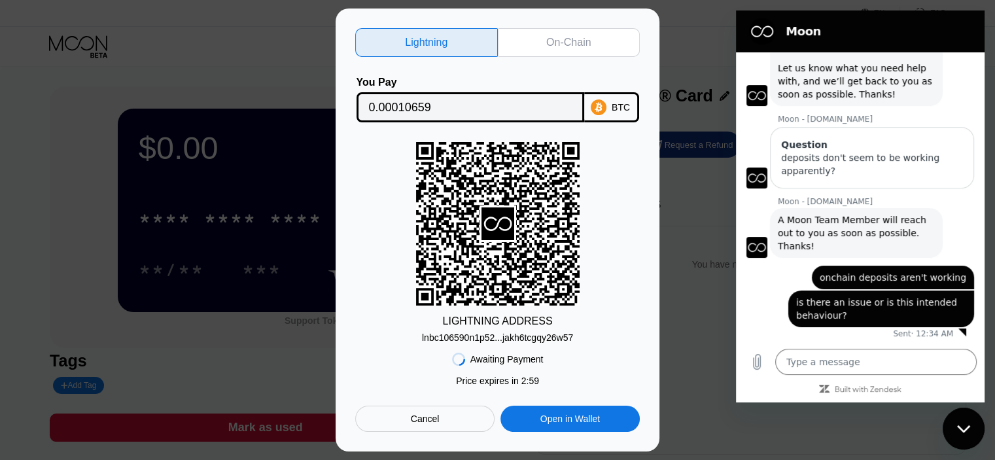
click at [594, 33] on div "On-Chain" at bounding box center [569, 42] width 143 height 29
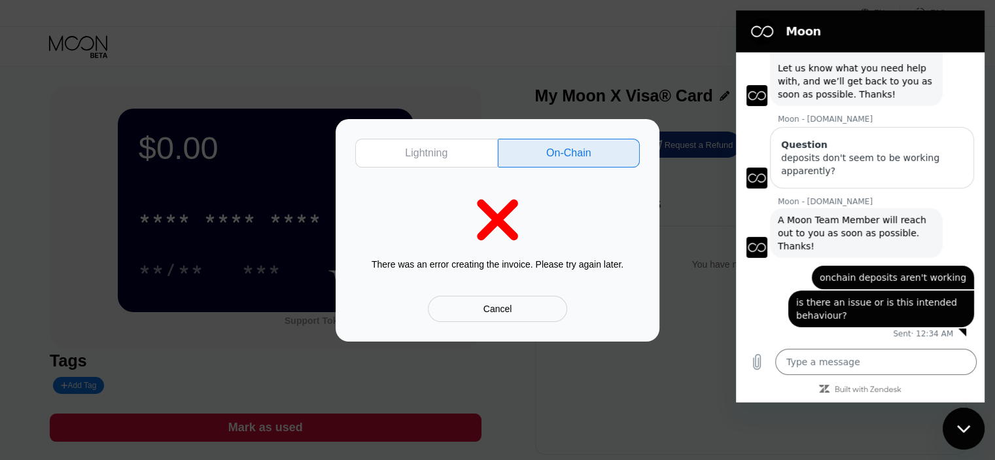
click at [660, 146] on div "Lightning On-Chain There was an error creating the invoice. Please try again la…" at bounding box center [497, 230] width 995 height 222
click at [434, 159] on div "Lightning" at bounding box center [426, 153] width 43 height 13
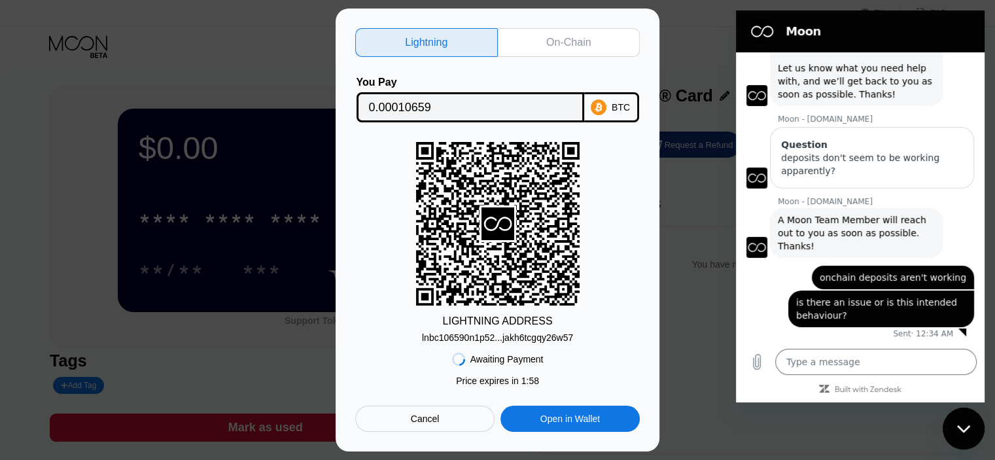
click at [562, 50] on div "On-Chain" at bounding box center [569, 42] width 143 height 29
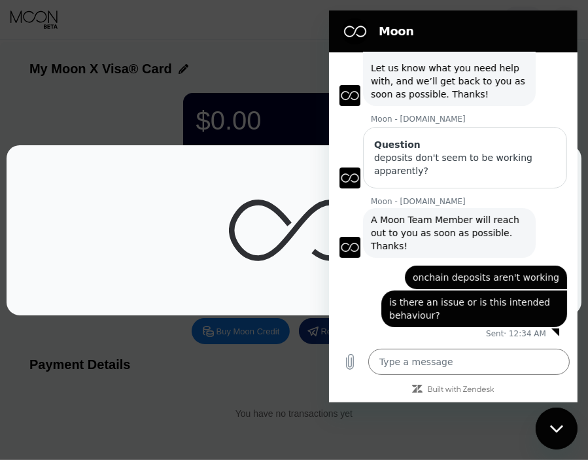
click at [183, 108] on div at bounding box center [502, 230] width 1005 height 460
click at [168, 97] on div at bounding box center [502, 230] width 1005 height 460
click at [135, 73] on div at bounding box center [502, 230] width 1005 height 460
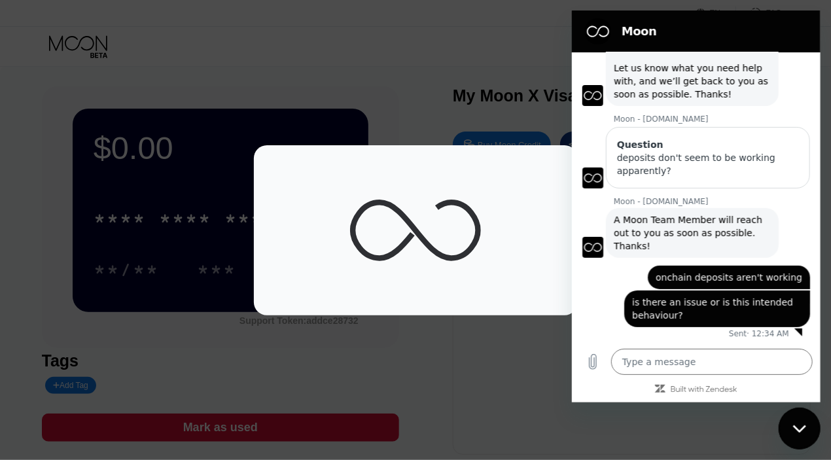
click at [746, 28] on h2 "Moon" at bounding box center [714, 32] width 186 height 16
click at [788, 447] on div at bounding box center [502, 230] width 1005 height 460
click at [784, 419] on div "Close messaging window" at bounding box center [798, 427] width 39 height 39
type textarea "x"
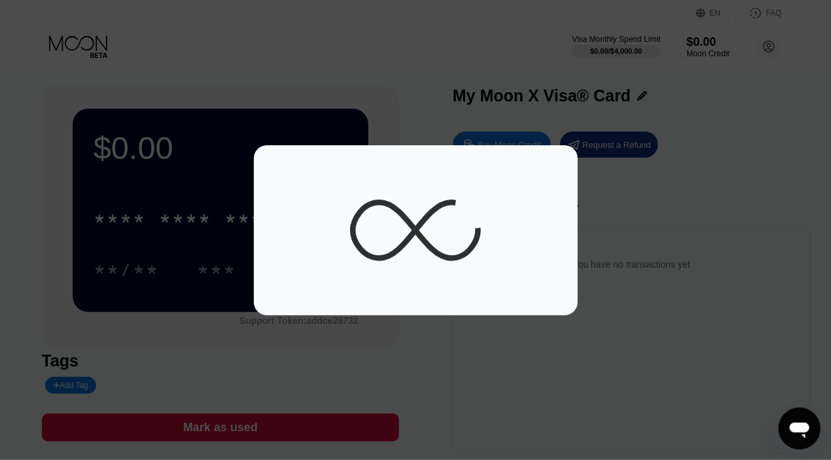
click at [653, 158] on div at bounding box center [415, 230] width 831 height 170
click at [653, 152] on div at bounding box center [415, 230] width 831 height 170
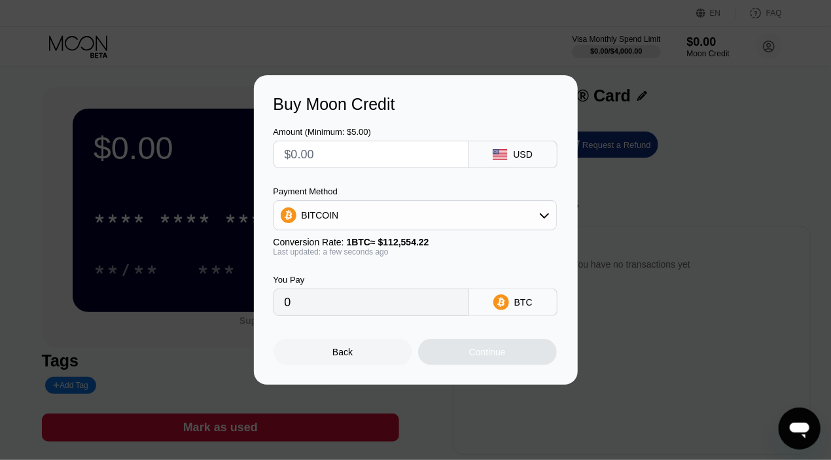
click at [495, 302] on icon at bounding box center [501, 302] width 16 height 16
click at [447, 215] on div "BITCOIN" at bounding box center [415, 215] width 282 height 26
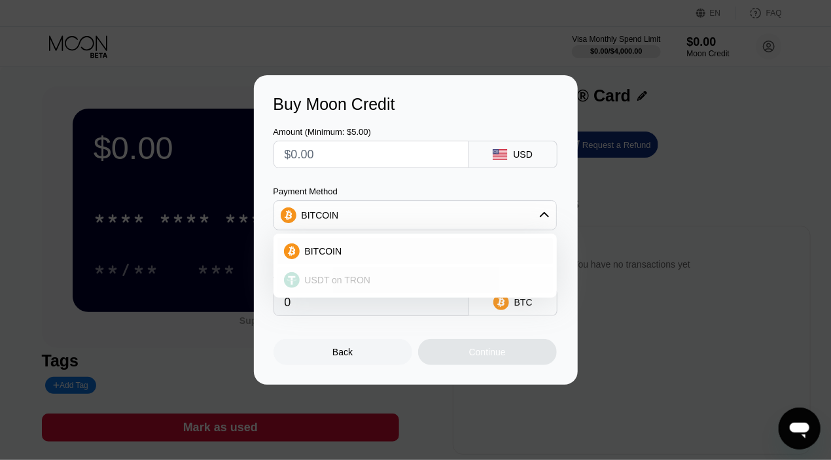
click at [422, 276] on div "USDT on TRON" at bounding box center [423, 280] width 247 height 10
type input "0.00"
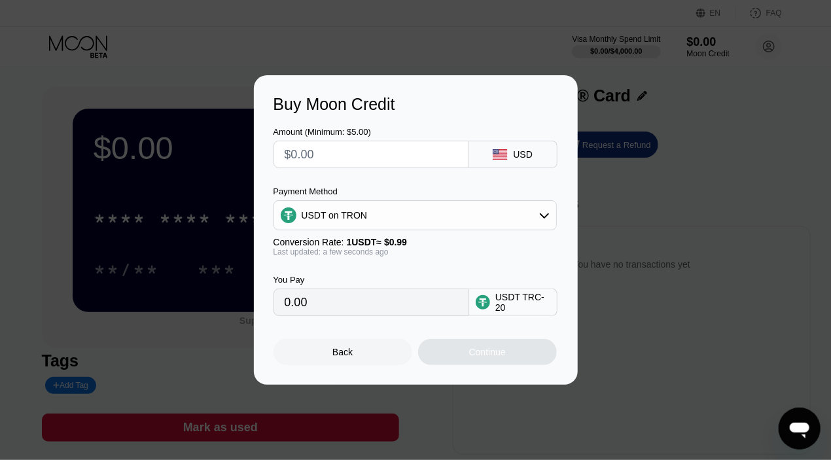
drag, startPoint x: 402, startPoint y: 307, endPoint x: 239, endPoint y: 319, distance: 163.9
click at [239, 319] on div "Buy Moon Credit Amount (Minimum: $5.00) USD Payment Method USDT on TRON Convers…" at bounding box center [415, 229] width 831 height 309
click at [376, 127] on div "Amount (Minimum: $5.00)" at bounding box center [371, 132] width 196 height 10
click at [442, 167] on div "Amount (Minimum: $5.00) USD Payment Method USDT on TRON Conversion Rate: 1 USDT…" at bounding box center [415, 215] width 284 height 202
click at [413, 153] on input "text" at bounding box center [370, 154] width 173 height 26
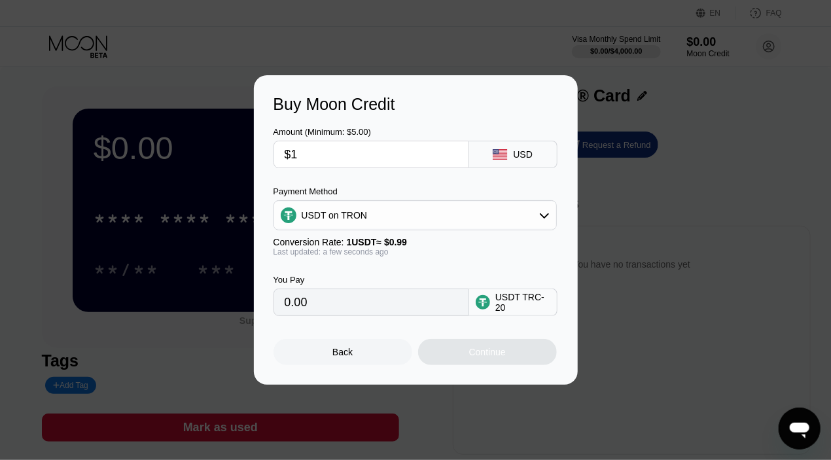
type input "$10"
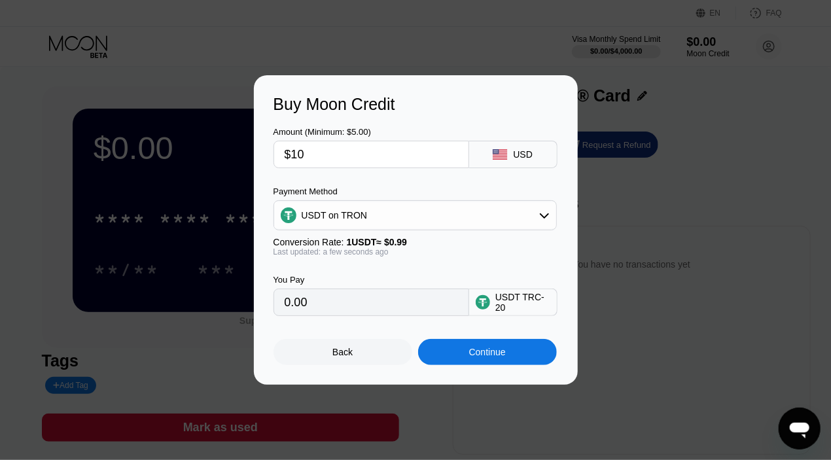
type input "10.10"
type input "$10"
click at [525, 342] on div "Back Continue" at bounding box center [415, 340] width 284 height 49
click at [532, 347] on div "Continue" at bounding box center [487, 352] width 139 height 26
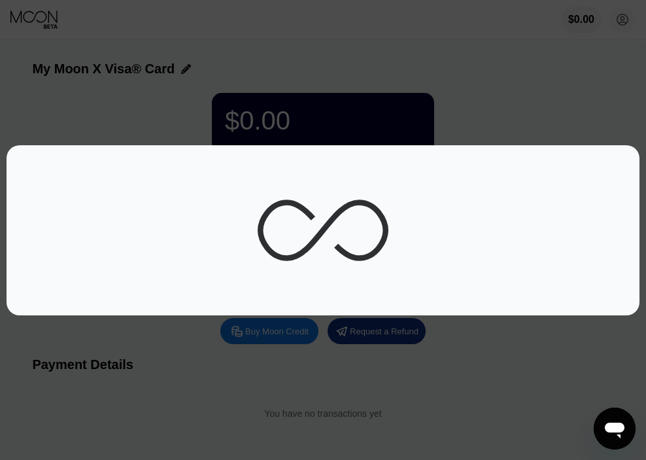
click at [479, 101] on div at bounding box center [420, 230] width 841 height 460
click at [620, 428] on icon "Open messaging window" at bounding box center [615, 430] width 20 height 16
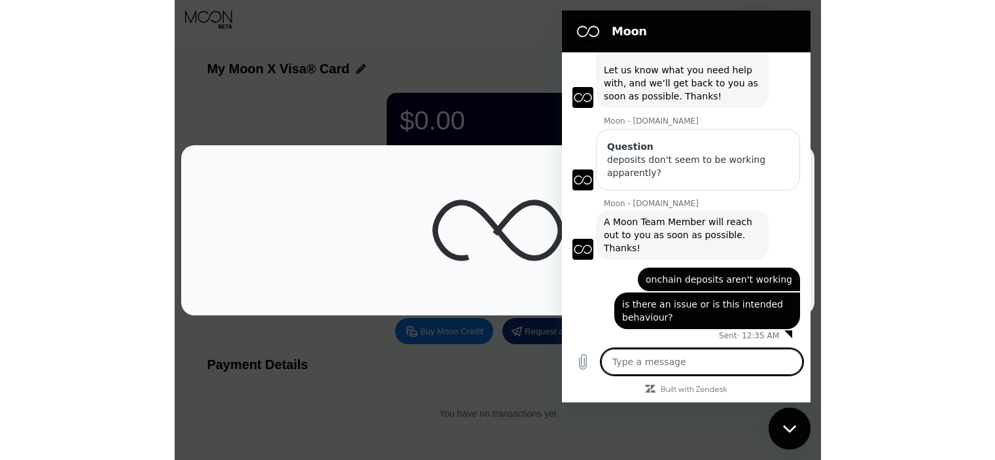
scroll to position [60, 0]
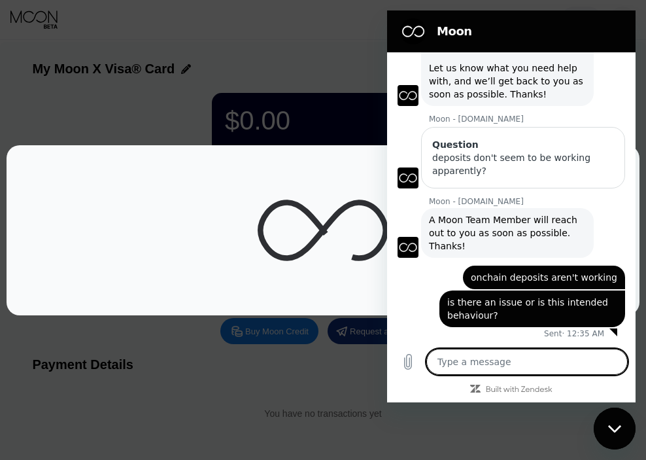
click at [613, 415] on div "Close messaging window" at bounding box center [614, 428] width 39 height 39
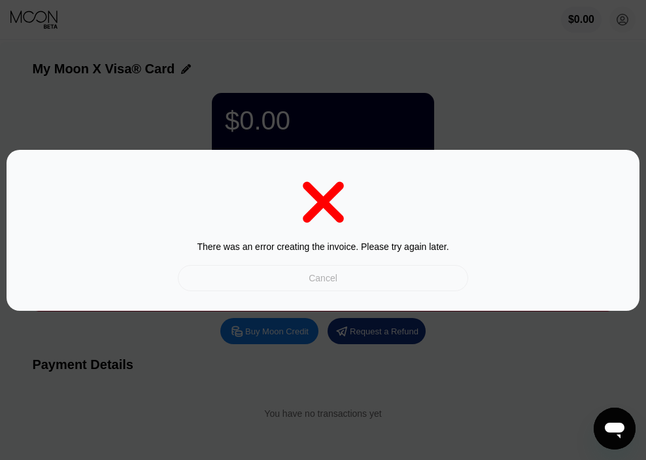
click at [335, 278] on div "Cancel" at bounding box center [323, 278] width 29 height 12
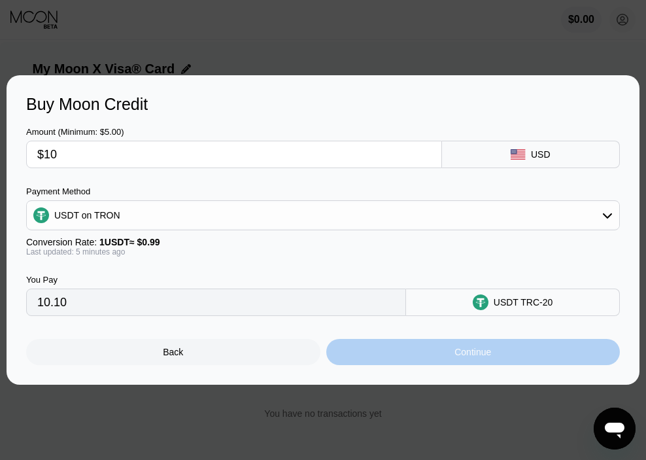
click at [510, 355] on div "Continue" at bounding box center [473, 352] width 294 height 26
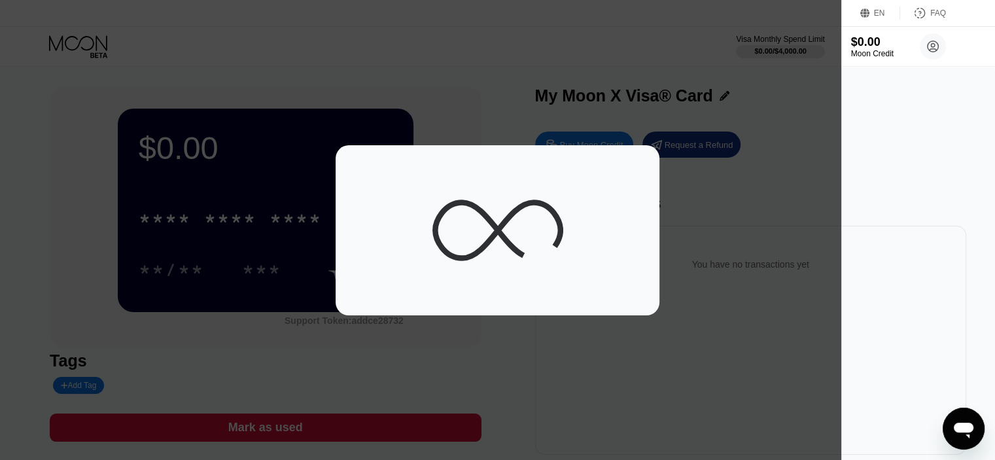
click at [840, 422] on icon "Open messaging window" at bounding box center [964, 430] width 20 height 16
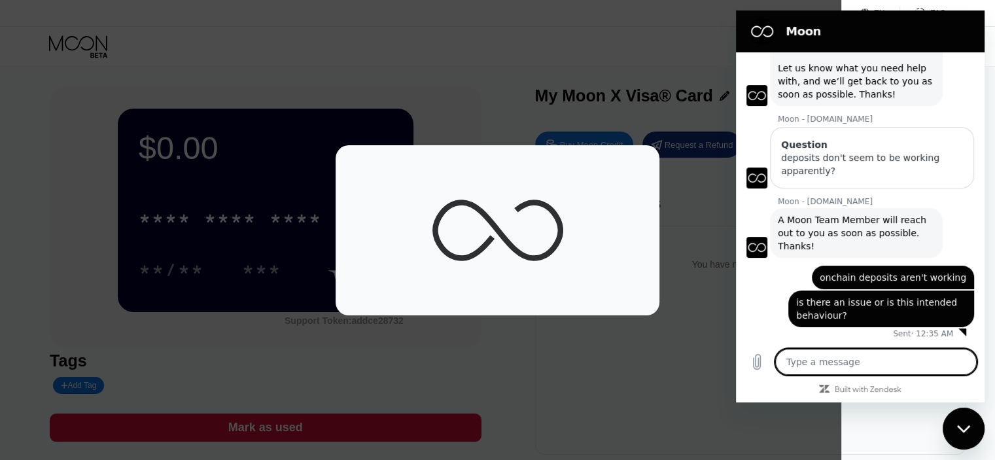
click at [840, 422] on div "Close messaging window" at bounding box center [963, 428] width 39 height 39
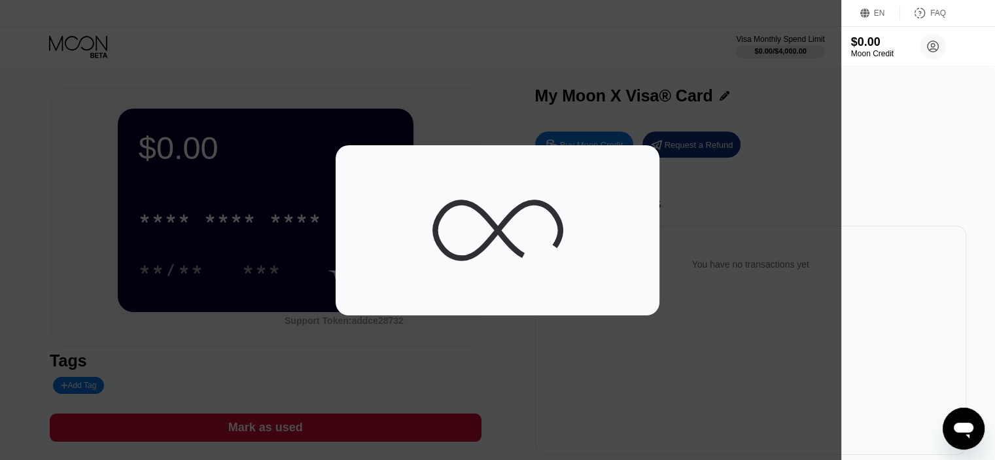
type textarea "x"
click at [699, 351] on div at bounding box center [420, 230] width 841 height 460
click at [343, 101] on div at bounding box center [420, 230] width 841 height 460
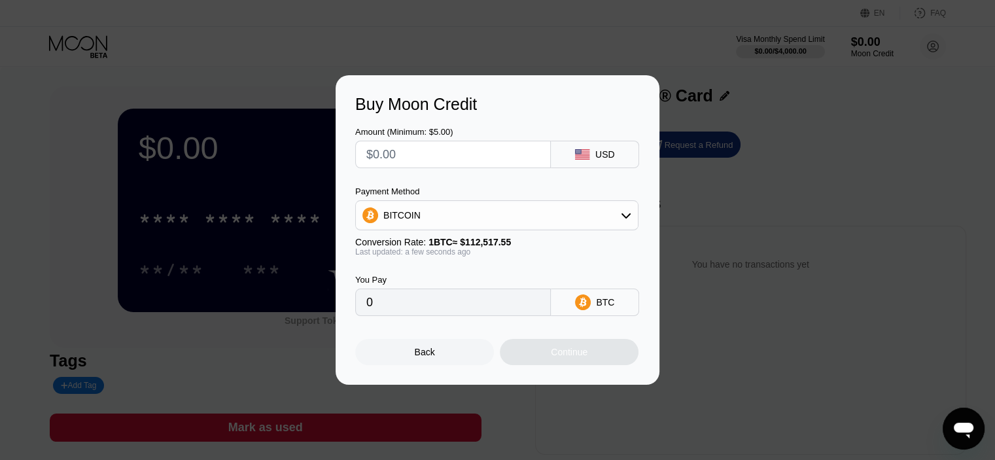
click at [437, 159] on input "text" at bounding box center [452, 154] width 173 height 26
type input "$1"
type input "0.00000889"
type input "$10"
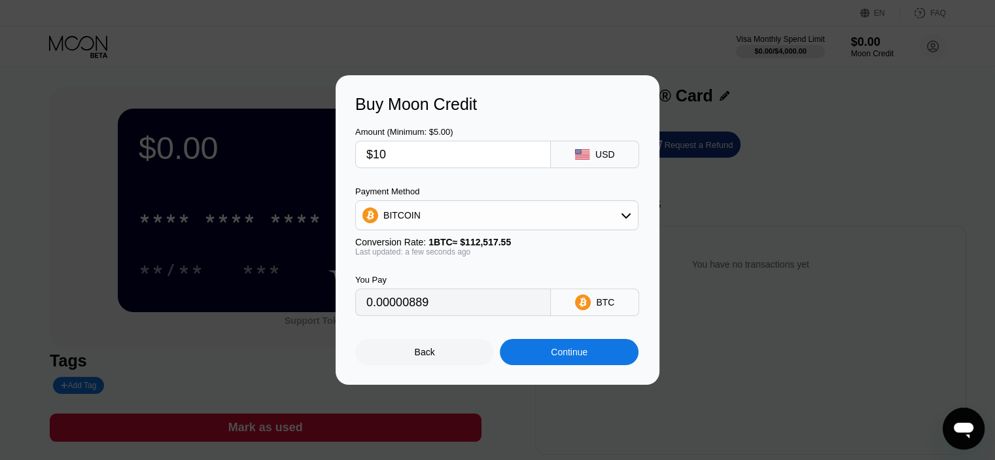
type input "0.00008888"
type input "$10"
click at [597, 358] on div "Continue" at bounding box center [569, 352] width 139 height 26
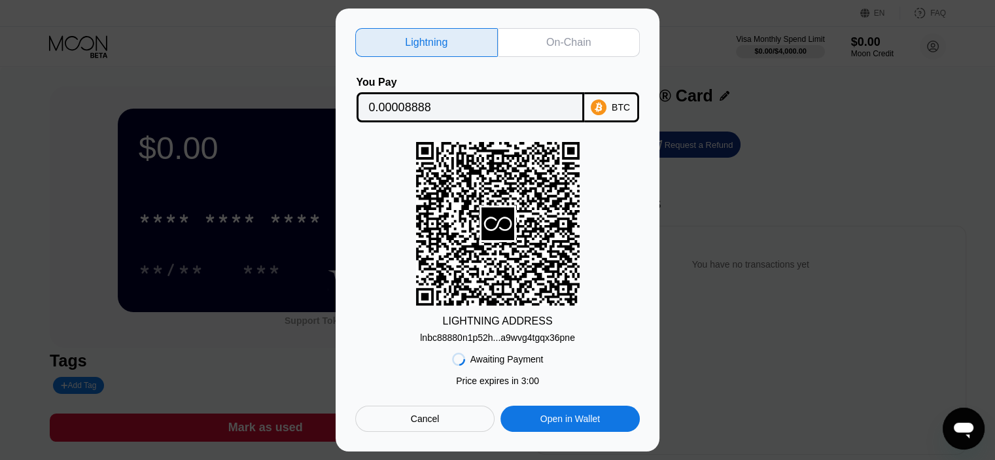
click at [557, 36] on div "On-Chain" at bounding box center [568, 42] width 44 height 13
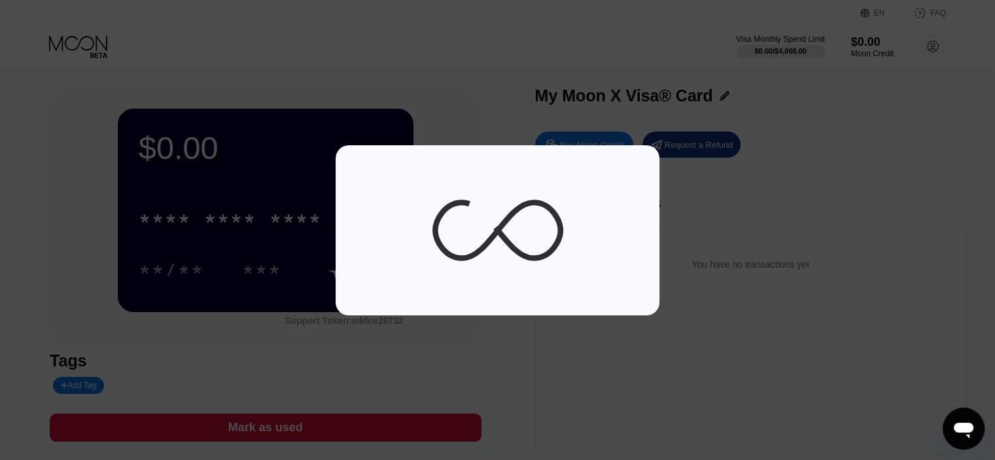
click at [979, 419] on div "Open messaging window" at bounding box center [963, 428] width 39 height 39
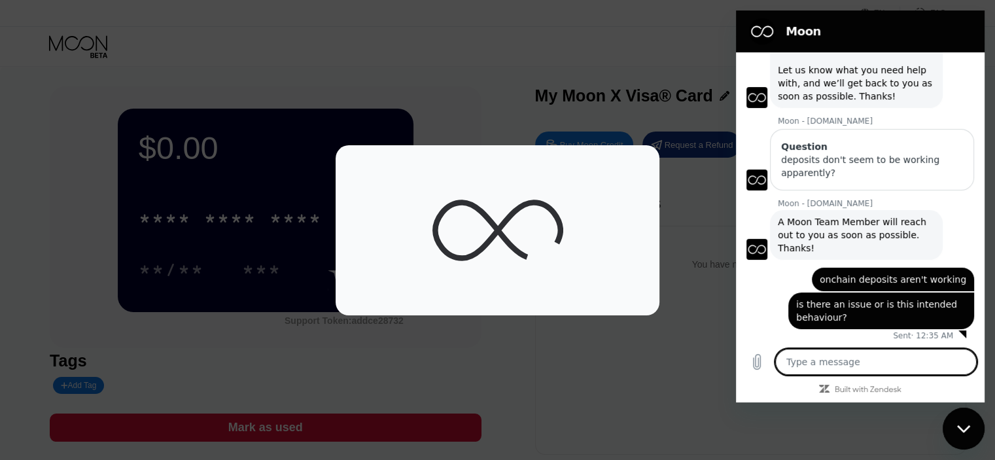
scroll to position [60, 0]
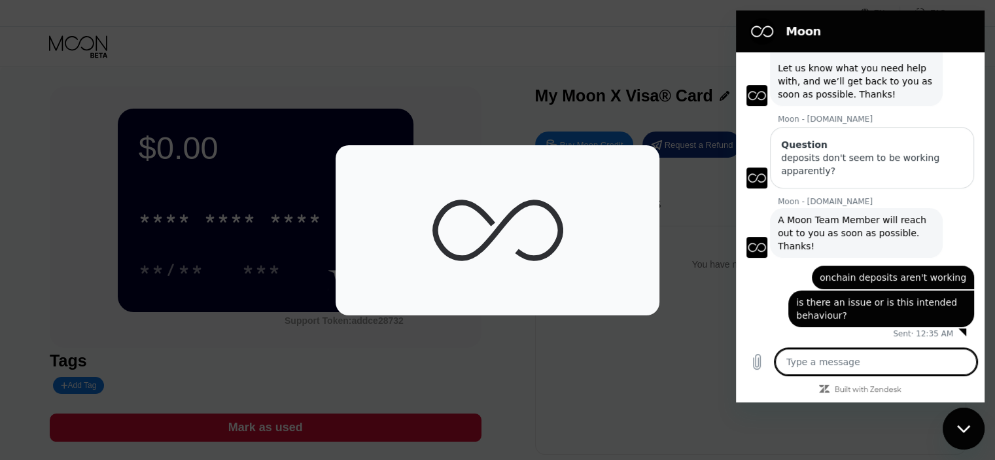
click at [706, 184] on div at bounding box center [497, 230] width 995 height 170
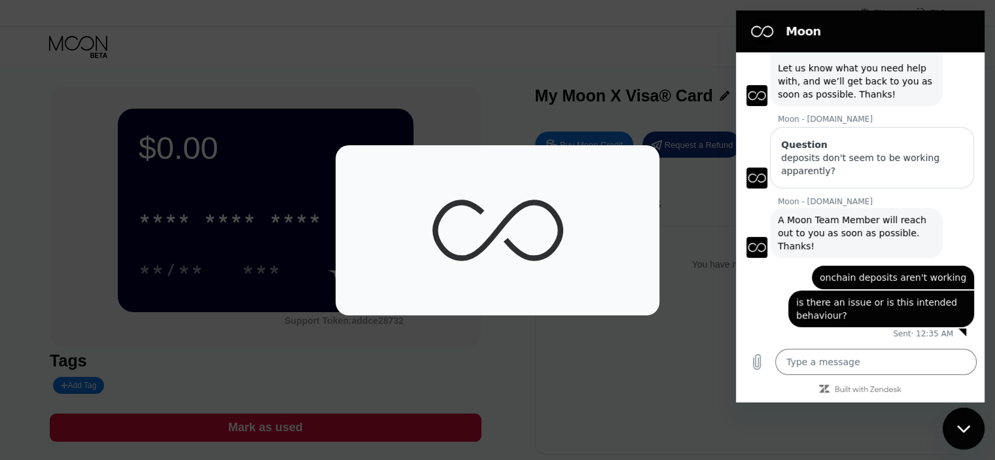
click at [659, 188] on div at bounding box center [497, 230] width 995 height 170
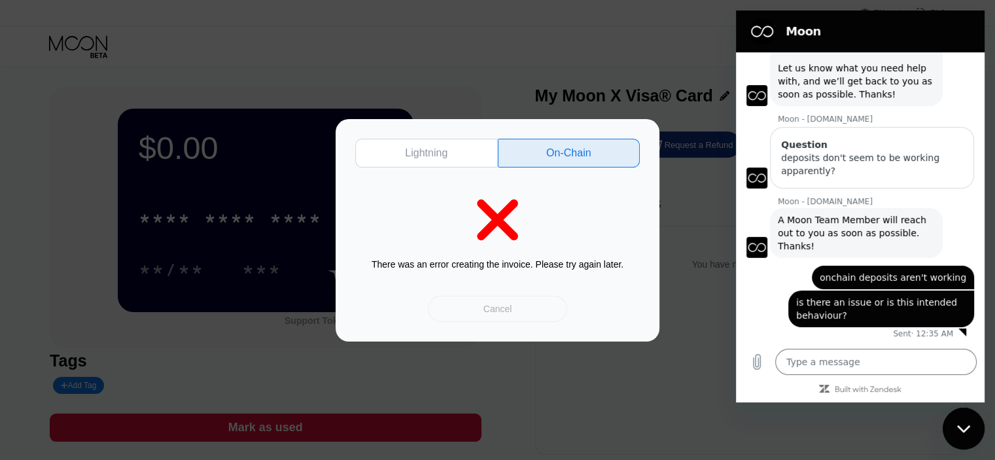
click at [493, 302] on div "Cancel" at bounding box center [497, 309] width 139 height 26
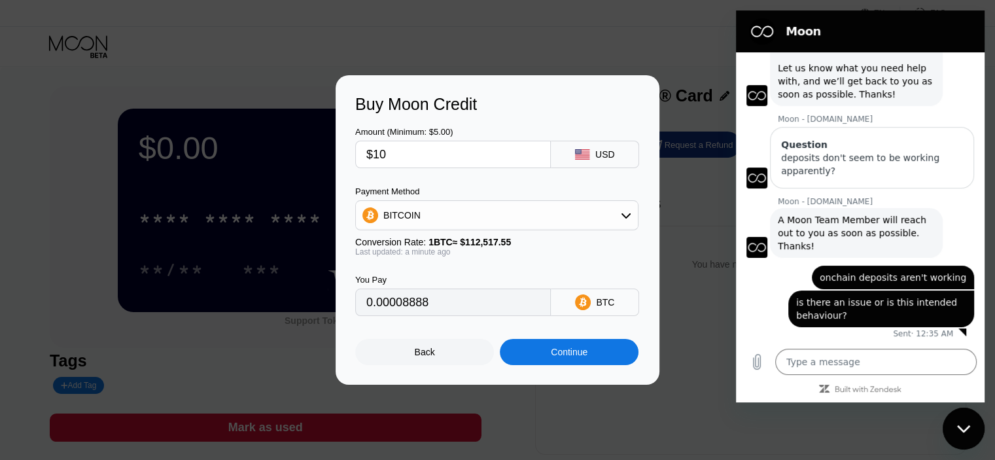
click at [406, 365] on div "Back" at bounding box center [424, 352] width 139 height 26
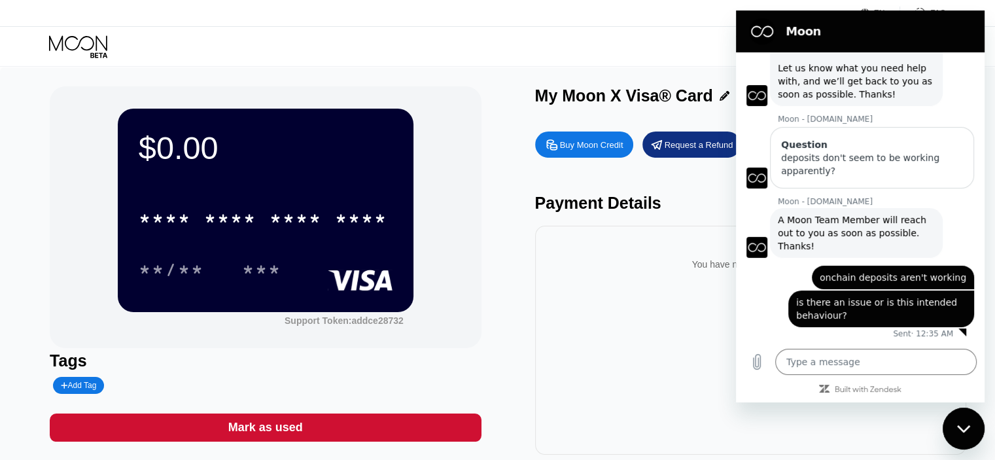
drag, startPoint x: 961, startPoint y: 421, endPoint x: 1888, endPoint y: 801, distance: 1001.6
click at [960, 421] on div "Close messaging window" at bounding box center [963, 428] width 39 height 39
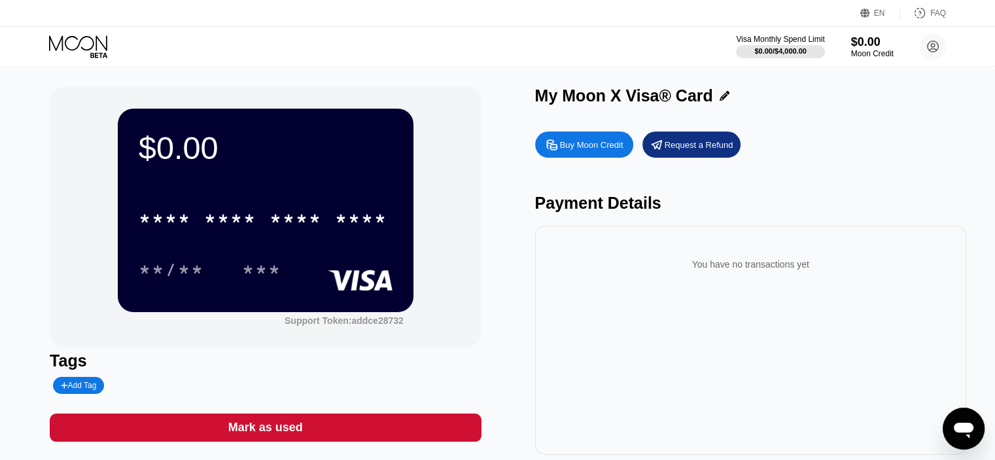
type textarea "x"
